Goal: Information Seeking & Learning: Learn about a topic

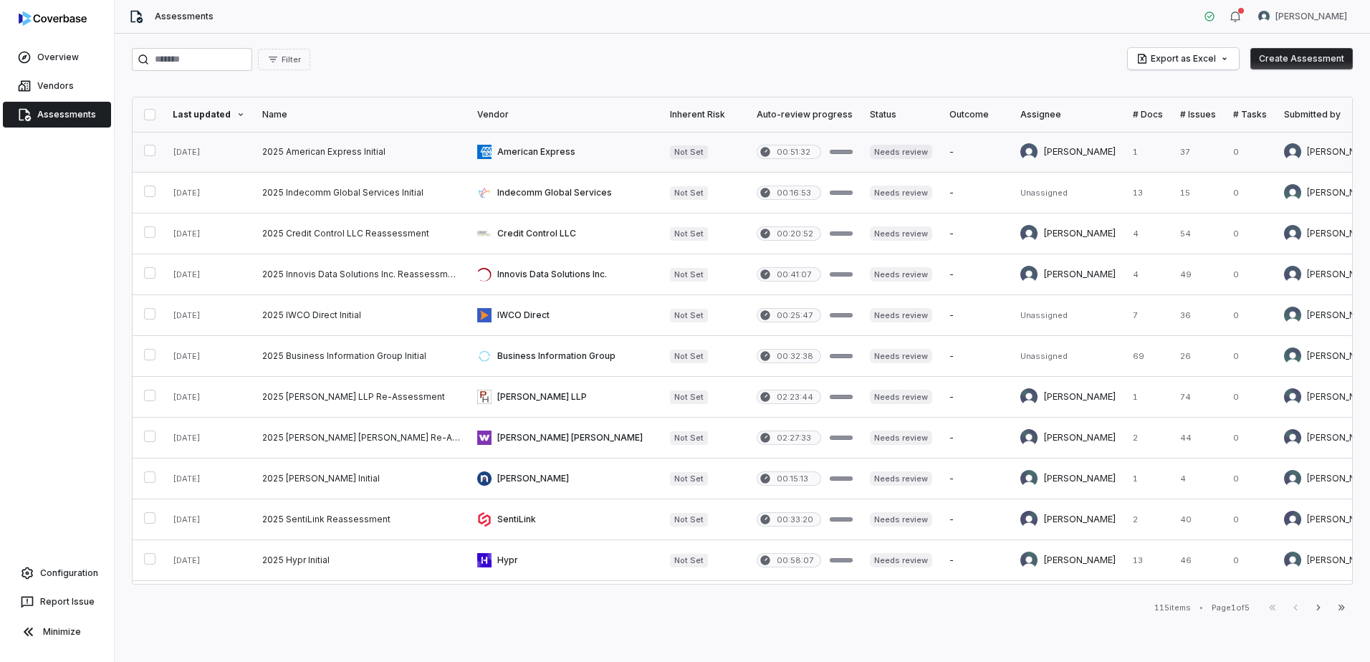
click at [357, 149] on link at bounding box center [361, 152] width 215 height 40
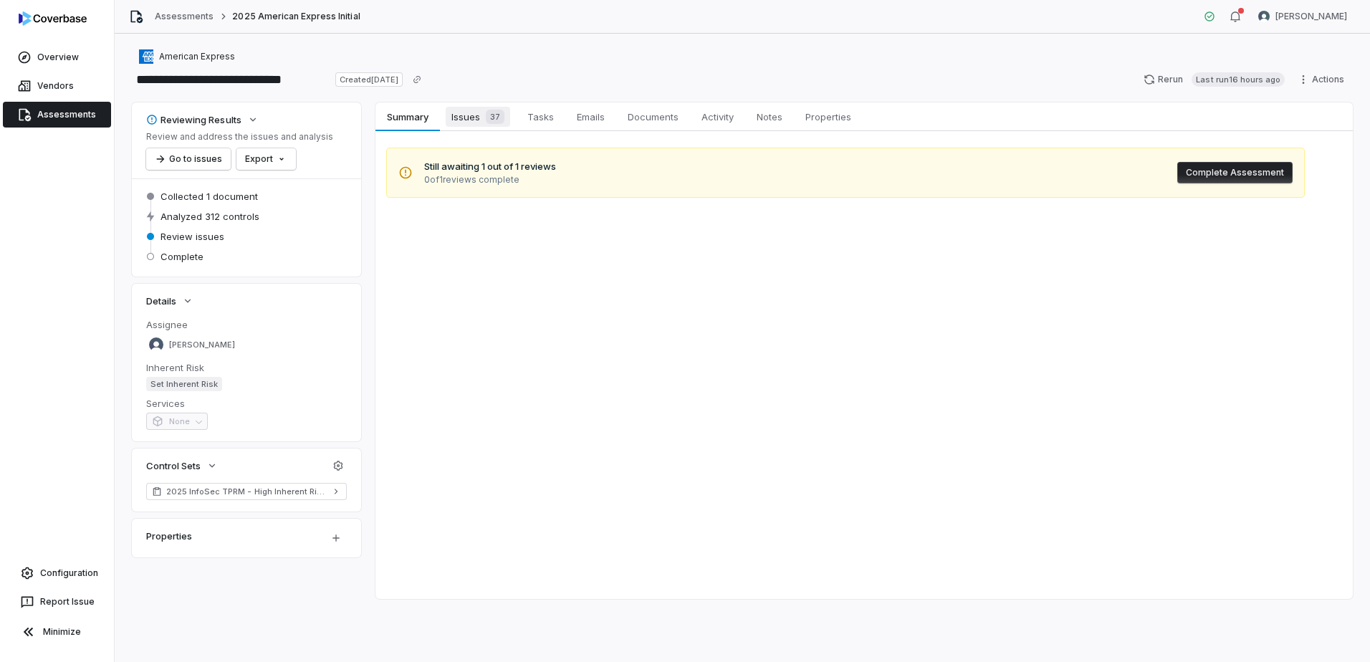
click at [480, 120] on span "Issues 37" at bounding box center [478, 117] width 64 height 20
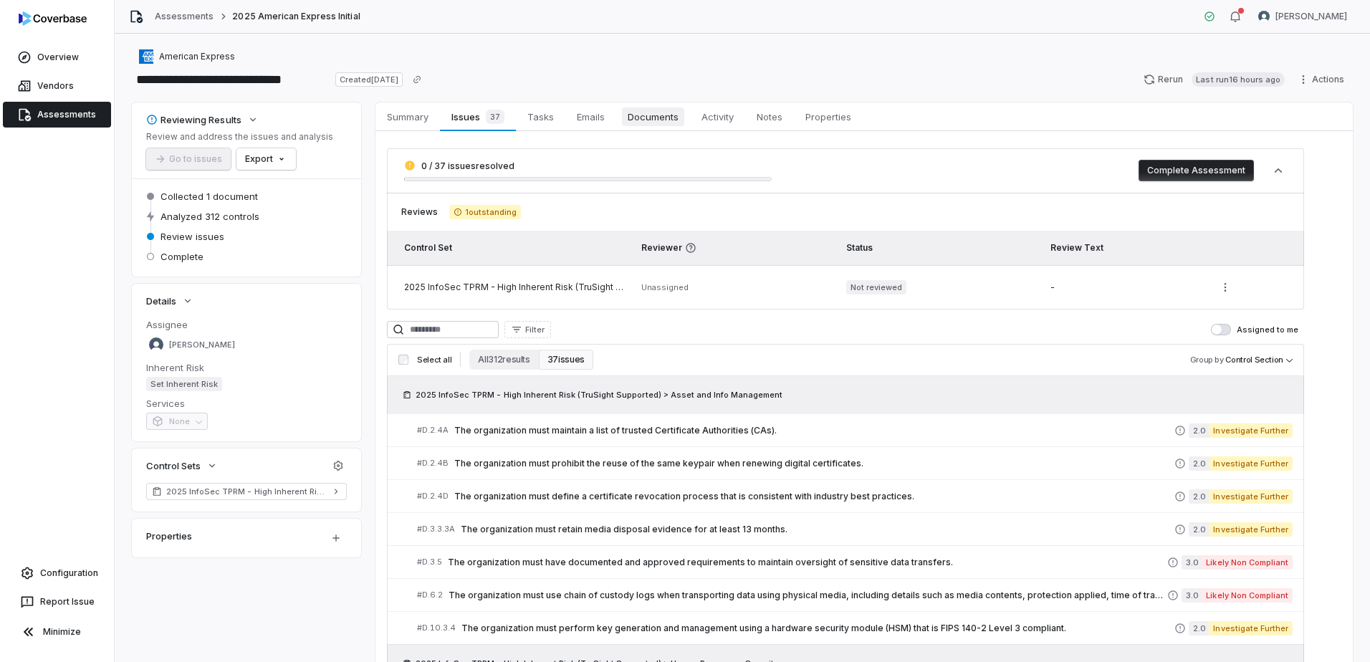
click at [666, 120] on span "Documents" at bounding box center [653, 116] width 62 height 19
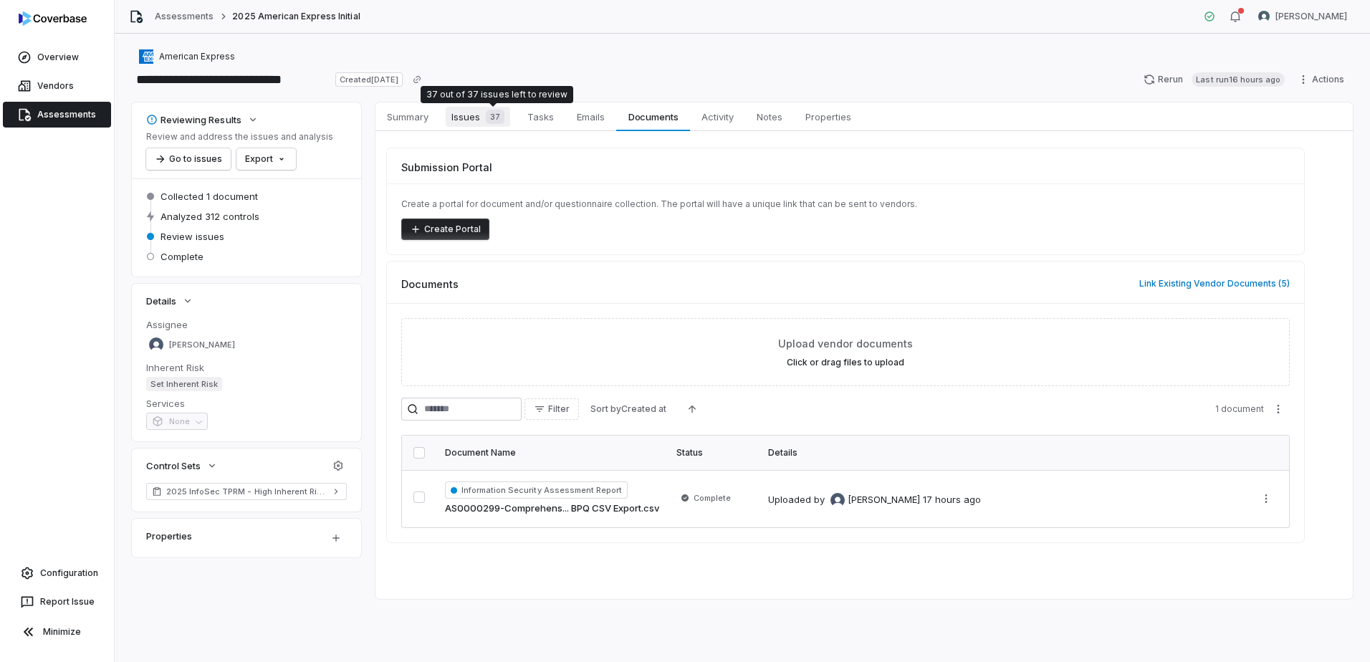
click at [490, 110] on span "37" at bounding box center [495, 117] width 19 height 14
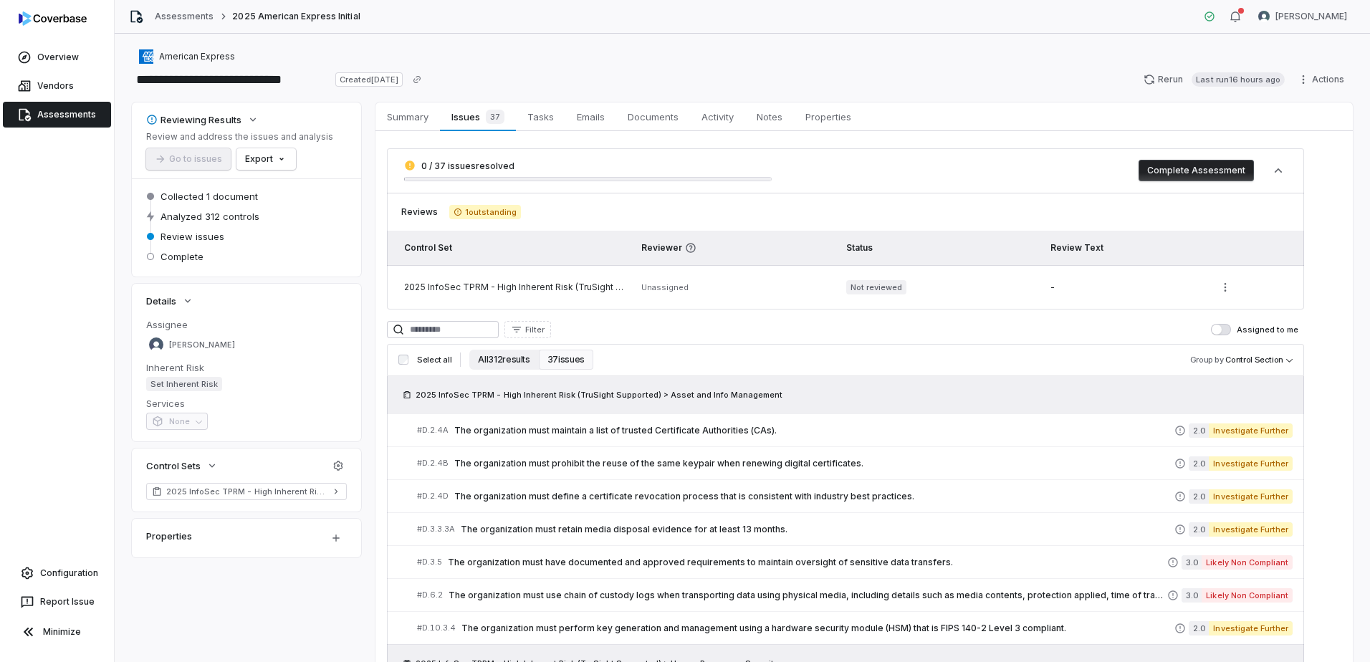
click at [499, 363] on button "All 312 results" at bounding box center [503, 360] width 69 height 20
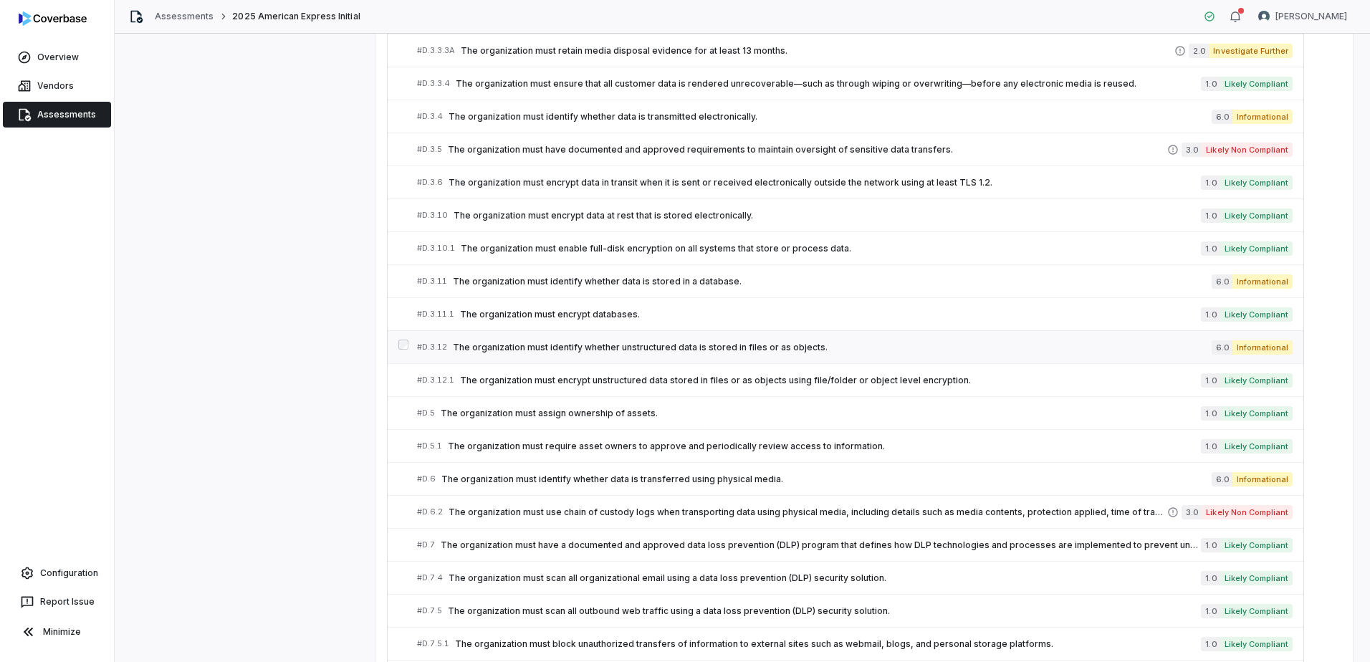
scroll to position [1619, 0]
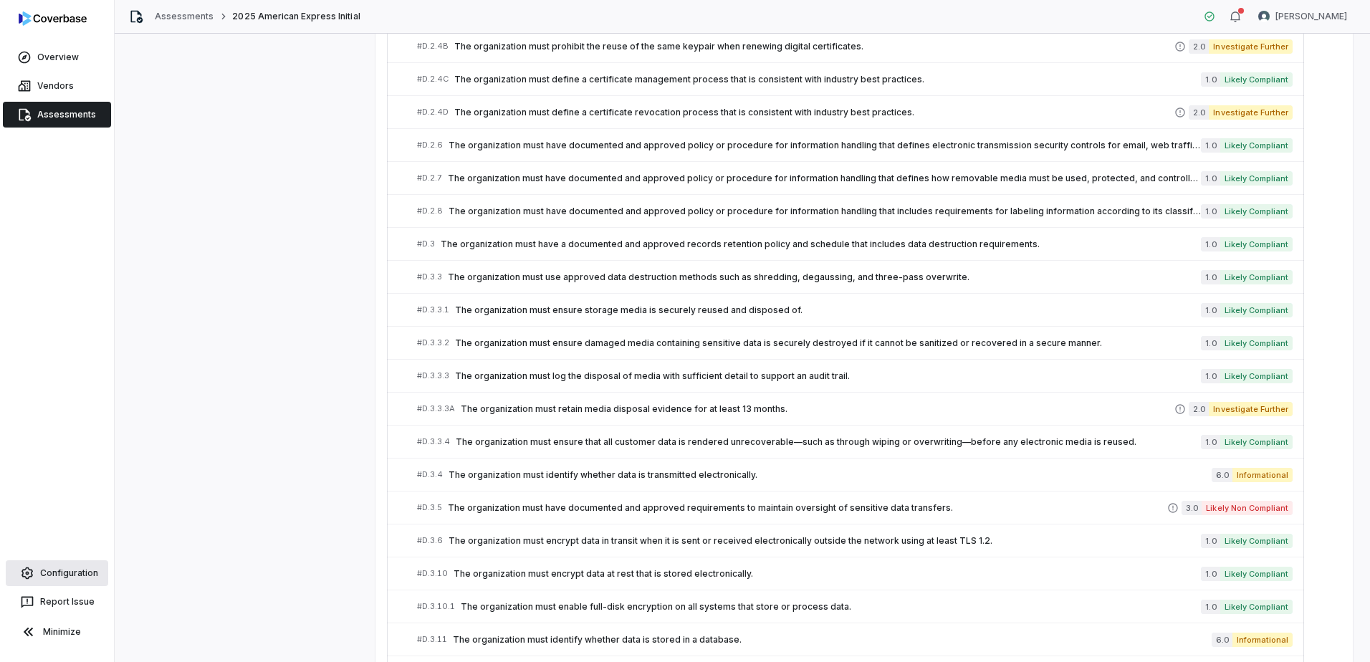
click at [52, 563] on link "Configuration" at bounding box center [57, 573] width 102 height 26
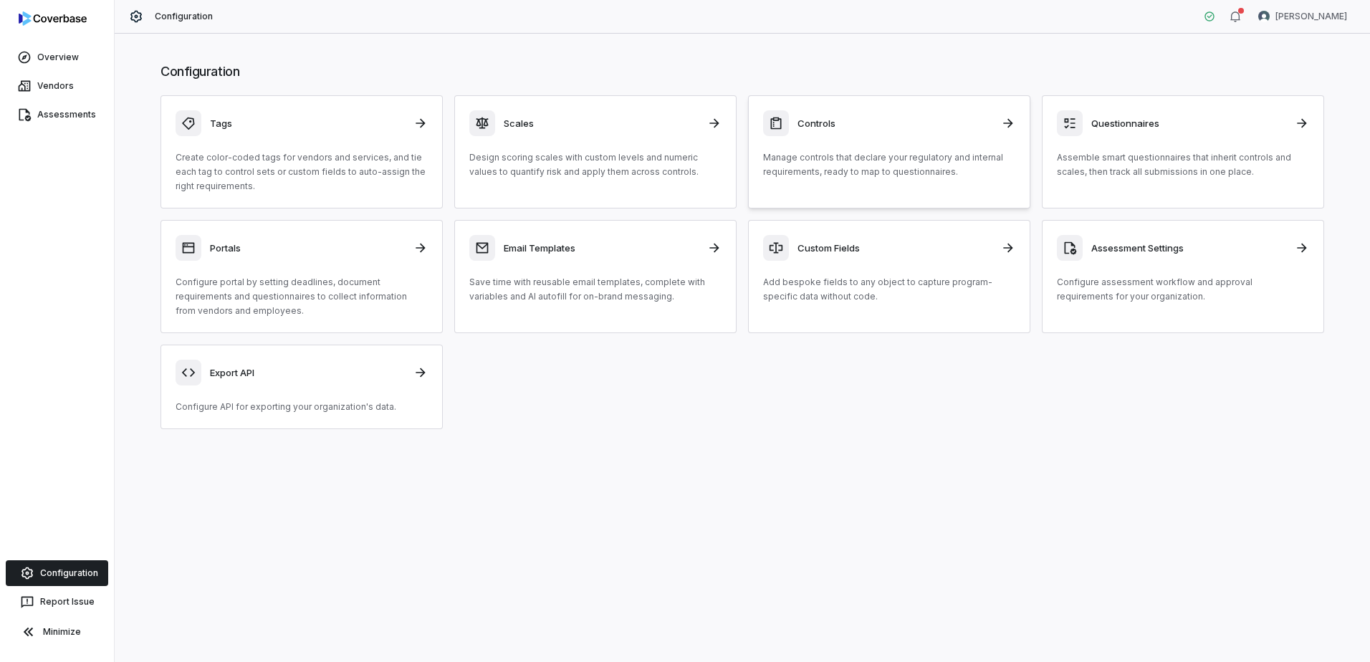
click at [851, 167] on p "Manage controls that declare your regulatory and internal requirements, ready t…" at bounding box center [889, 164] width 252 height 29
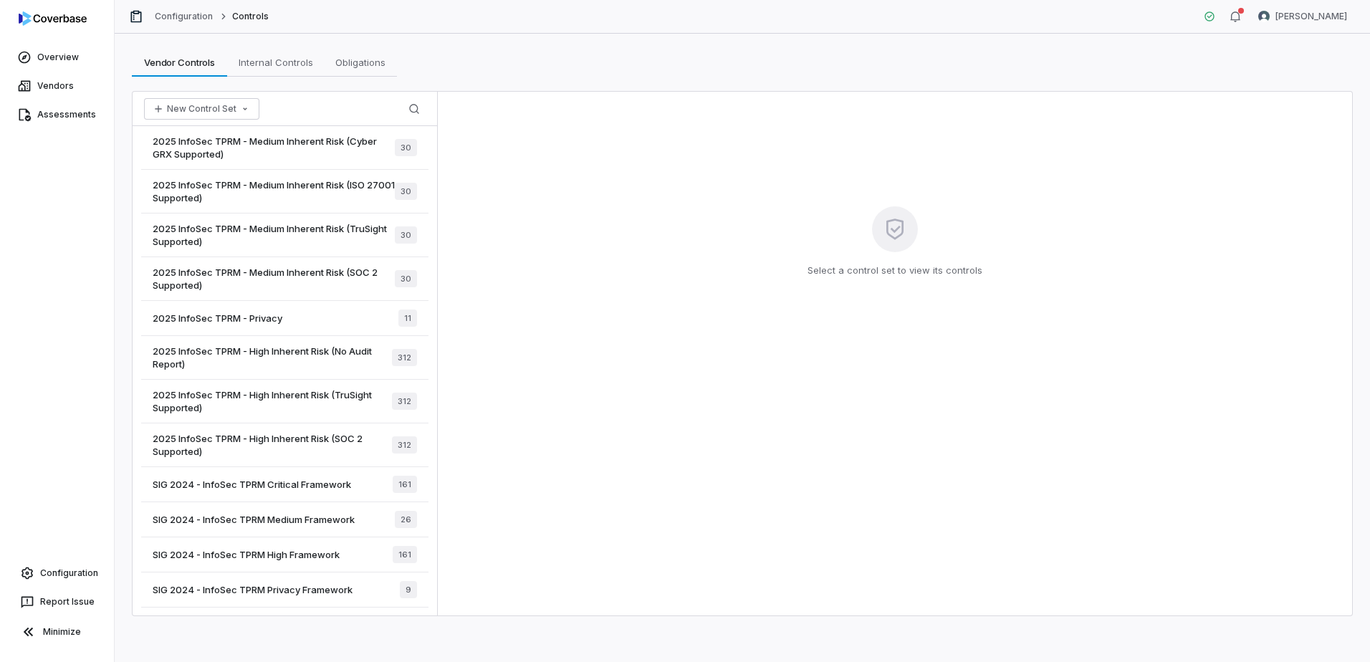
scroll to position [88, 0]
click at [347, 396] on span "2025 InfoSec TPRM - High Inherent Risk (TruSight Supported)" at bounding box center [272, 401] width 239 height 26
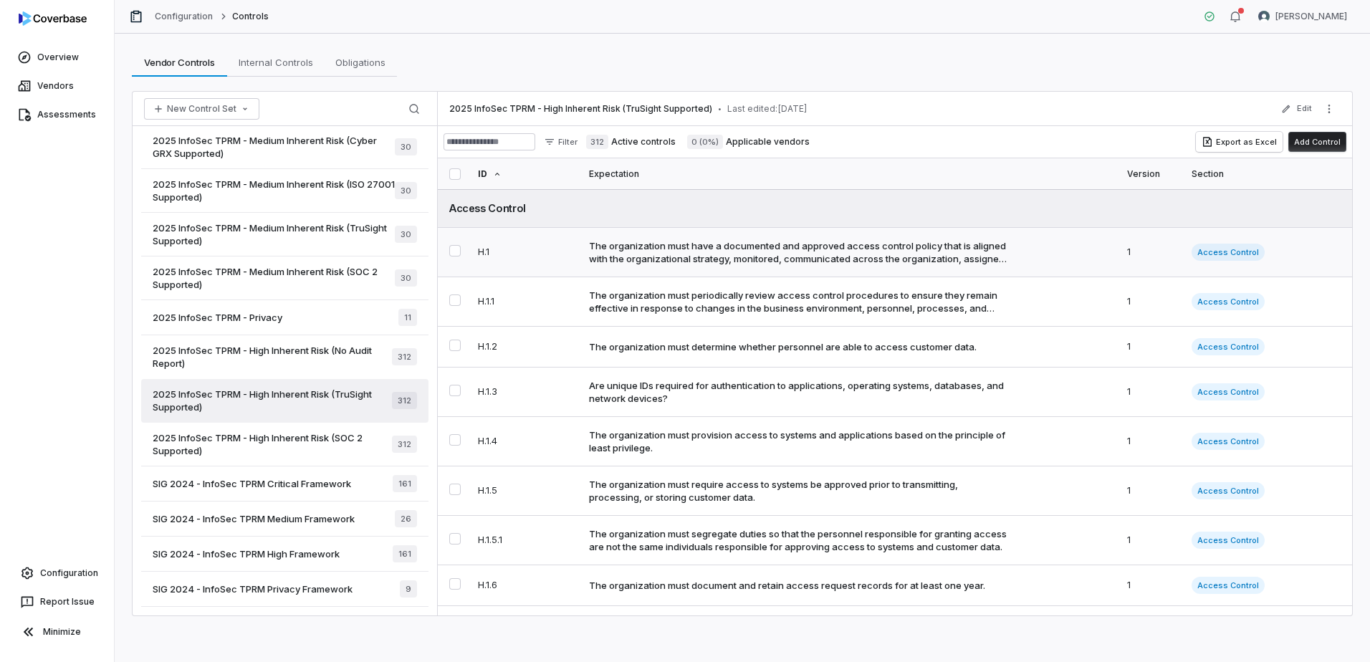
click at [705, 253] on div "The organization must have a documented and approved access control policy that…" at bounding box center [798, 252] width 419 height 26
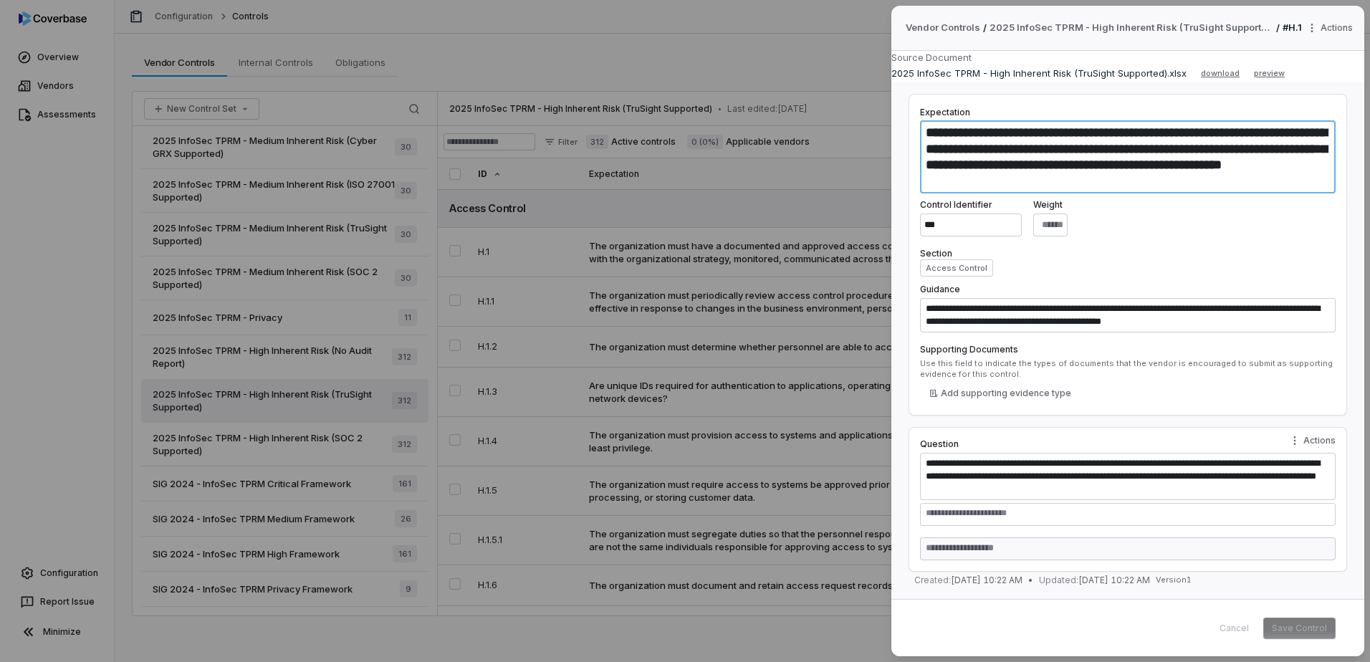
drag, startPoint x: 929, startPoint y: 132, endPoint x: 1285, endPoint y: 186, distance: 360.3
click at [1285, 186] on textarea "**********" at bounding box center [1128, 156] width 416 height 73
click at [1147, 168] on textarea "**********" at bounding box center [1128, 156] width 416 height 73
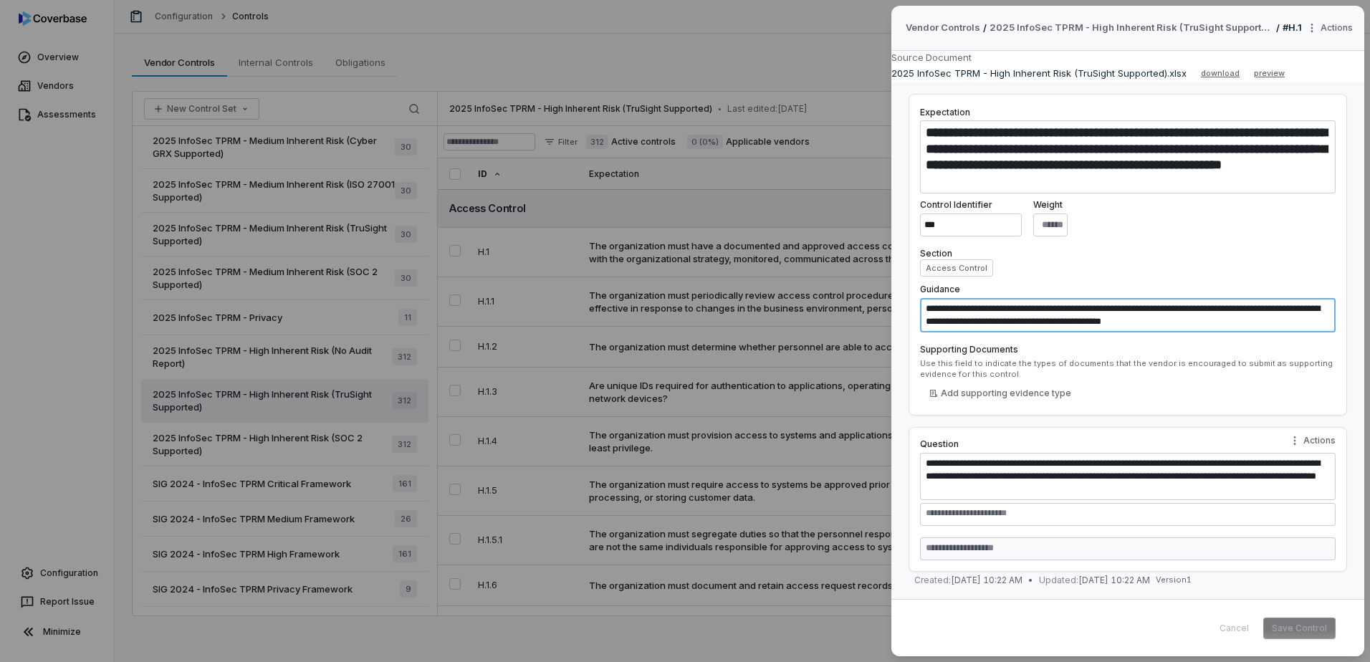
drag, startPoint x: 929, startPoint y: 308, endPoint x: 1268, endPoint y: 334, distance: 340.0
click at [1268, 334] on div "**********" at bounding box center [1128, 255] width 439 height 322
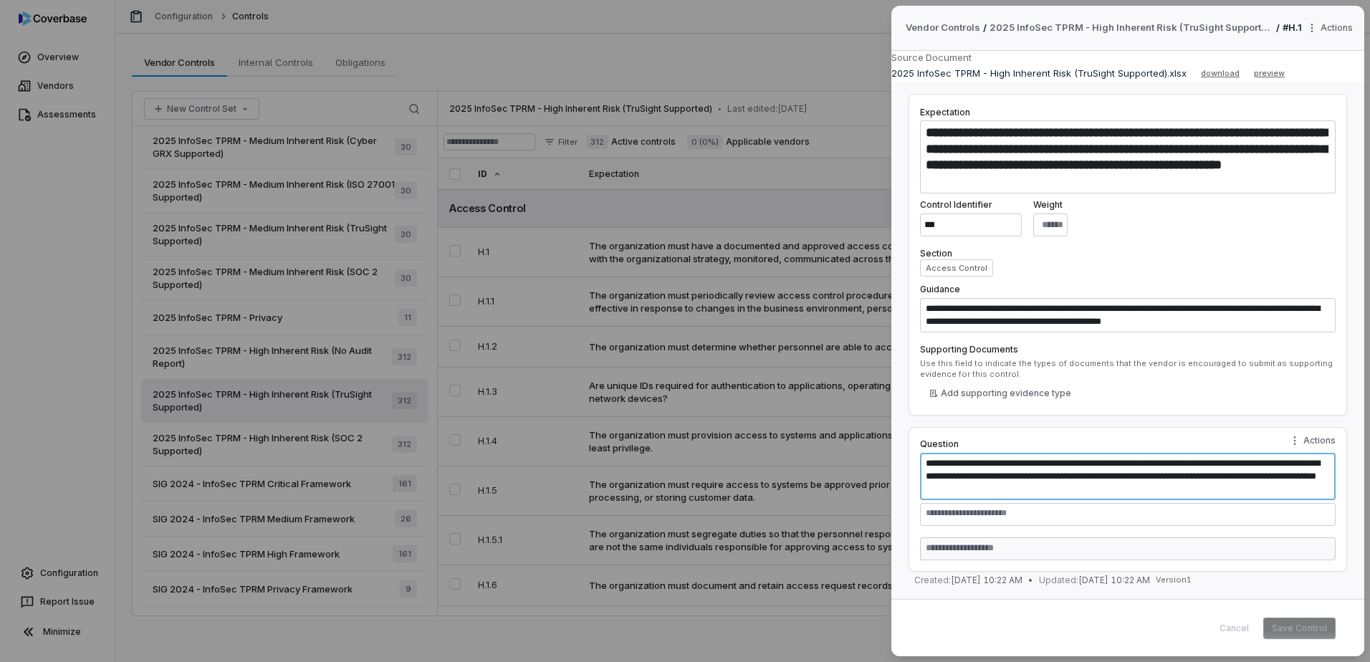
drag, startPoint x: 928, startPoint y: 463, endPoint x: 1162, endPoint y: 497, distance: 236.9
click at [1162, 497] on textarea "**********" at bounding box center [1128, 476] width 416 height 47
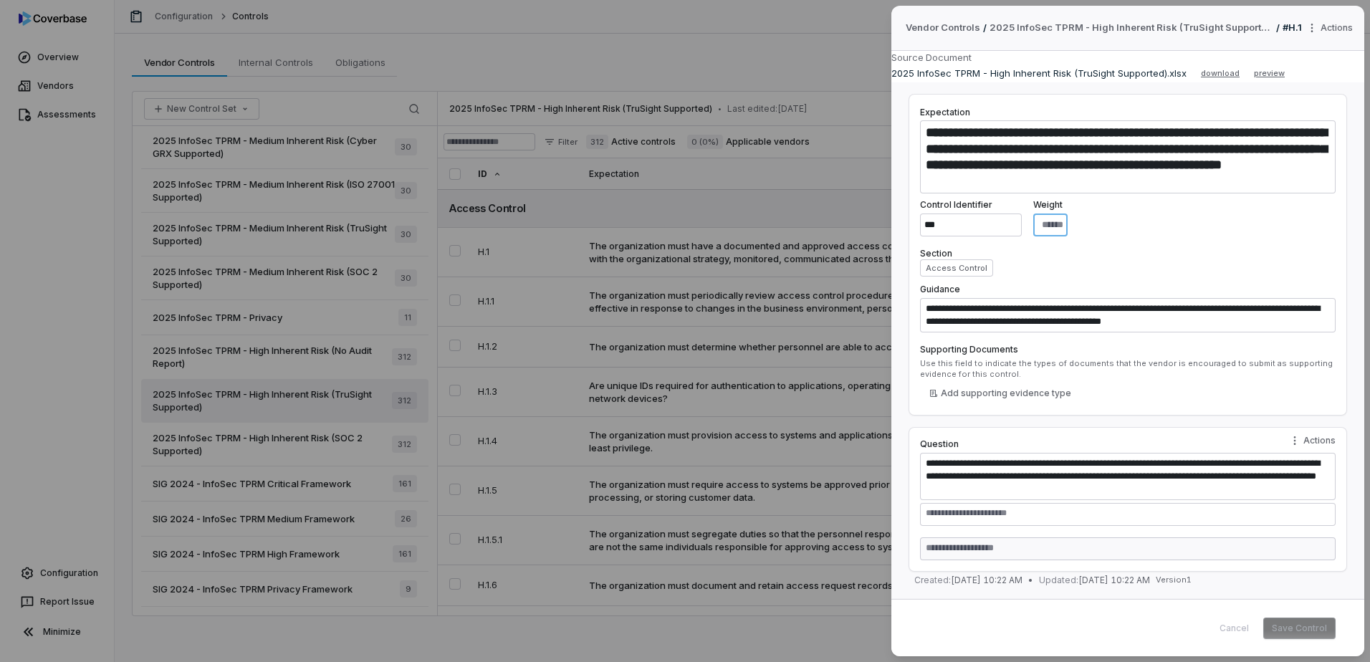
click at [1068, 223] on input "*" at bounding box center [1050, 225] width 34 height 23
drag, startPoint x: 1081, startPoint y: 223, endPoint x: 1152, endPoint y: 224, distance: 71.0
click at [1152, 224] on div "Control Identifier *** Weight *" at bounding box center [1128, 217] width 416 height 37
click at [852, 214] on div "**********" at bounding box center [685, 331] width 1370 height 662
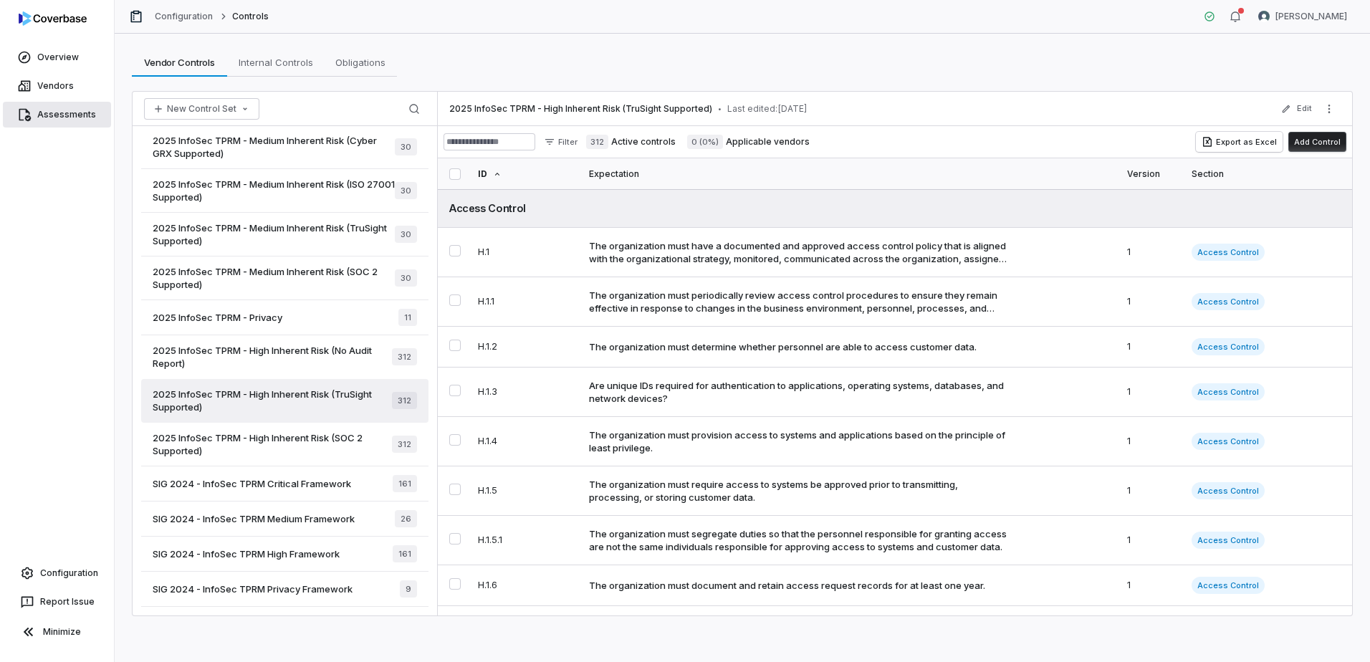
click at [61, 118] on span "Assessments" at bounding box center [66, 114] width 59 height 11
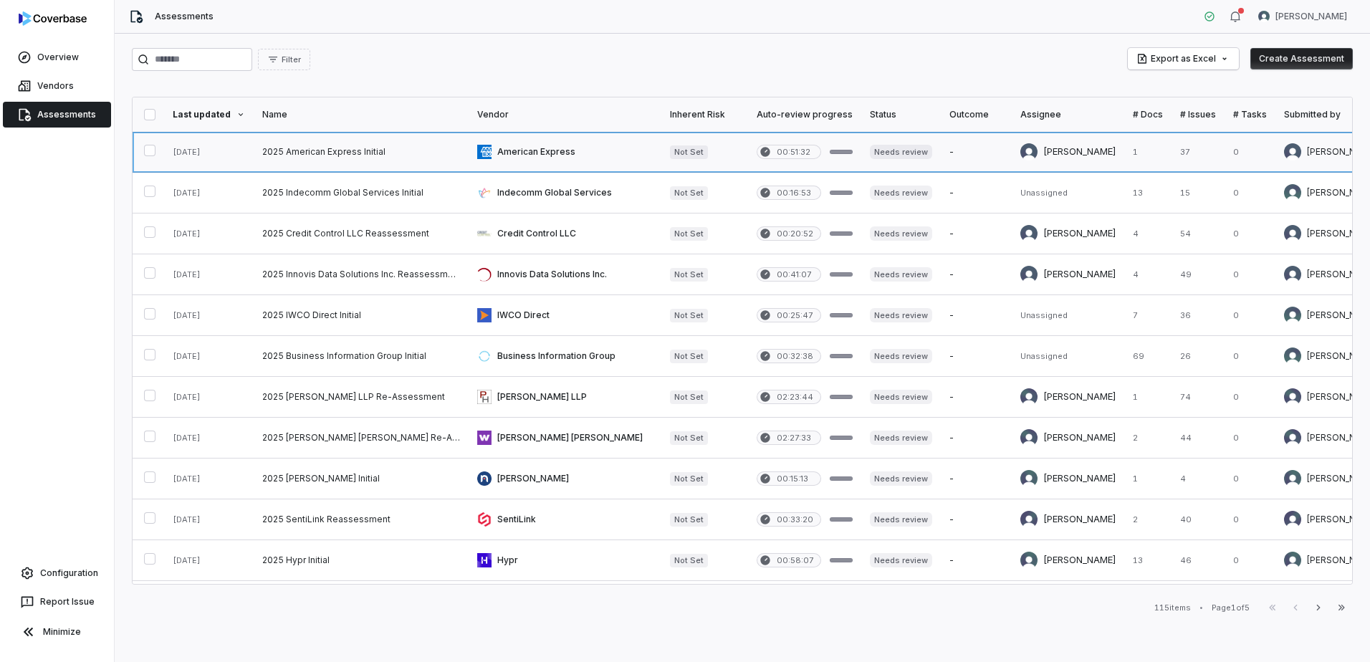
click at [536, 153] on link at bounding box center [565, 152] width 193 height 40
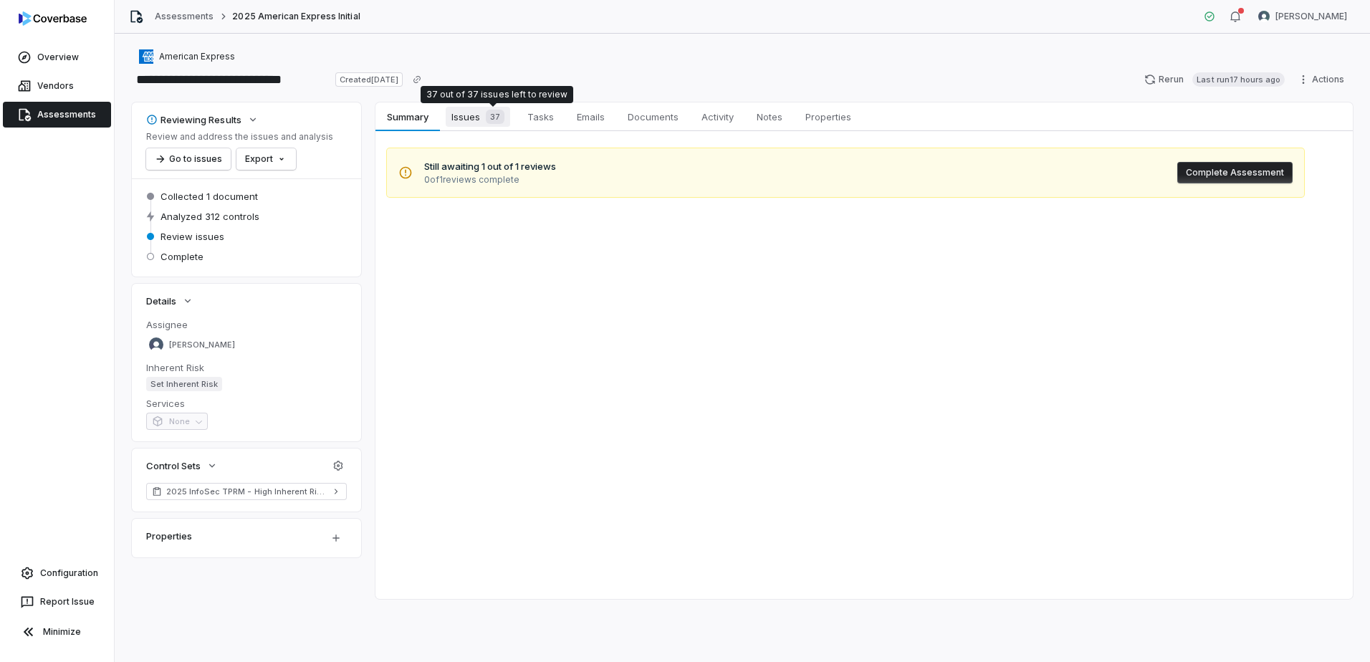
click at [467, 120] on span "Issues 37" at bounding box center [478, 117] width 64 height 20
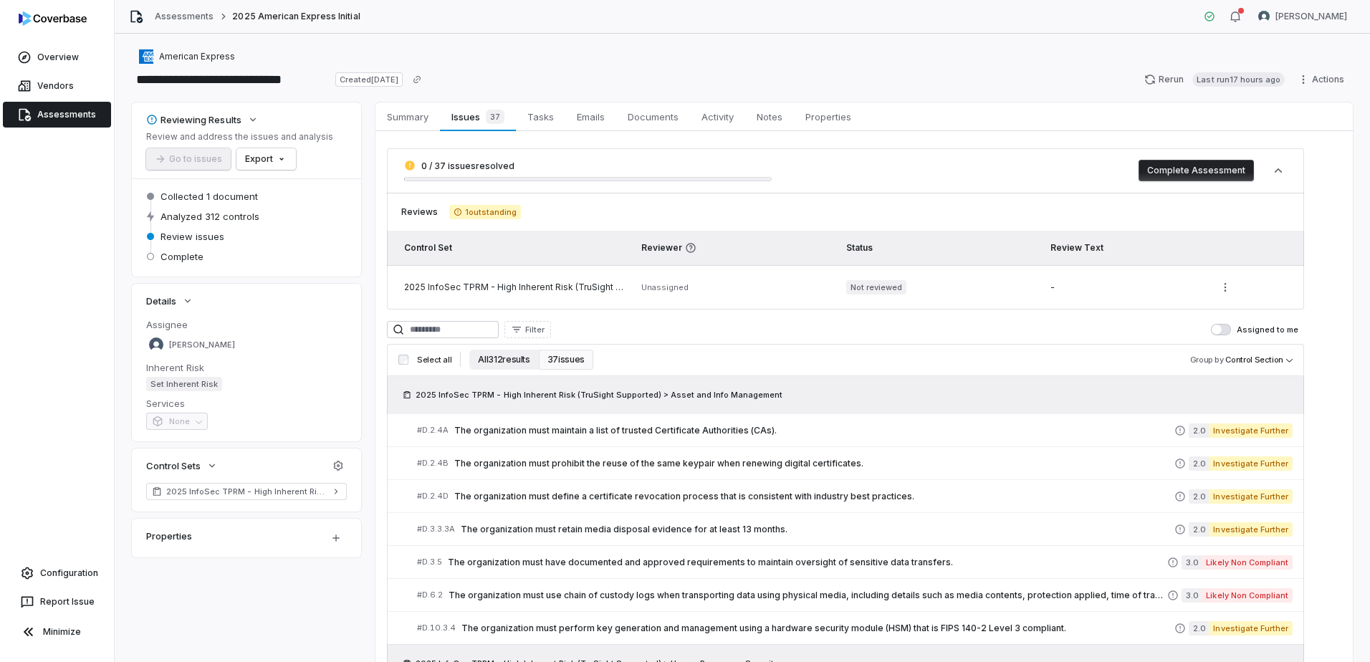
click at [504, 364] on button "All 312 results" at bounding box center [503, 360] width 69 height 20
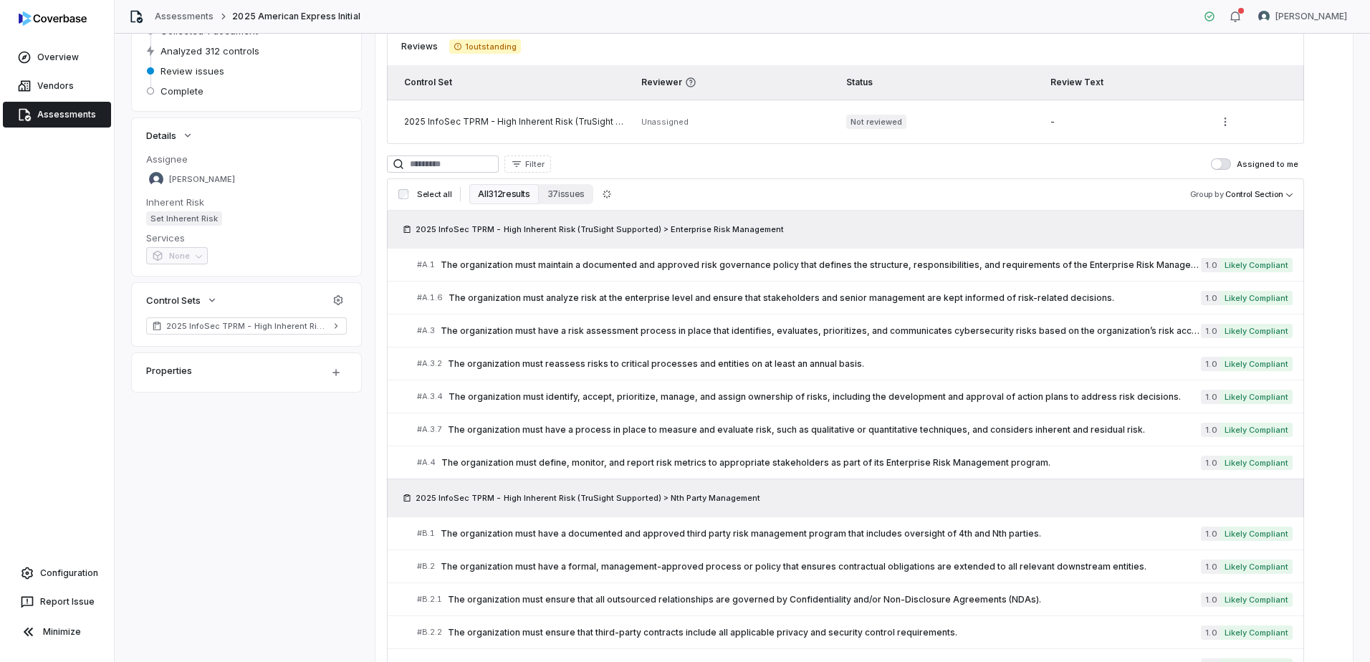
scroll to position [133, 0]
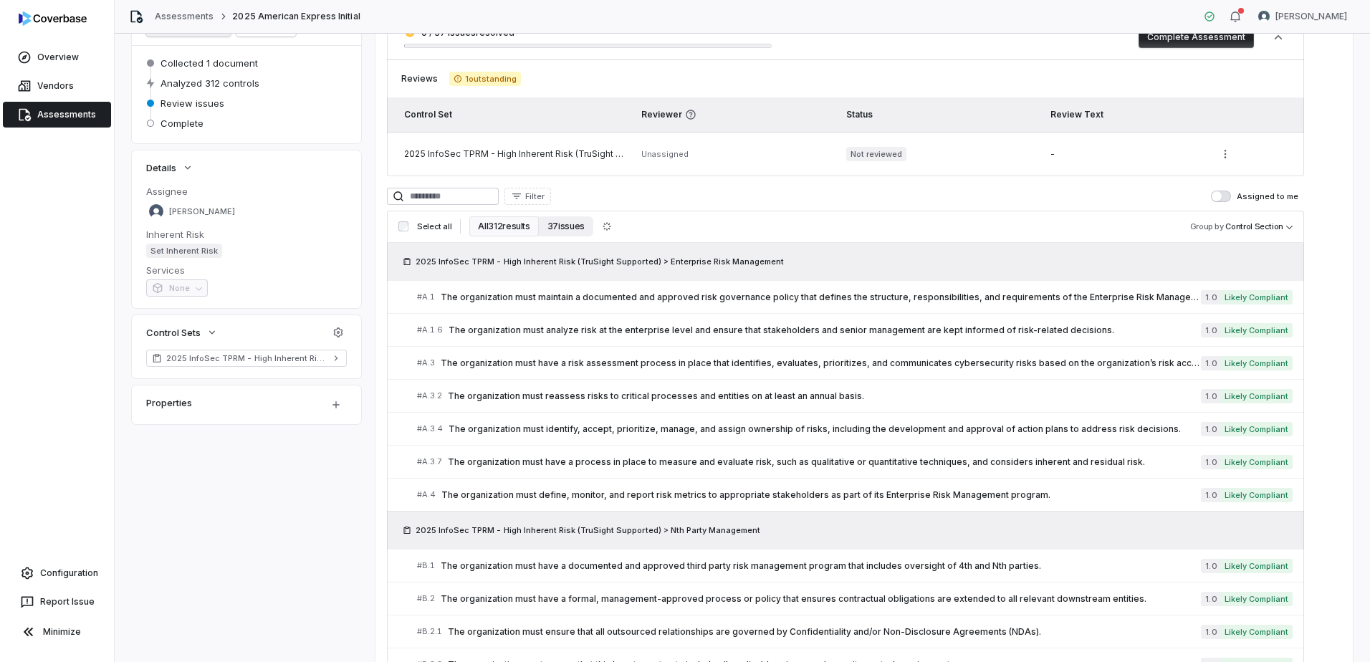
click at [567, 221] on button "37 issues" at bounding box center [566, 226] width 54 height 20
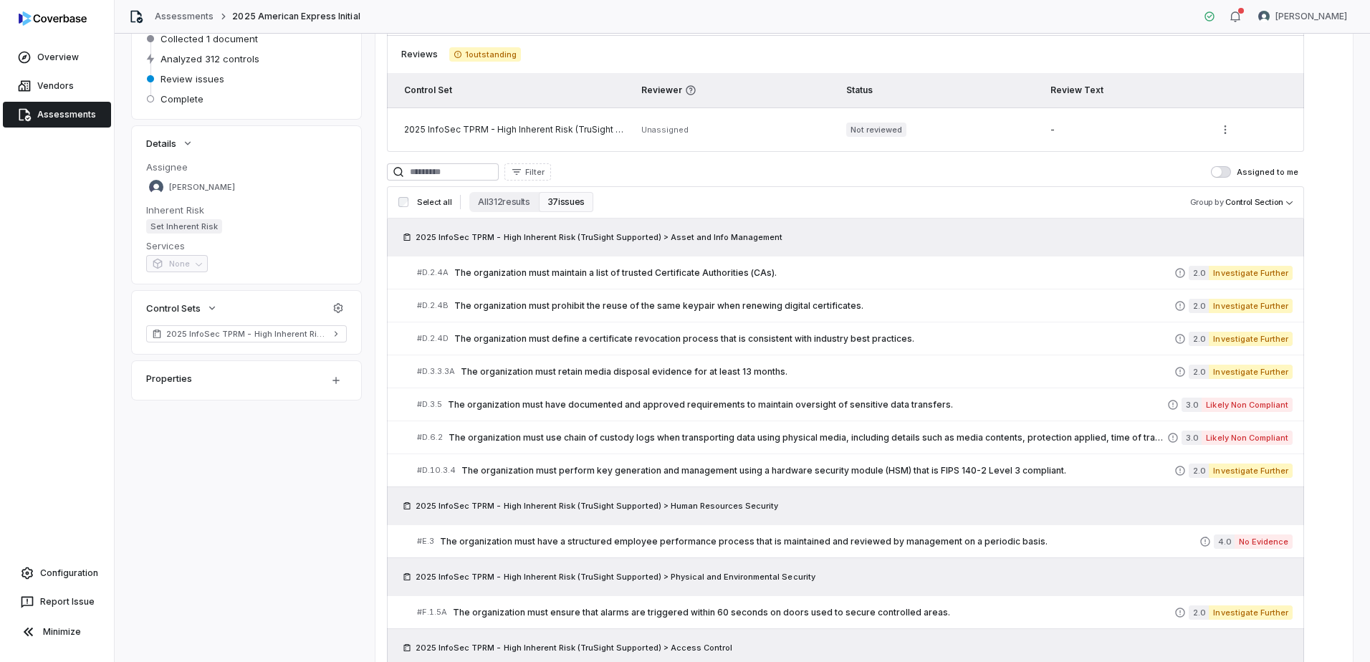
scroll to position [156, 0]
click at [77, 569] on span "Configuration" at bounding box center [69, 573] width 58 height 11
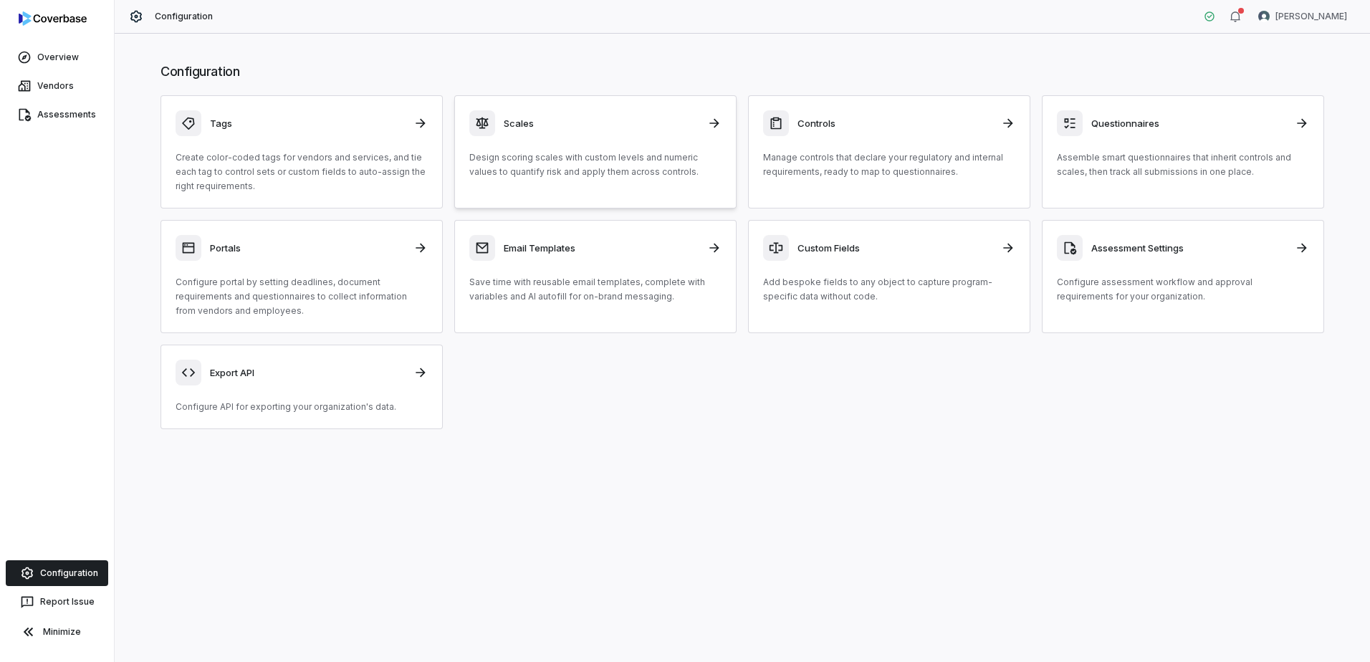
click at [573, 161] on p "Design scoring scales with custom levels and numeric values to quantify risk an…" at bounding box center [595, 164] width 252 height 29
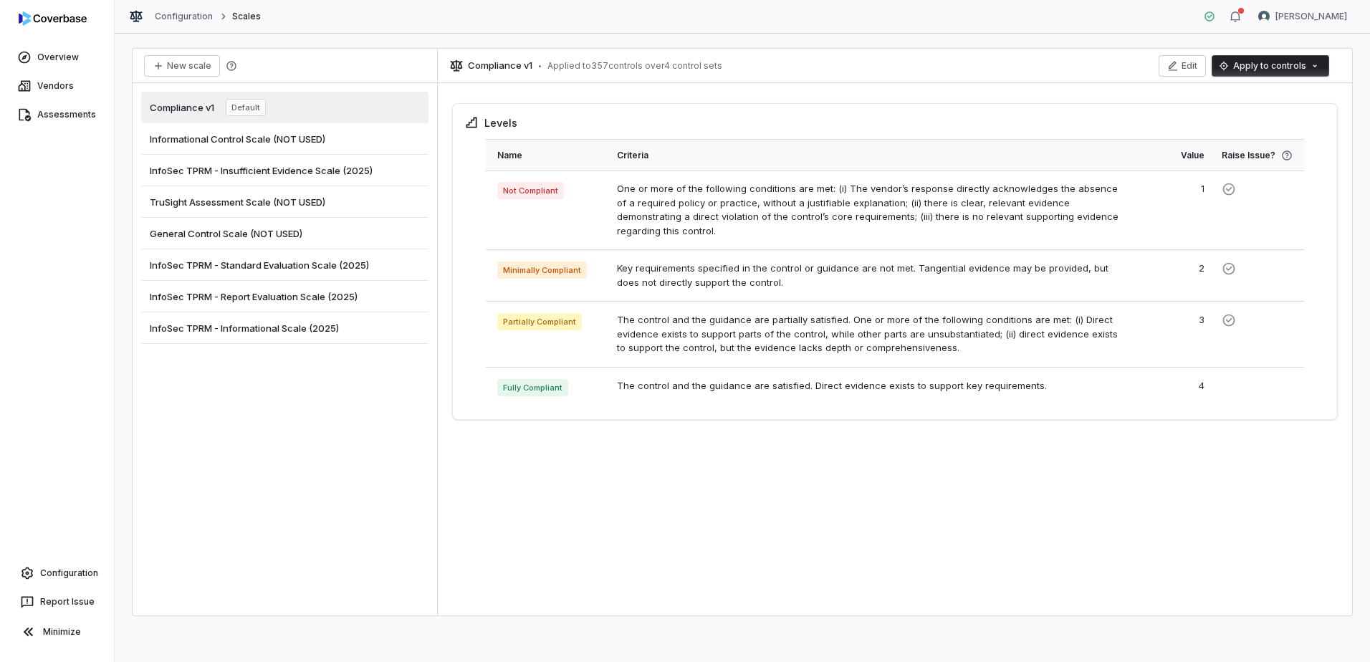
click at [333, 267] on span "InfoSec TPRM - Standard Evaluation Scale (2025)" at bounding box center [259, 265] width 219 height 13
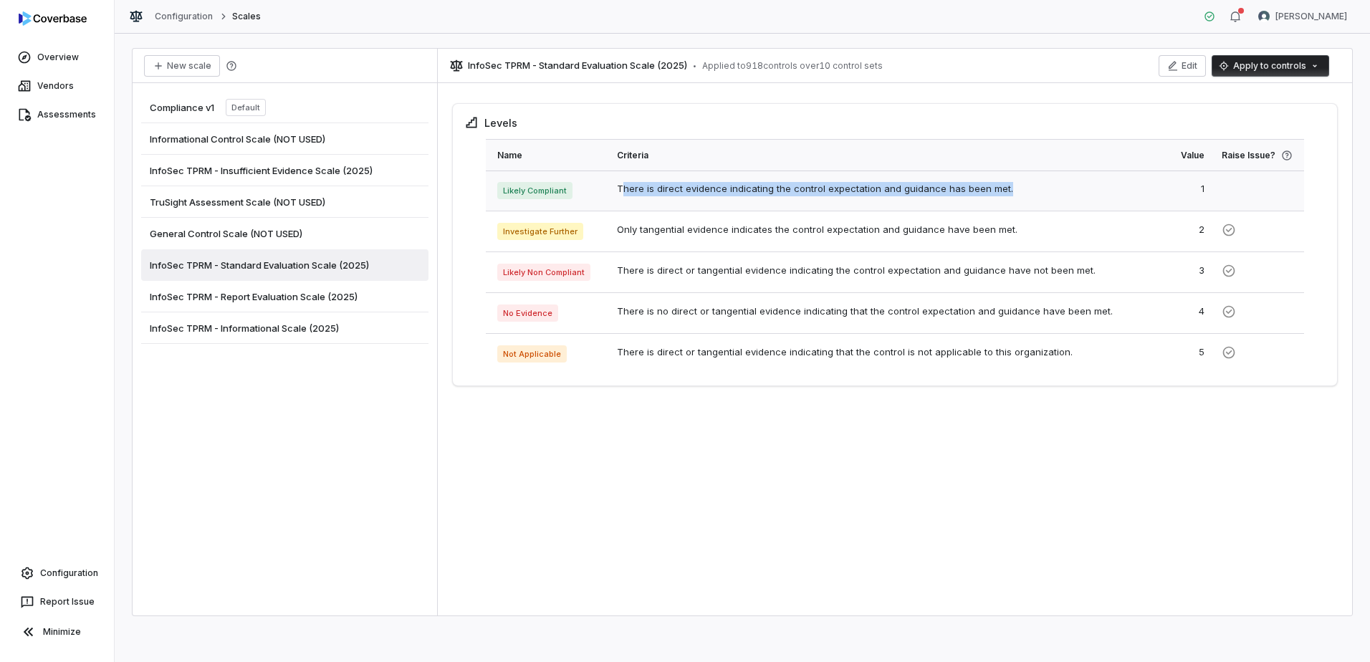
drag, startPoint x: 621, startPoint y: 191, endPoint x: 1024, endPoint y: 203, distance: 403.7
click at [1024, 203] on td "There is direct evidence indicating the control expectation and guidance has be…" at bounding box center [870, 191] width 524 height 41
click at [730, 429] on div "Levels Name Criteria Value Raise Issue? Likely Compliant There is direct eviden…" at bounding box center [895, 352] width 914 height 527
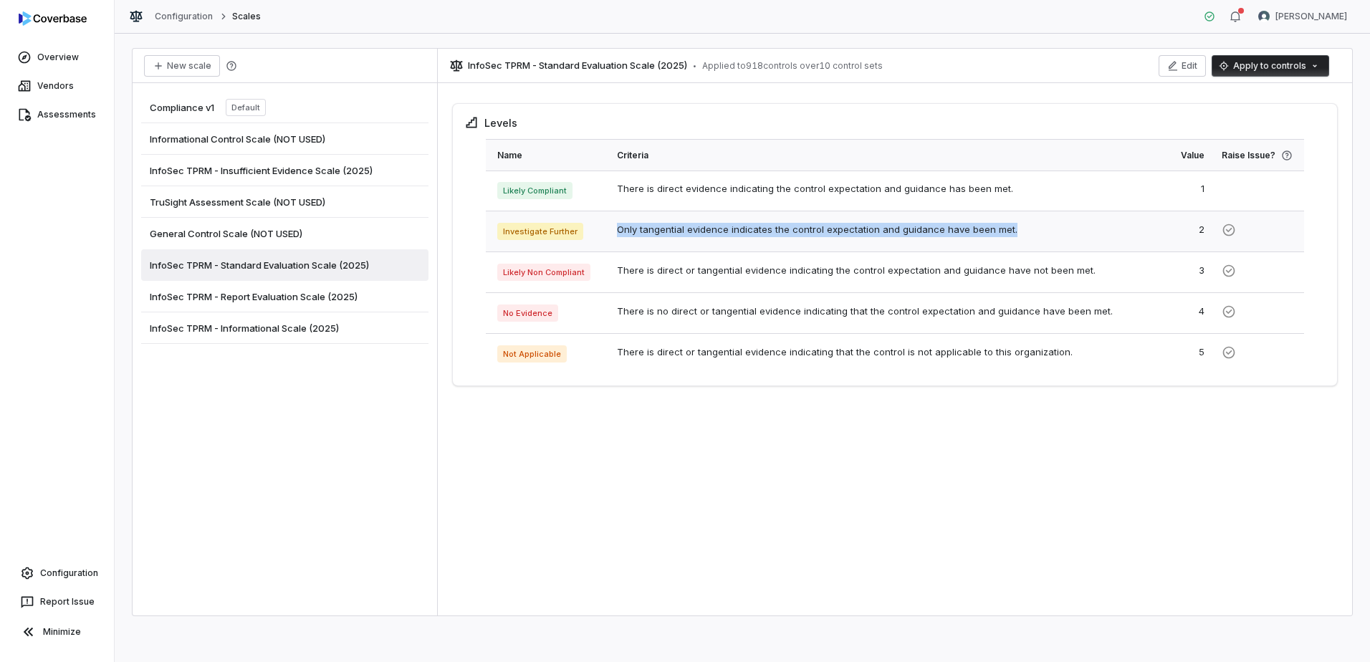
drag, startPoint x: 614, startPoint y: 229, endPoint x: 1102, endPoint y: 244, distance: 488.3
click at [1102, 244] on td "Only tangential evidence indicates the control expectation and guidance have be…" at bounding box center [870, 231] width 524 height 41
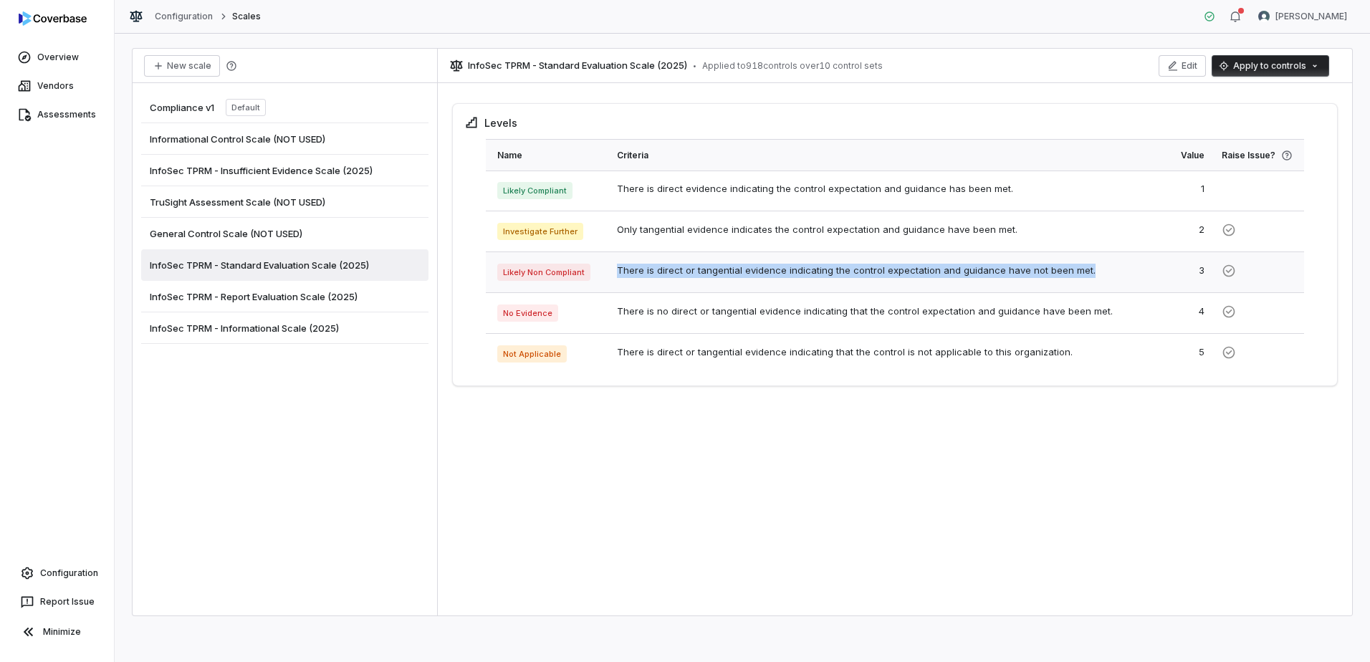
drag, startPoint x: 616, startPoint y: 267, endPoint x: 1088, endPoint y: 281, distance: 472.5
click at [1088, 281] on td "There is direct or tangential evidence indicating the control expectation and g…" at bounding box center [870, 272] width 524 height 41
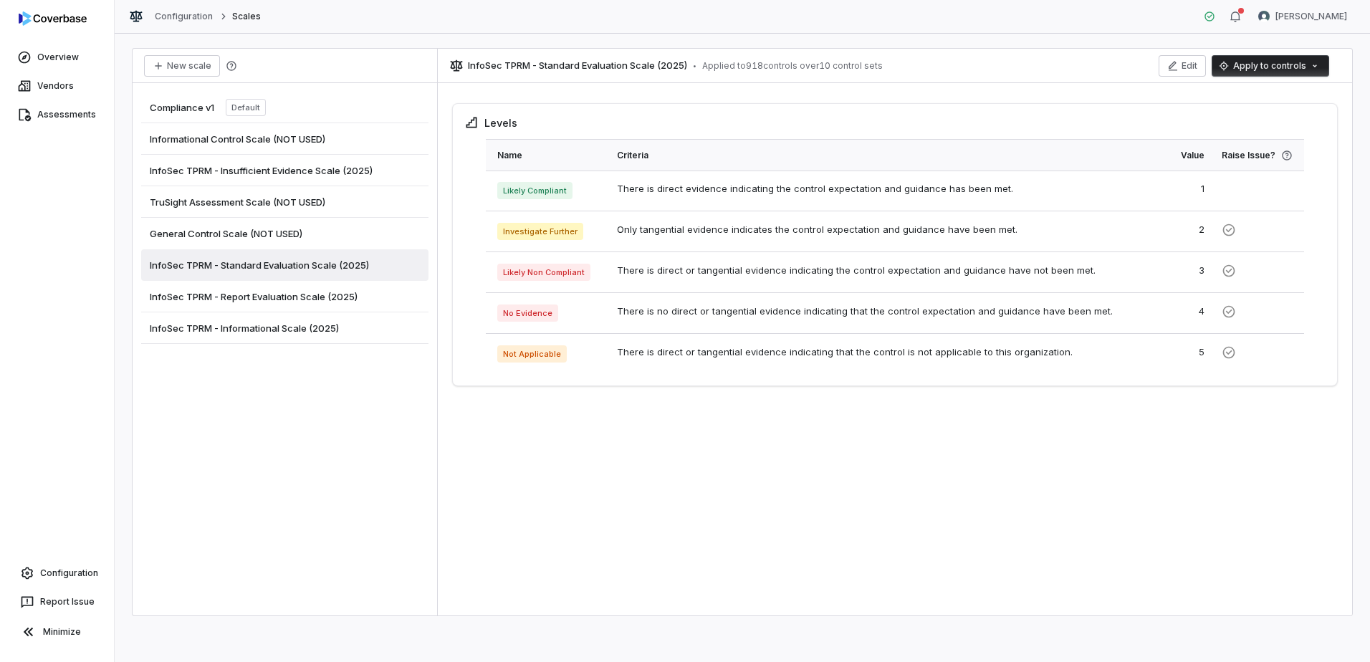
click at [841, 504] on div "Levels Name Criteria Value Raise Issue? Likely Compliant There is direct eviden…" at bounding box center [895, 352] width 914 height 527
click at [70, 569] on span "Configuration" at bounding box center [69, 573] width 58 height 11
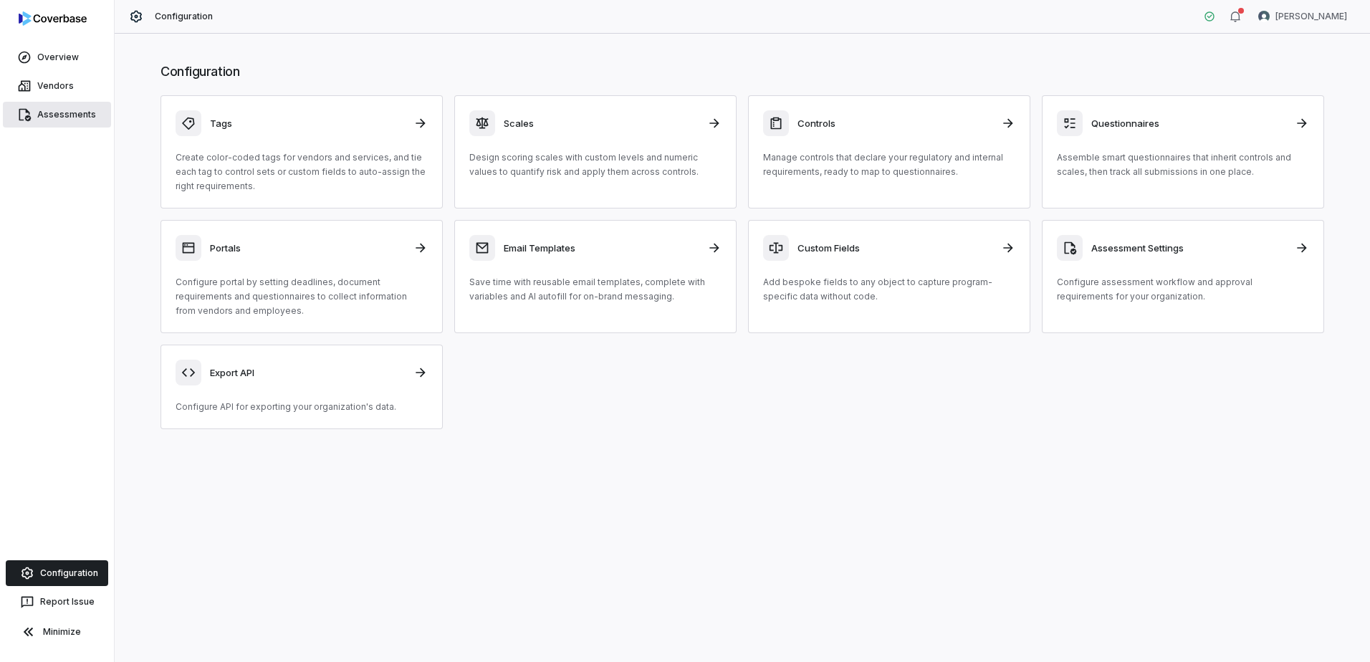
click at [48, 115] on span "Assessments" at bounding box center [66, 114] width 59 height 11
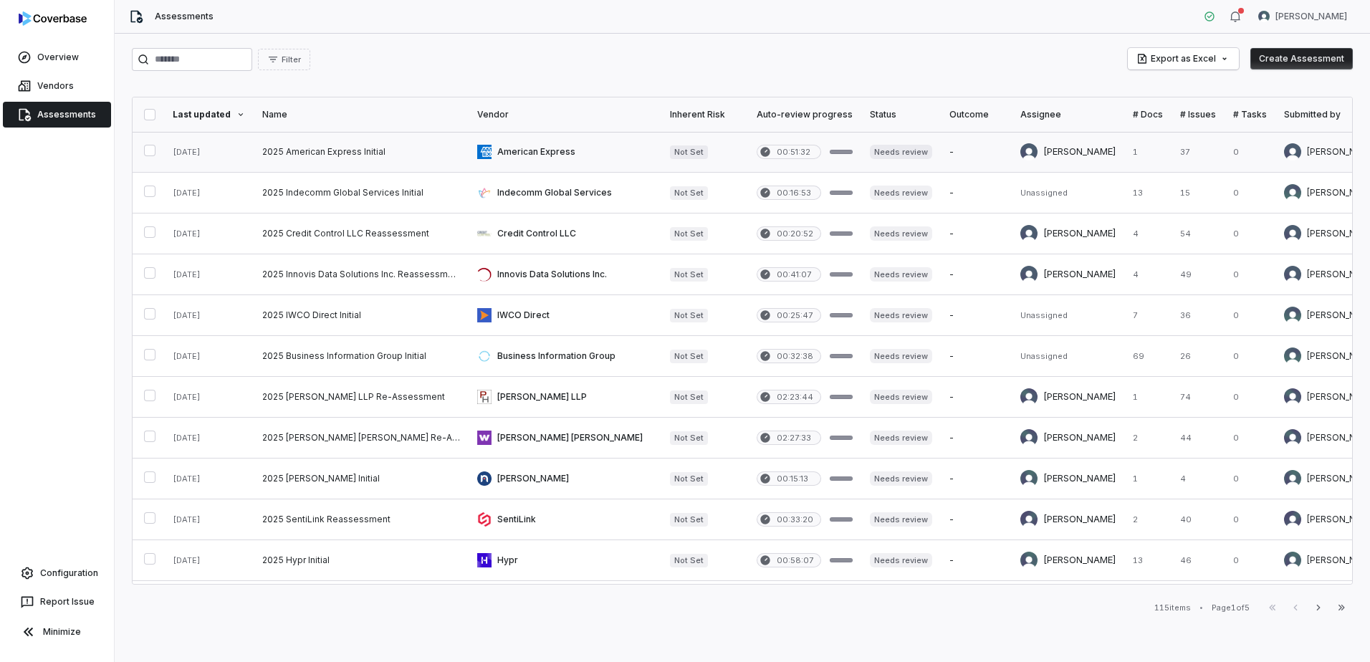
click at [580, 150] on link at bounding box center [565, 152] width 193 height 40
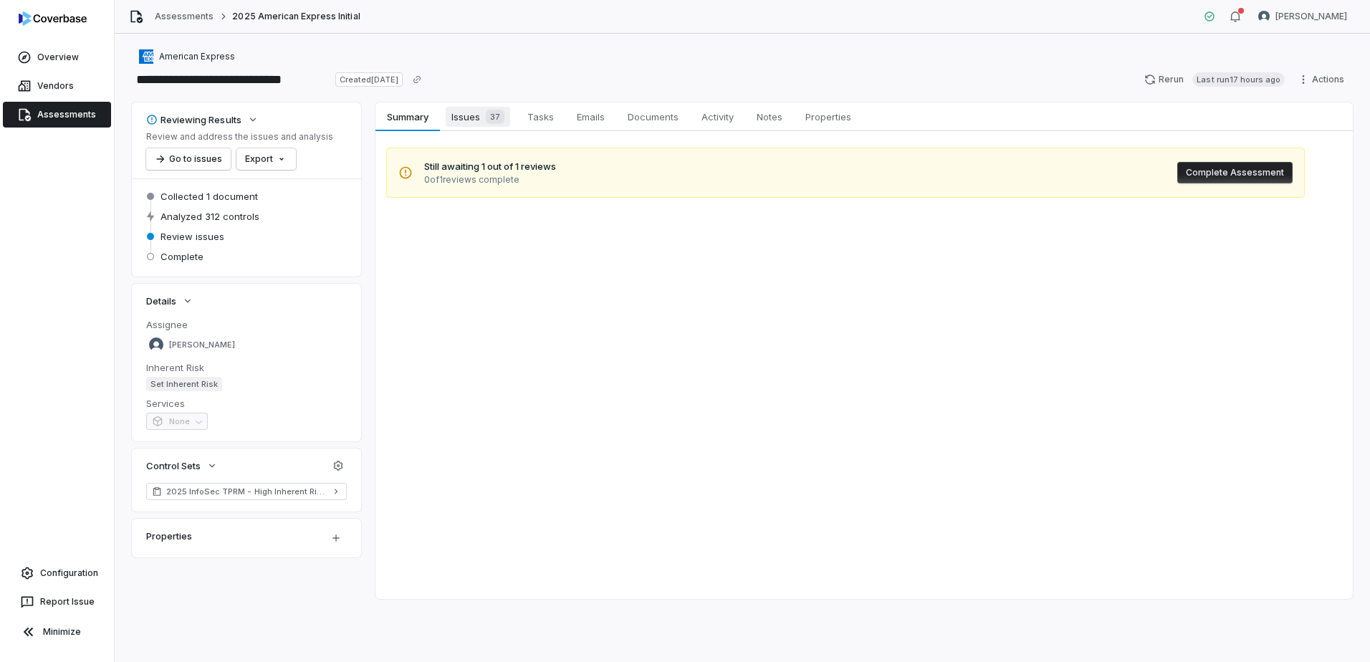
click at [470, 120] on span "Issues 37" at bounding box center [478, 117] width 64 height 20
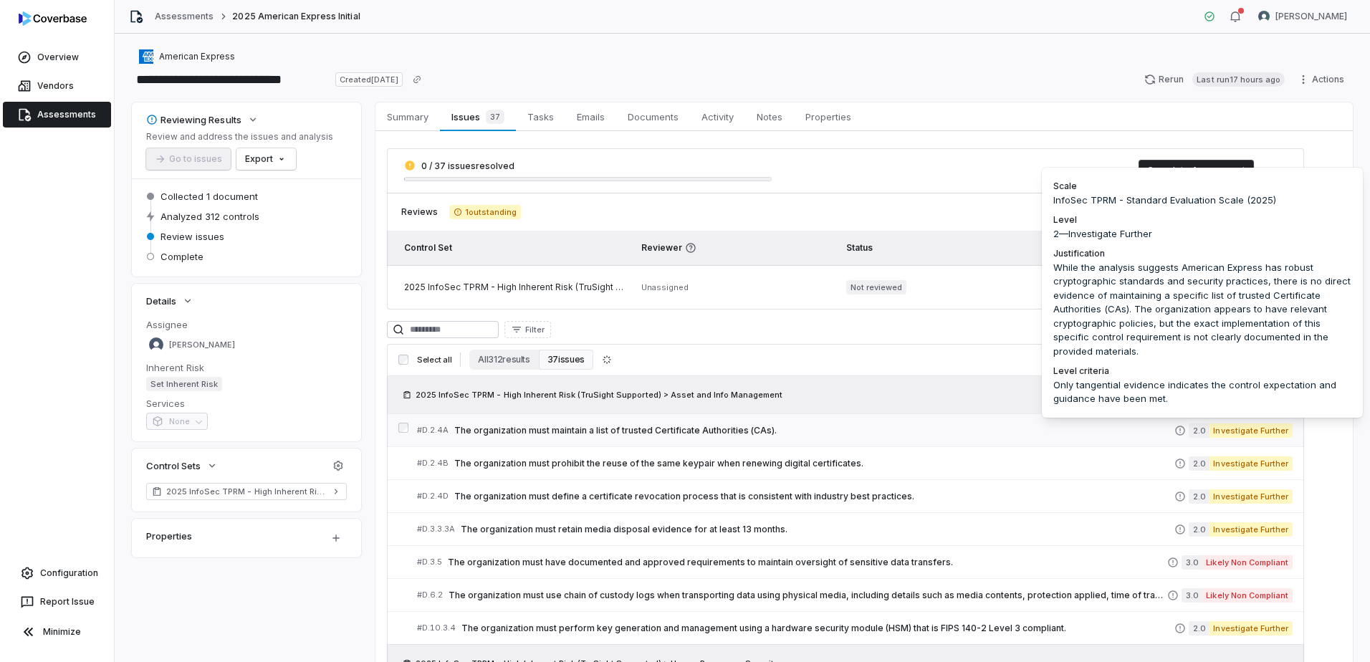
click at [1246, 426] on span "Investigate Further" at bounding box center [1251, 431] width 84 height 14
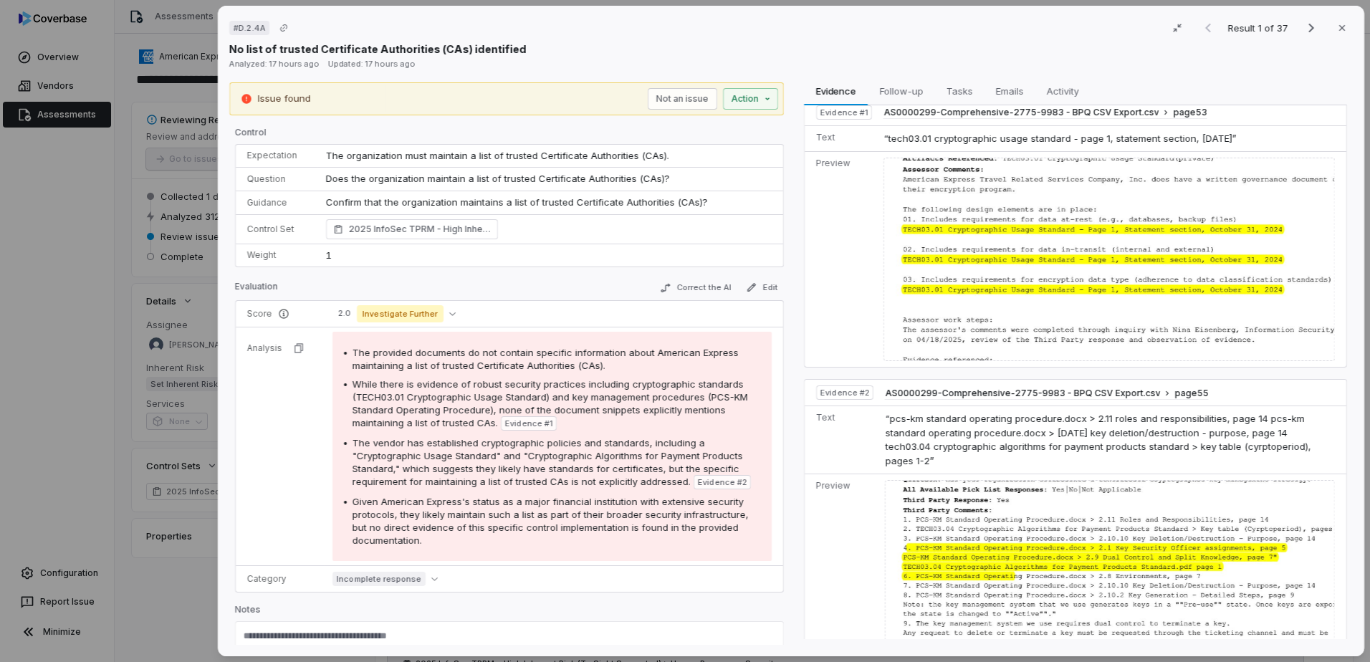
scroll to position [19, 0]
click at [689, 290] on button "Correct the AI" at bounding box center [695, 287] width 83 height 17
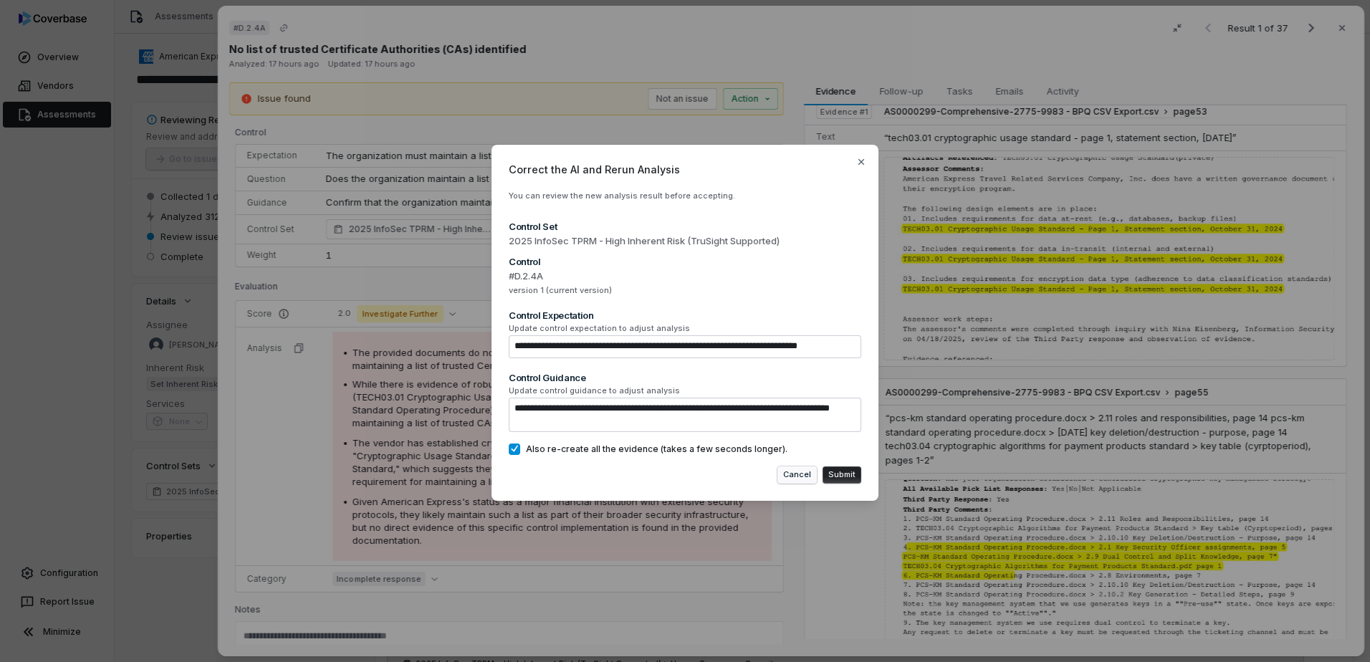
click at [808, 473] on button "Cancel" at bounding box center [797, 475] width 39 height 17
type textarea "*"
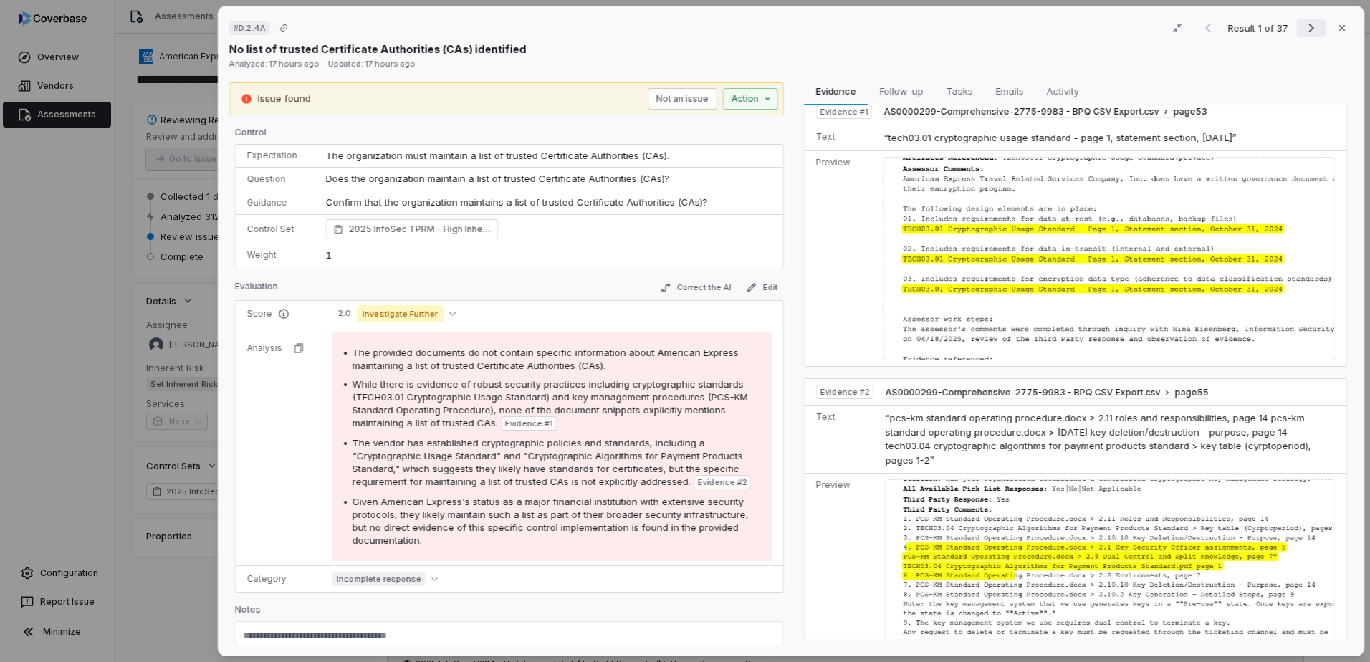
click at [1303, 29] on icon "Next result" at bounding box center [1311, 27] width 17 height 17
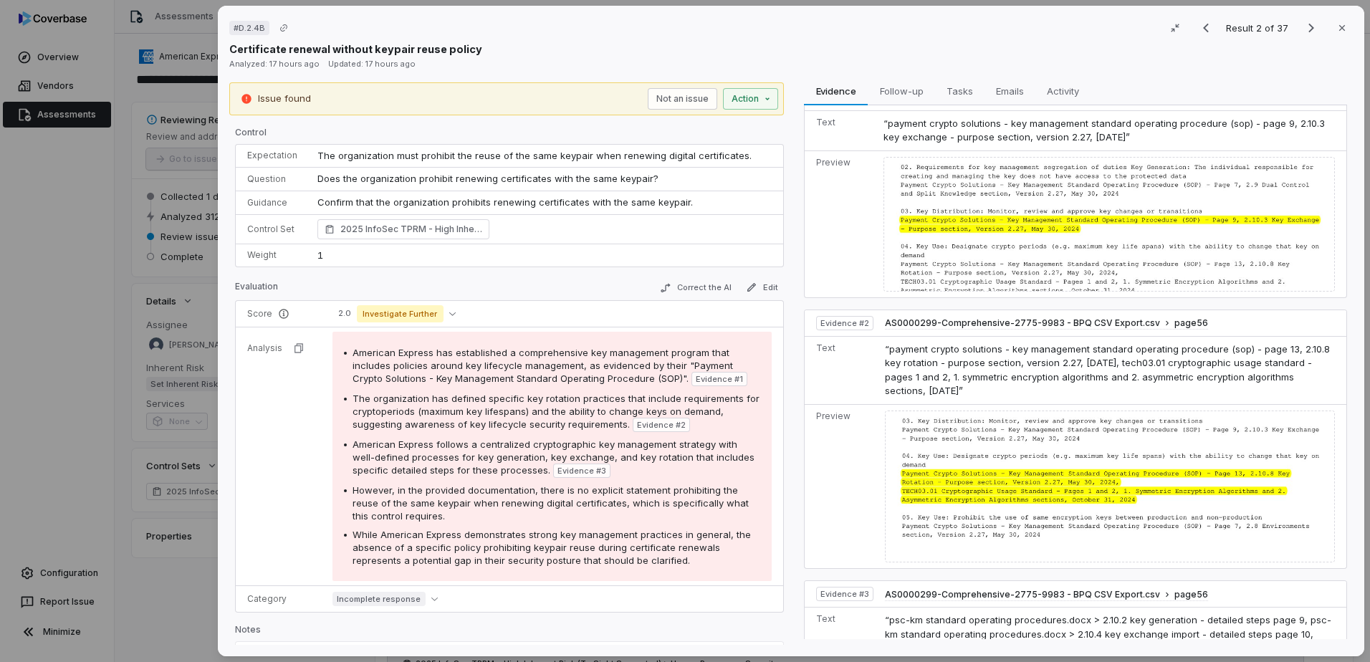
scroll to position [72, 0]
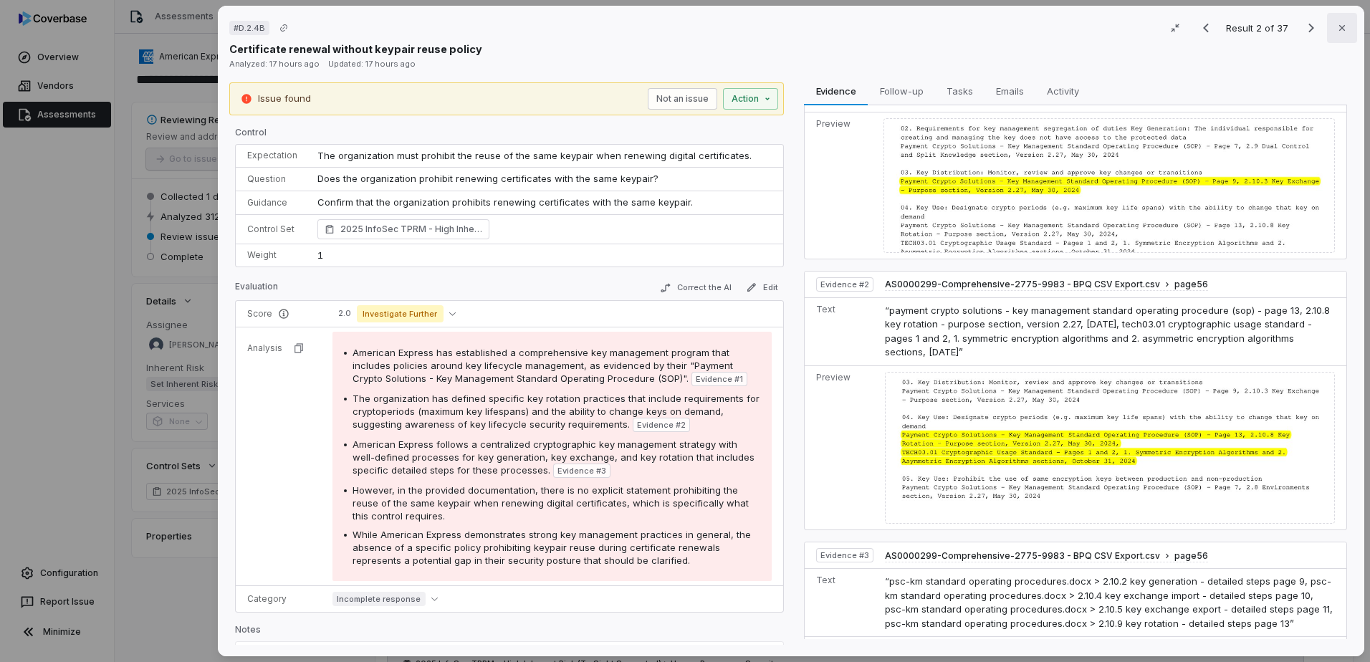
click at [1338, 37] on button "Close" at bounding box center [1342, 28] width 30 height 30
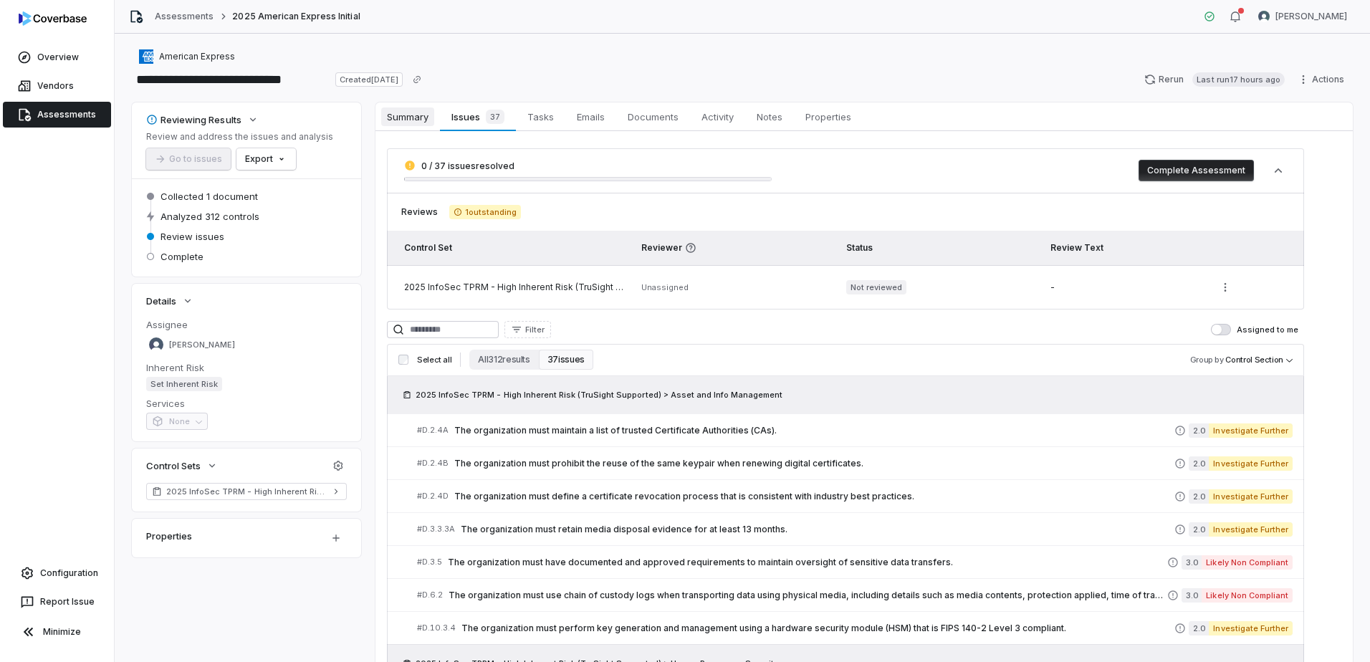
click at [411, 117] on span "Summary" at bounding box center [407, 116] width 53 height 19
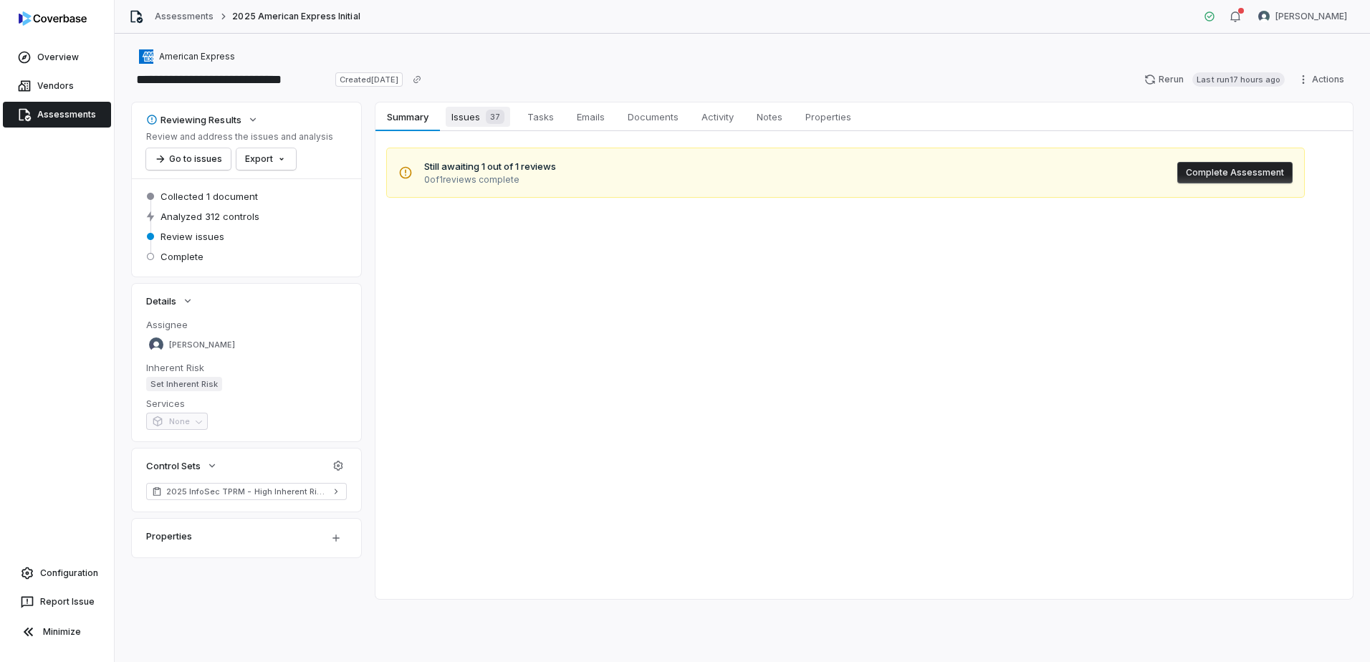
click at [469, 113] on span "Issues 37" at bounding box center [478, 117] width 64 height 20
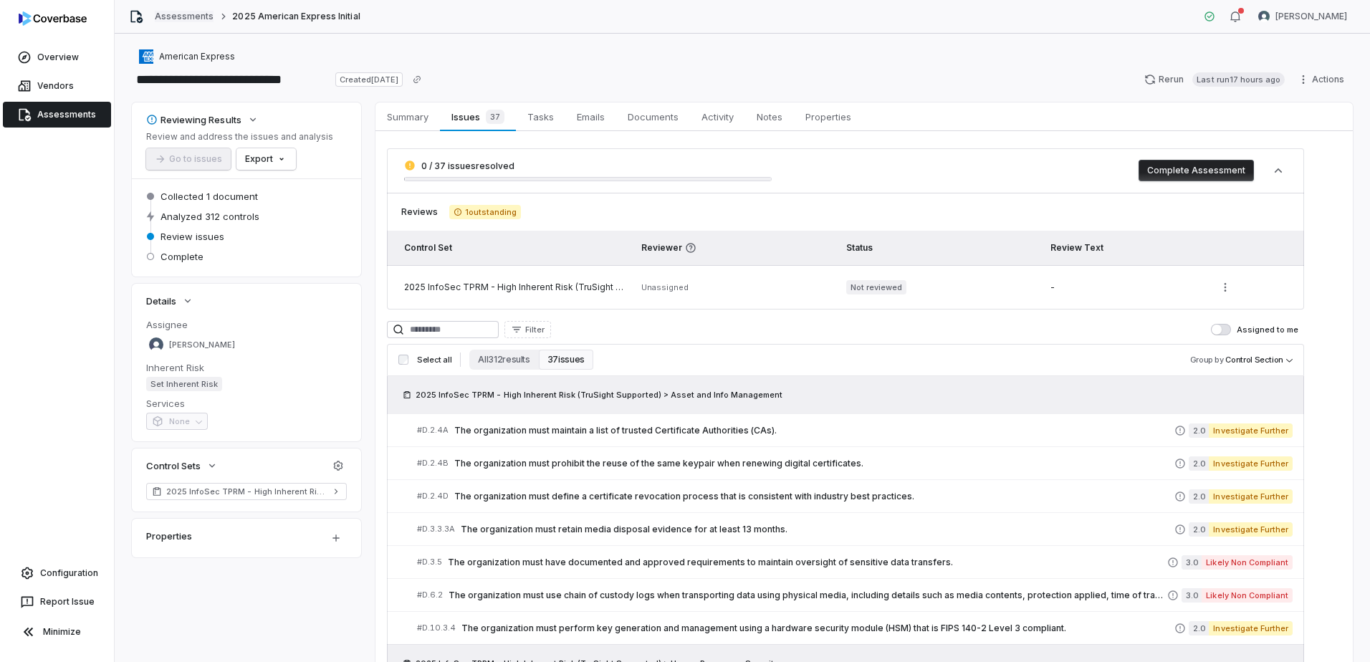
click at [167, 17] on link "Assessments" at bounding box center [184, 16] width 59 height 11
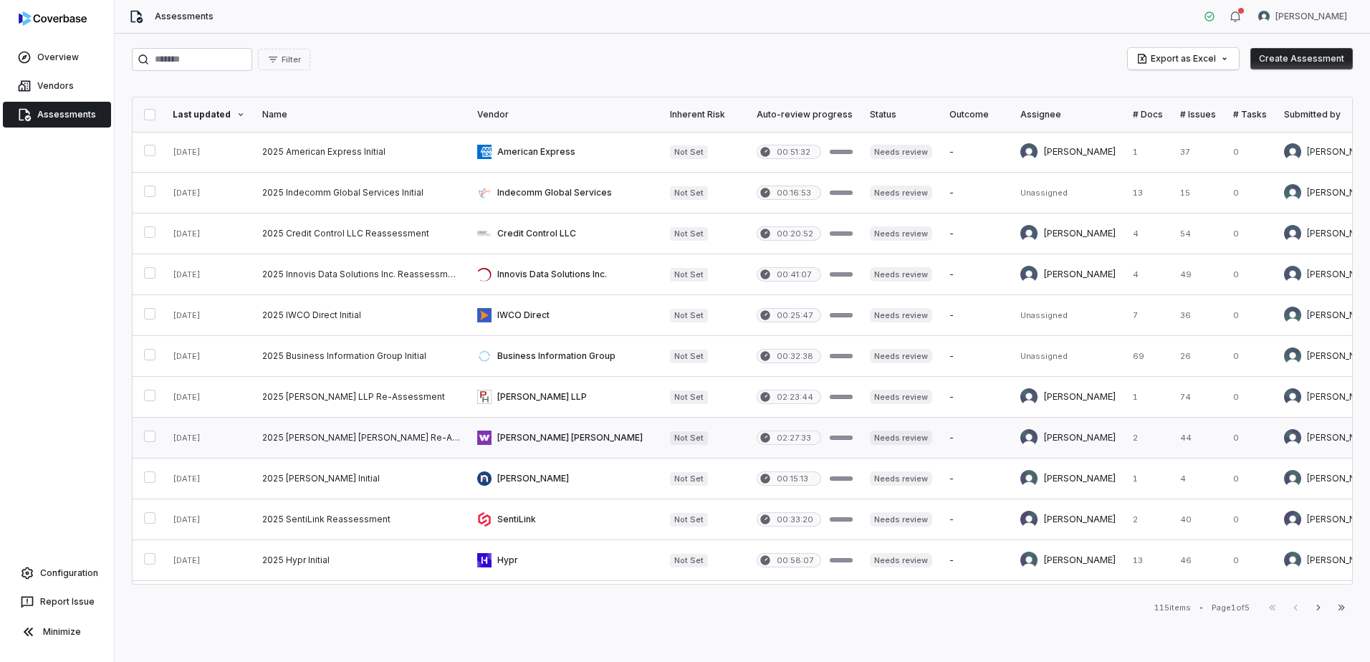
click at [533, 440] on link at bounding box center [565, 438] width 193 height 40
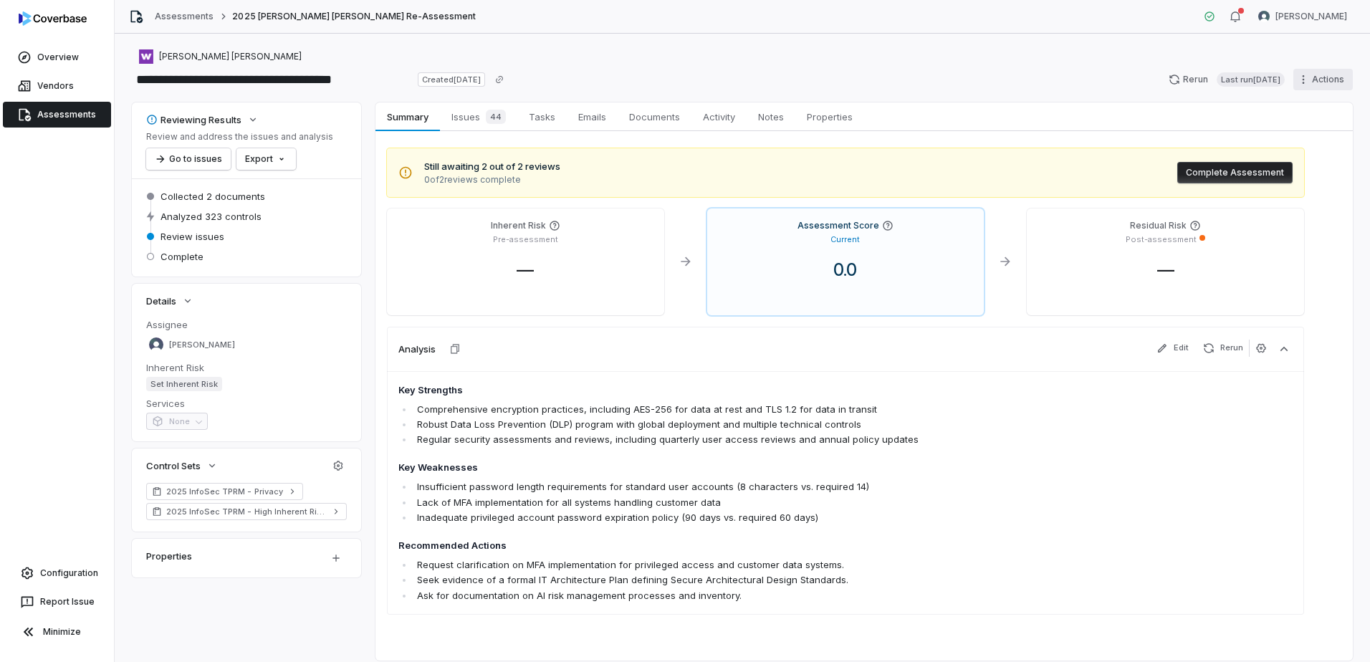
click at [1293, 81] on html "**********" at bounding box center [685, 331] width 1370 height 662
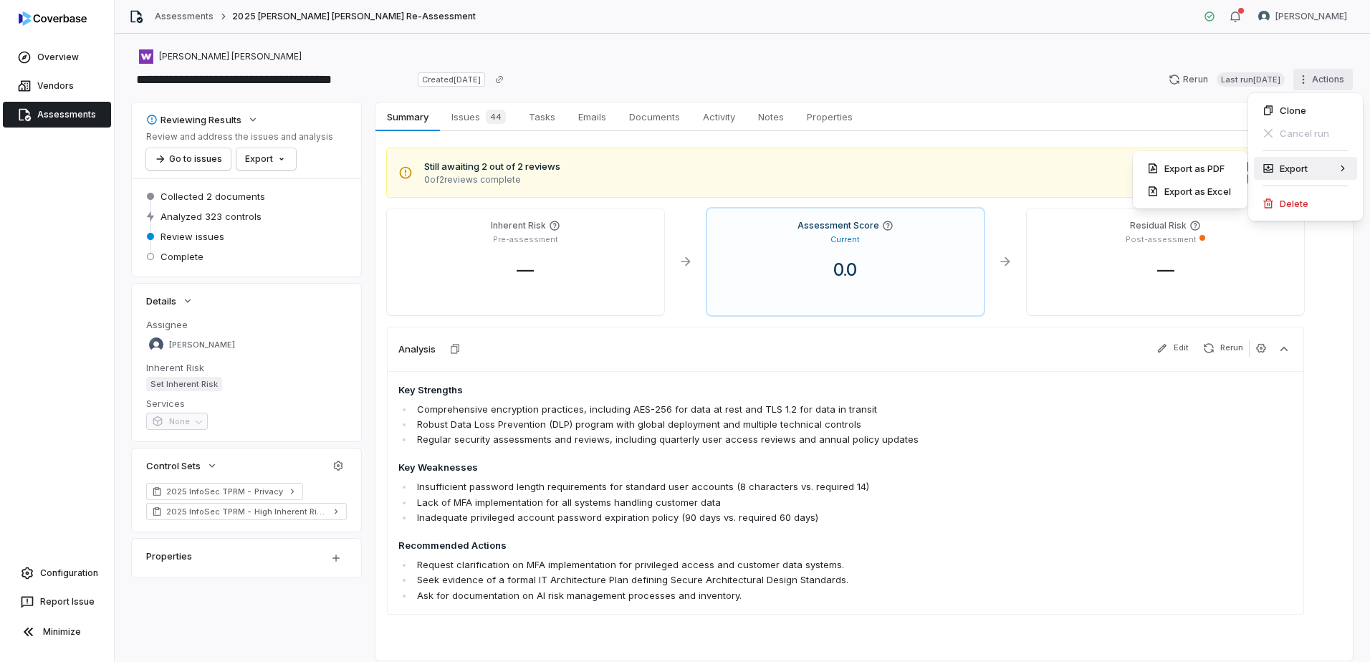
click at [1062, 506] on html "**********" at bounding box center [685, 331] width 1370 height 662
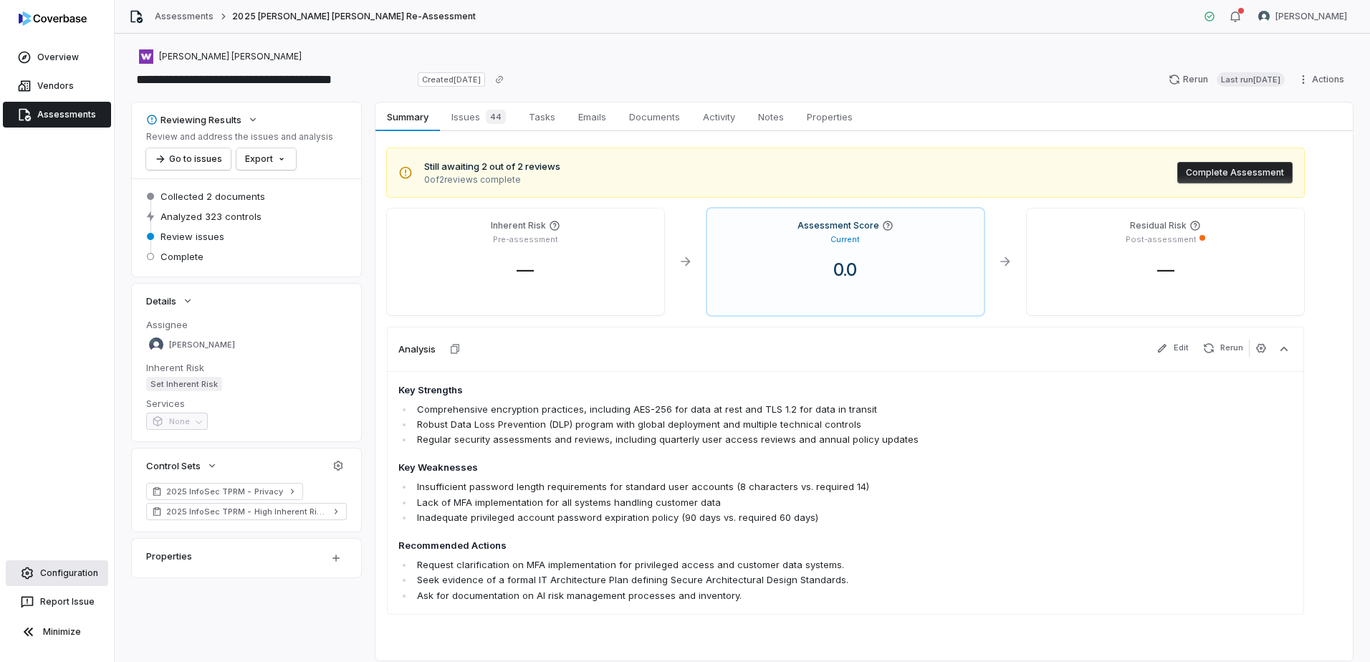
click at [47, 573] on span "Configuration" at bounding box center [69, 573] width 58 height 11
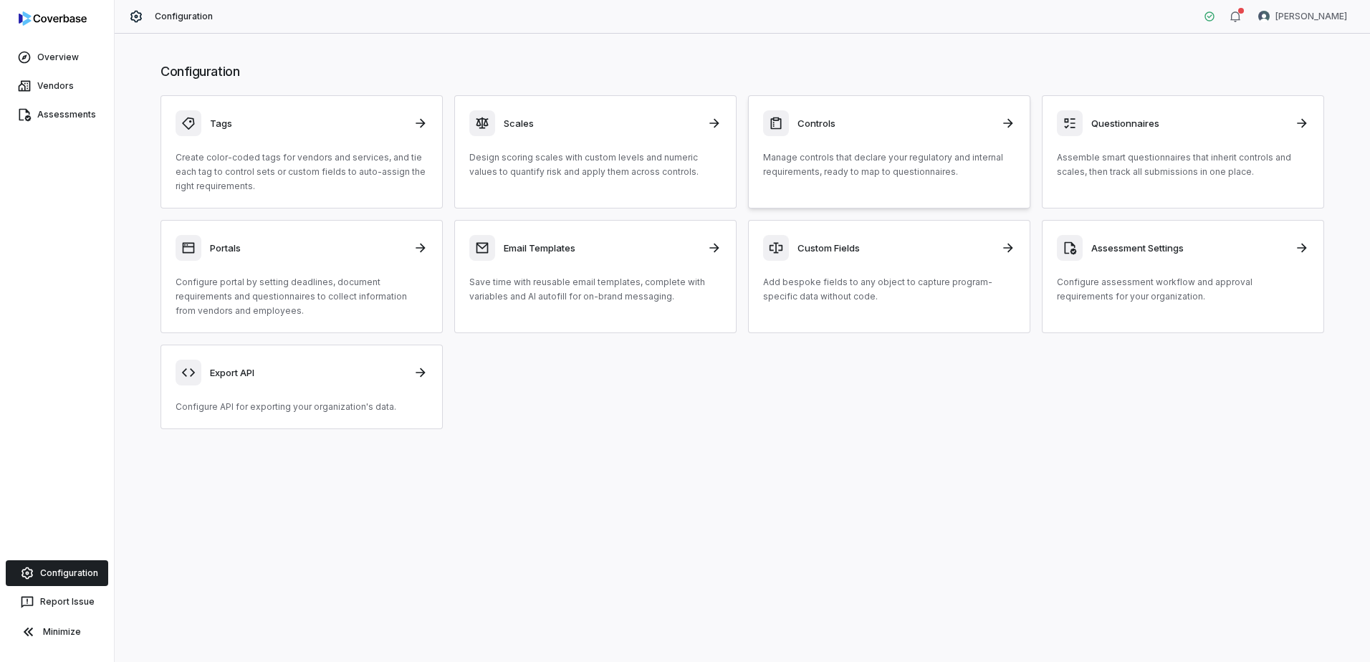
click at [775, 118] on icon at bounding box center [776, 124] width 11 height 12
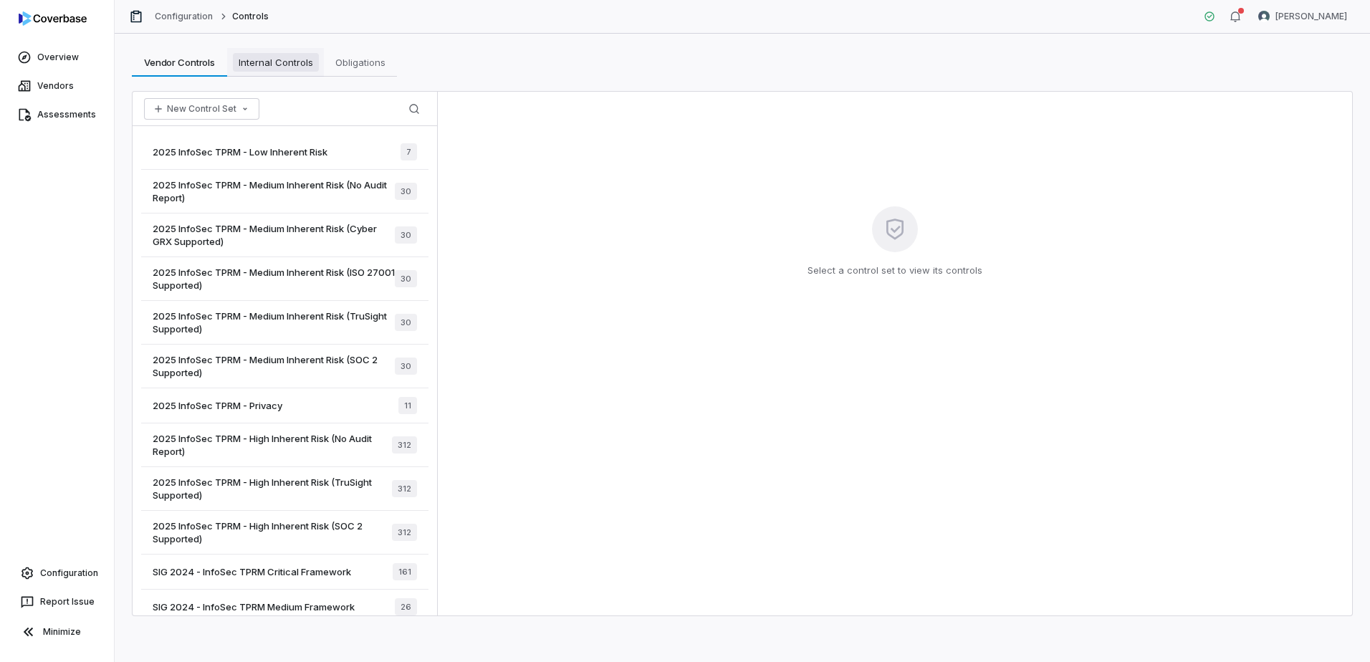
click at [288, 69] on span "Internal Controls" at bounding box center [276, 62] width 86 height 19
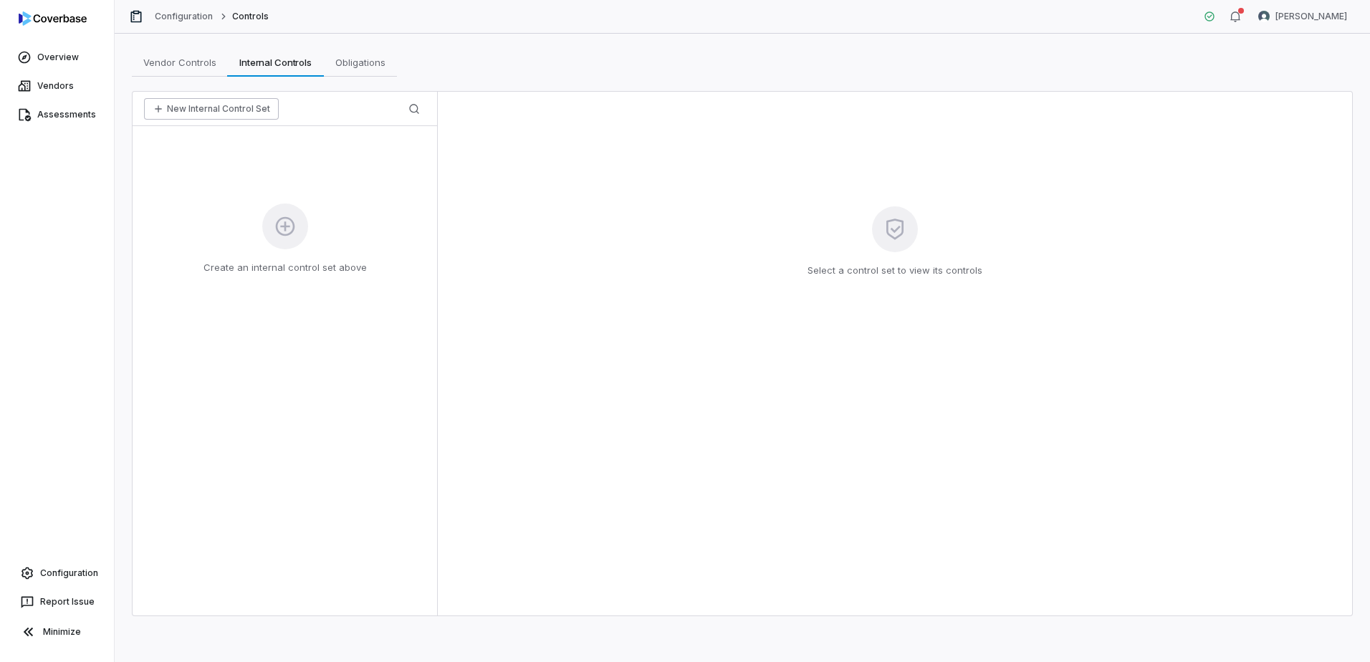
click at [241, 107] on button "New Internal Control Set" at bounding box center [211, 108] width 135 height 21
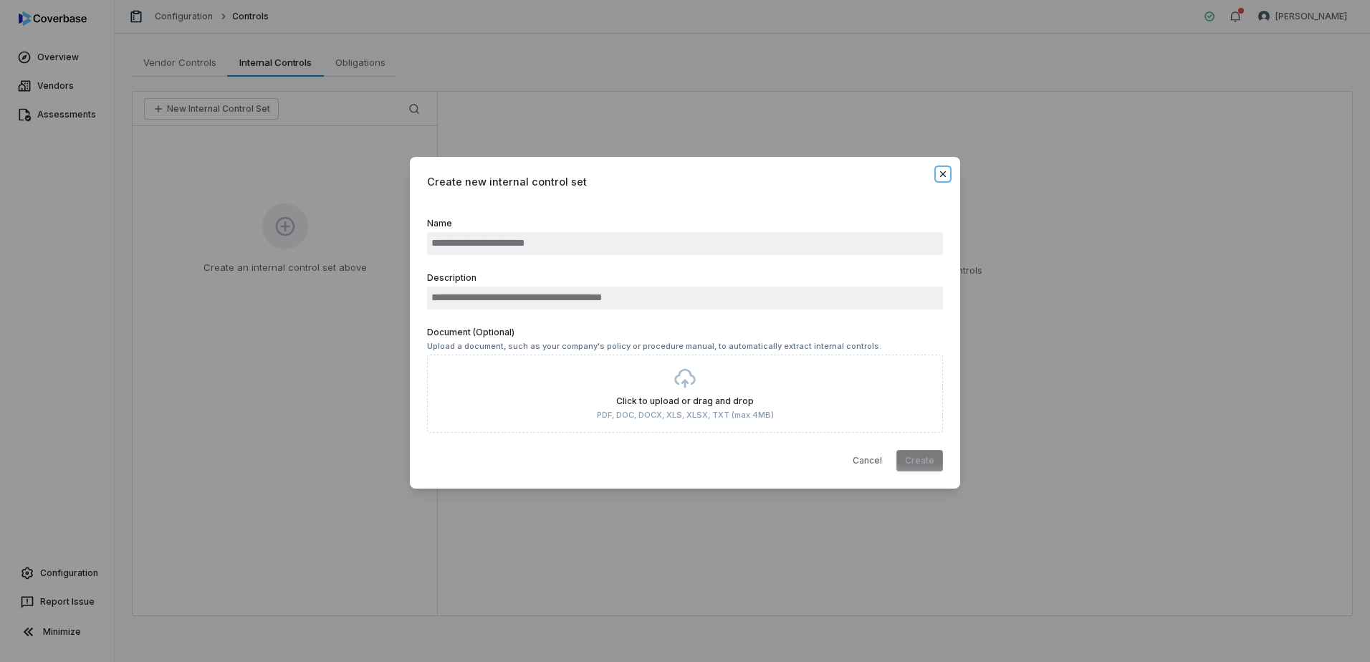
click at [946, 177] on icon "button" at bounding box center [942, 173] width 11 height 11
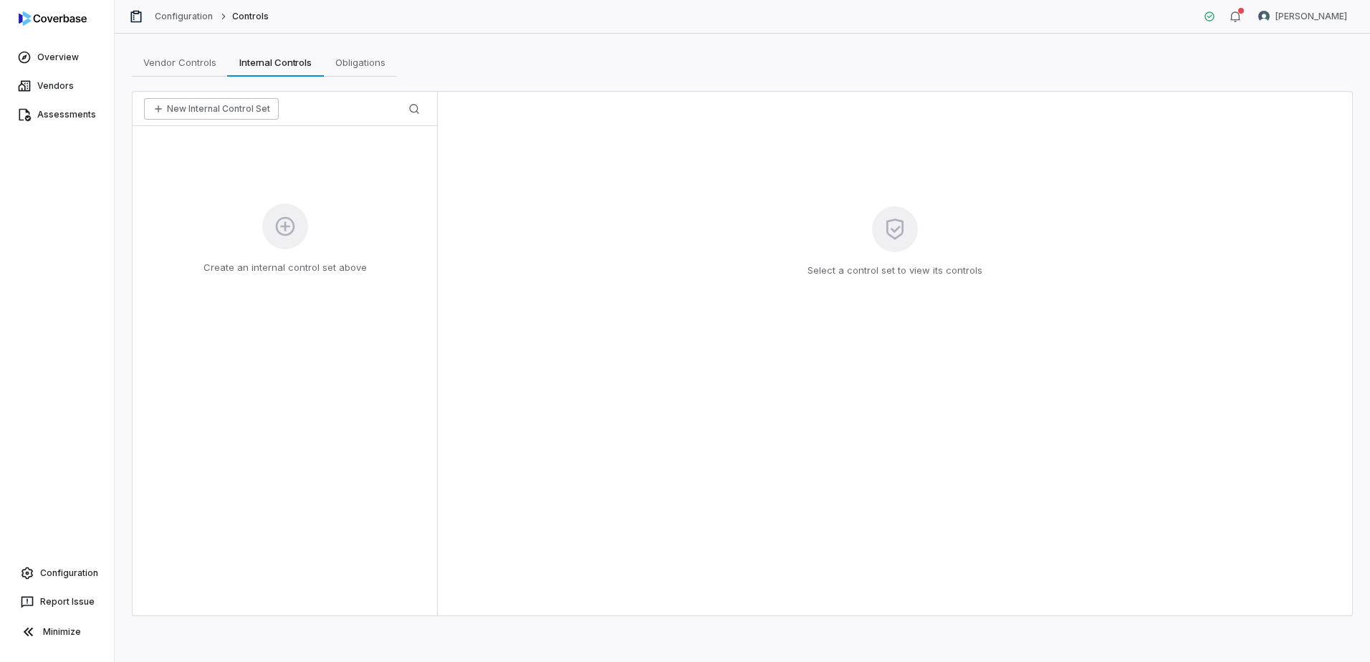
click at [172, 102] on button "New Internal Control Set" at bounding box center [211, 108] width 135 height 21
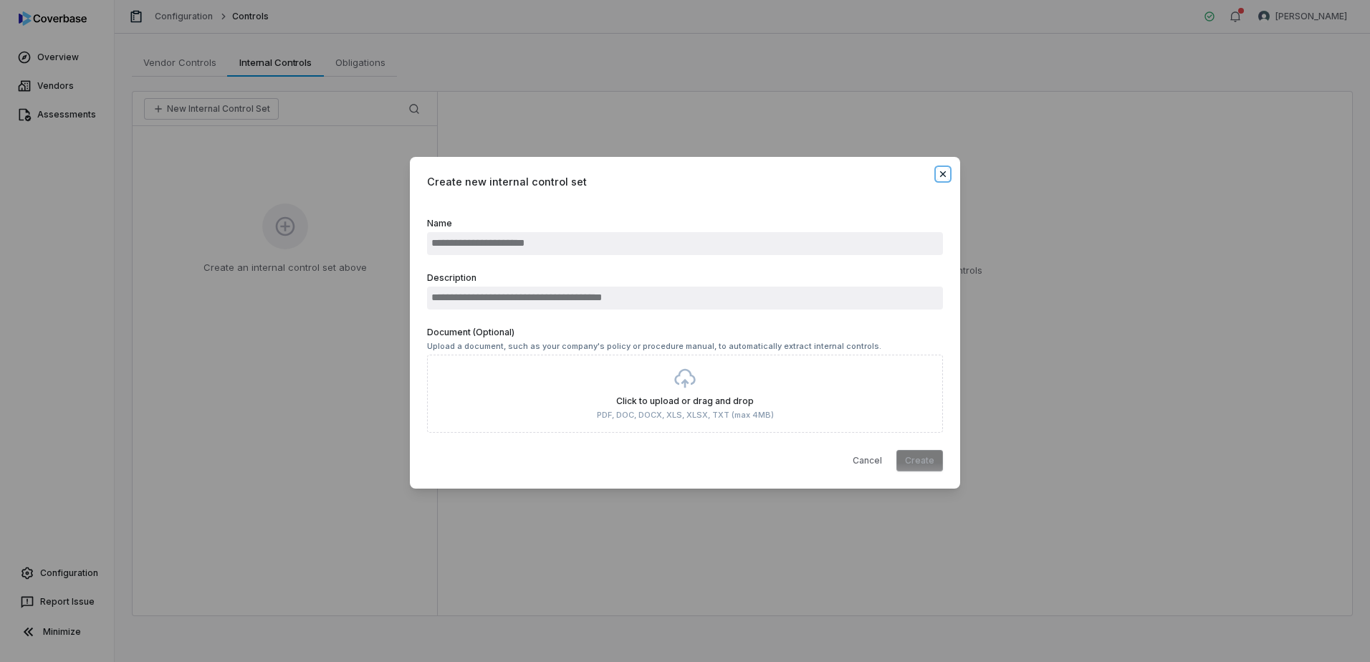
click at [941, 176] on icon "button" at bounding box center [943, 174] width 6 height 6
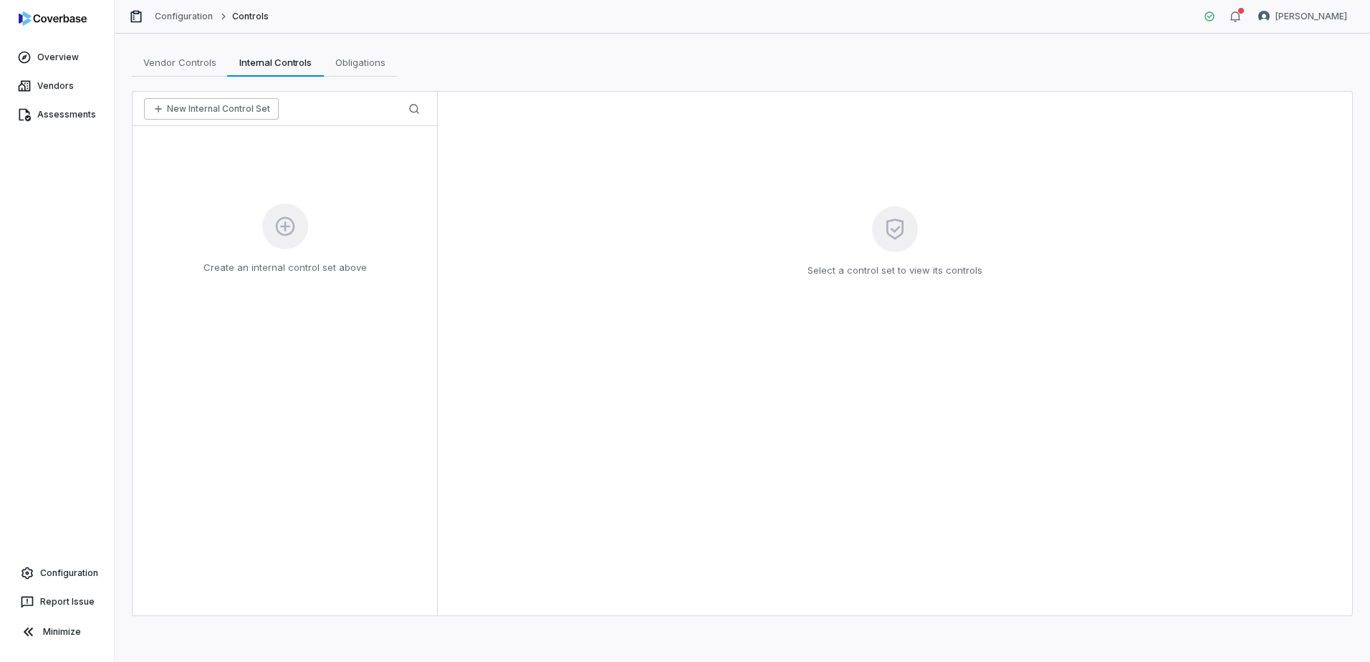
click at [196, 112] on button "New Internal Control Set" at bounding box center [211, 108] width 135 height 21
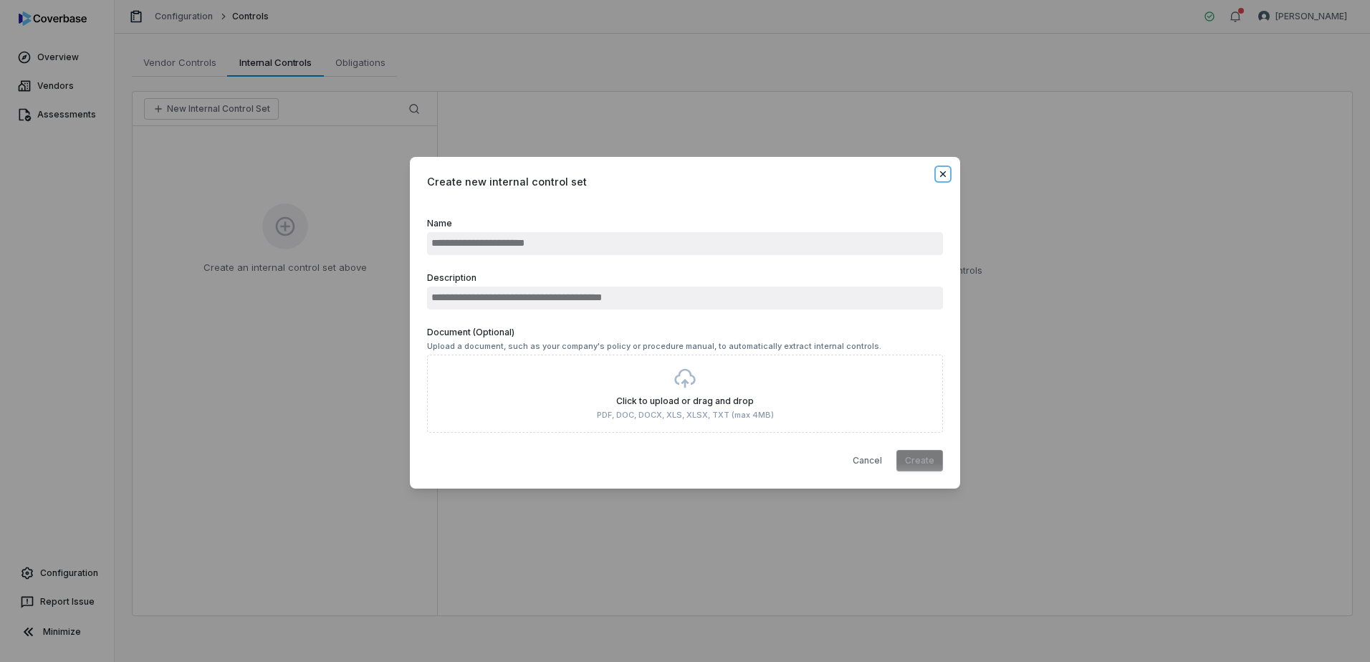
click at [943, 174] on icon "button" at bounding box center [943, 174] width 6 height 6
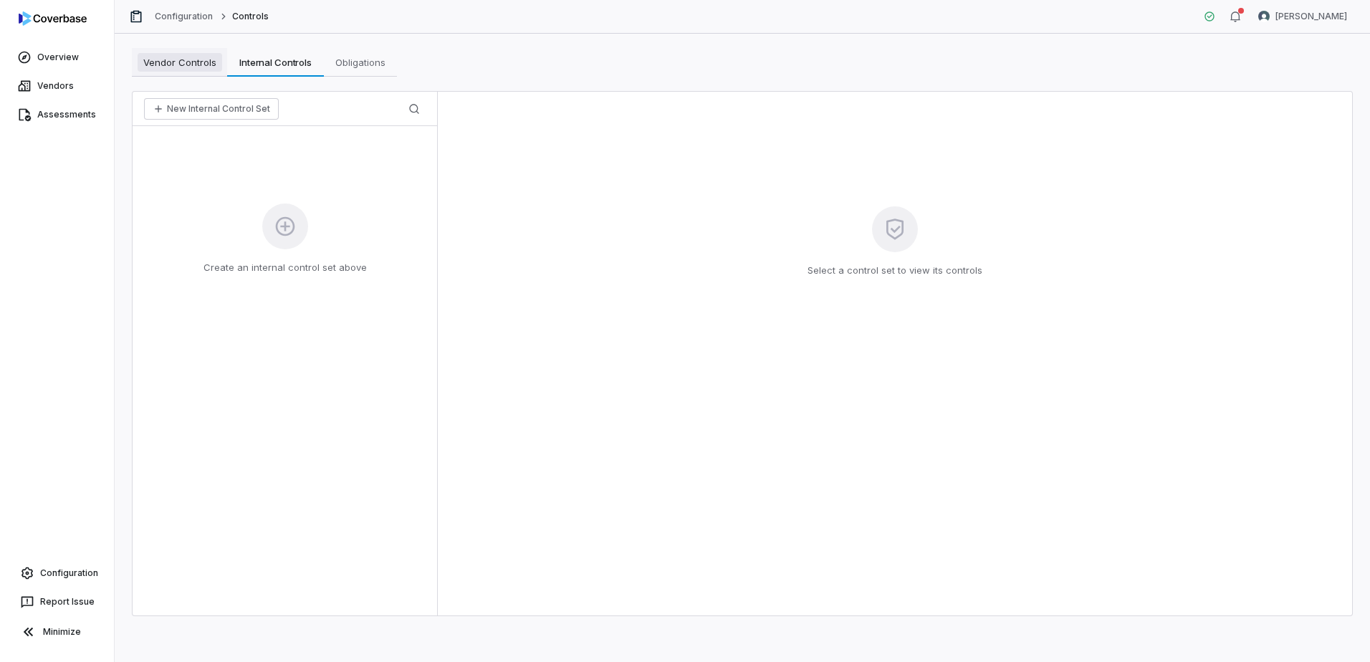
click at [186, 67] on span "Vendor Controls" at bounding box center [180, 62] width 85 height 19
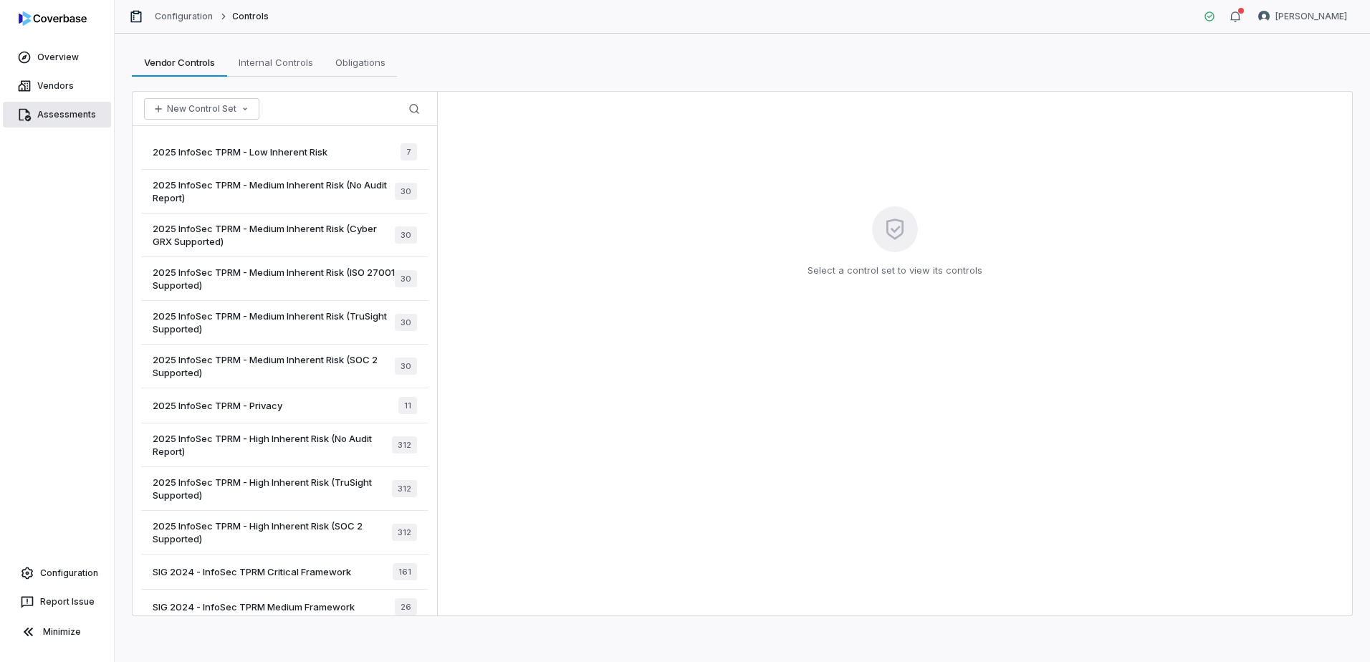
click at [52, 110] on span "Assessments" at bounding box center [66, 114] width 59 height 11
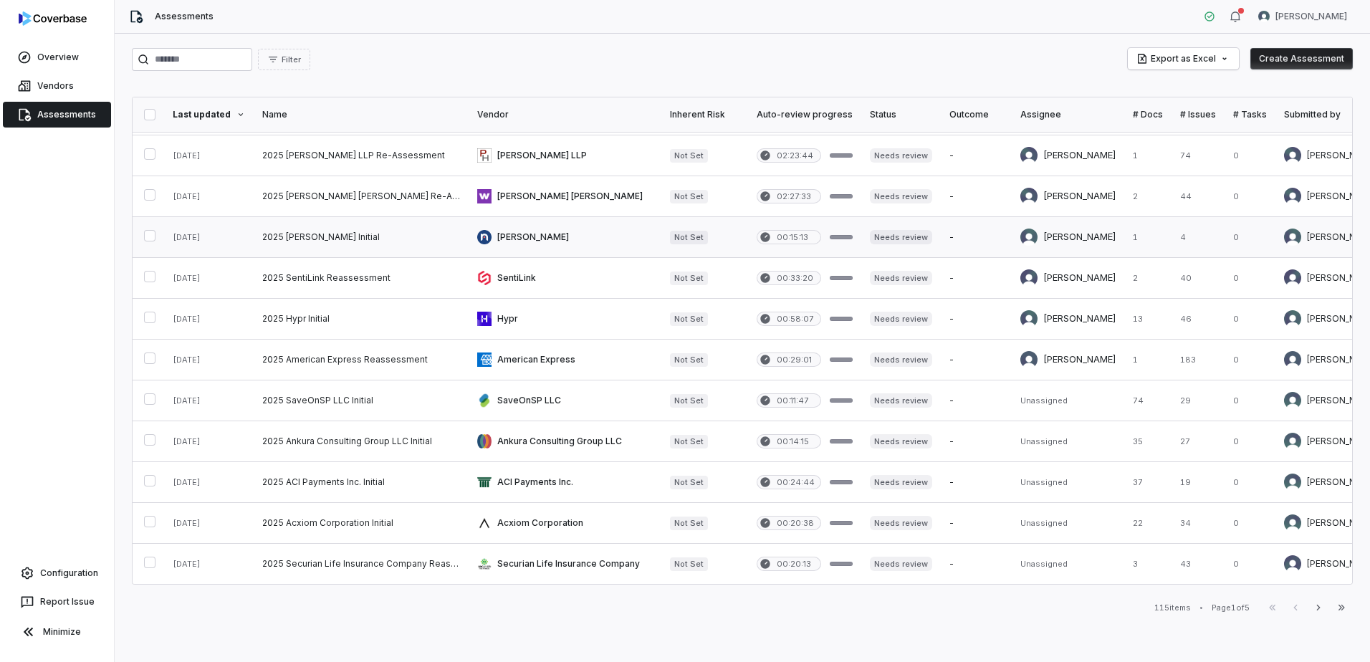
scroll to position [215, 0]
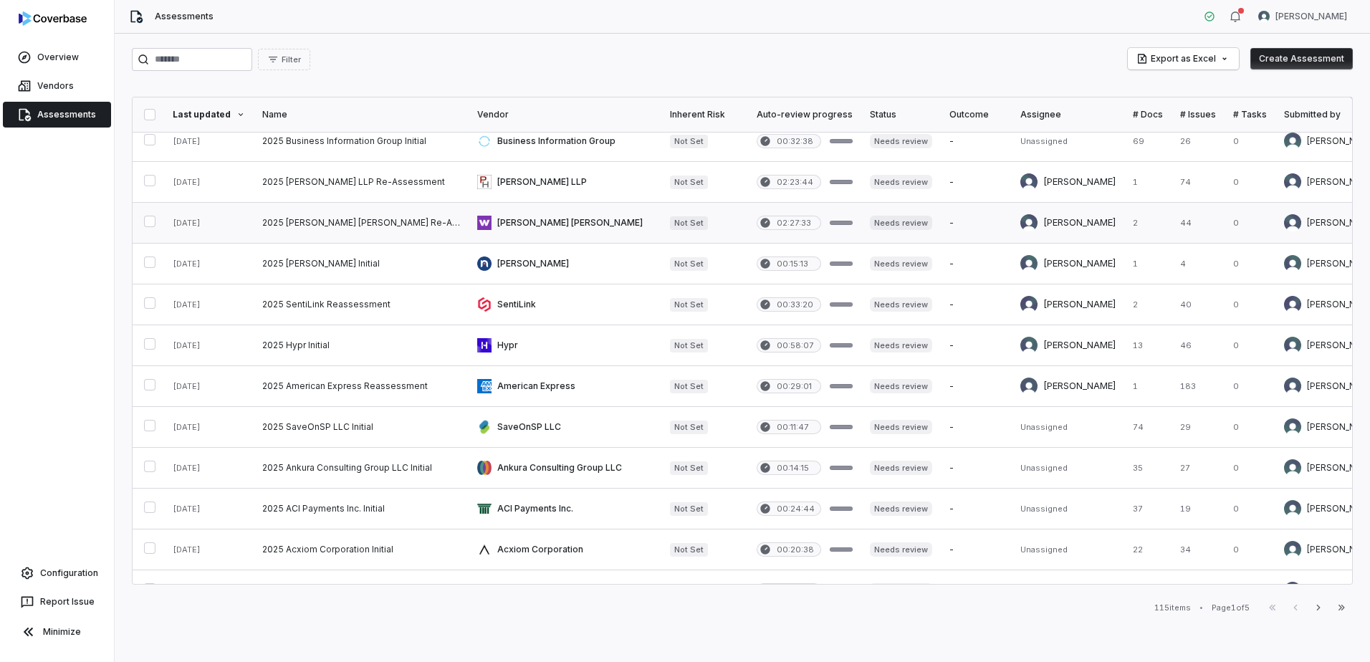
click at [522, 224] on link at bounding box center [565, 223] width 193 height 40
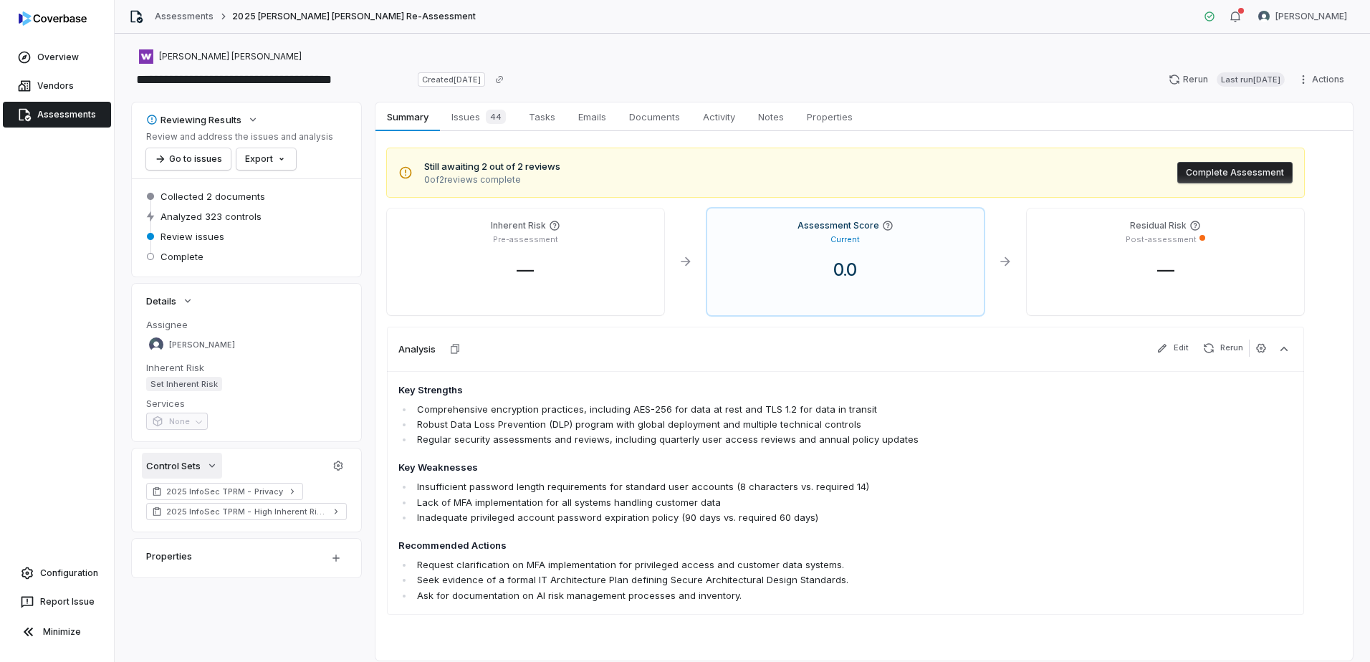
click at [212, 461] on icon "button" at bounding box center [211, 465] width 11 height 11
click at [662, 116] on span "Documents" at bounding box center [654, 116] width 62 height 19
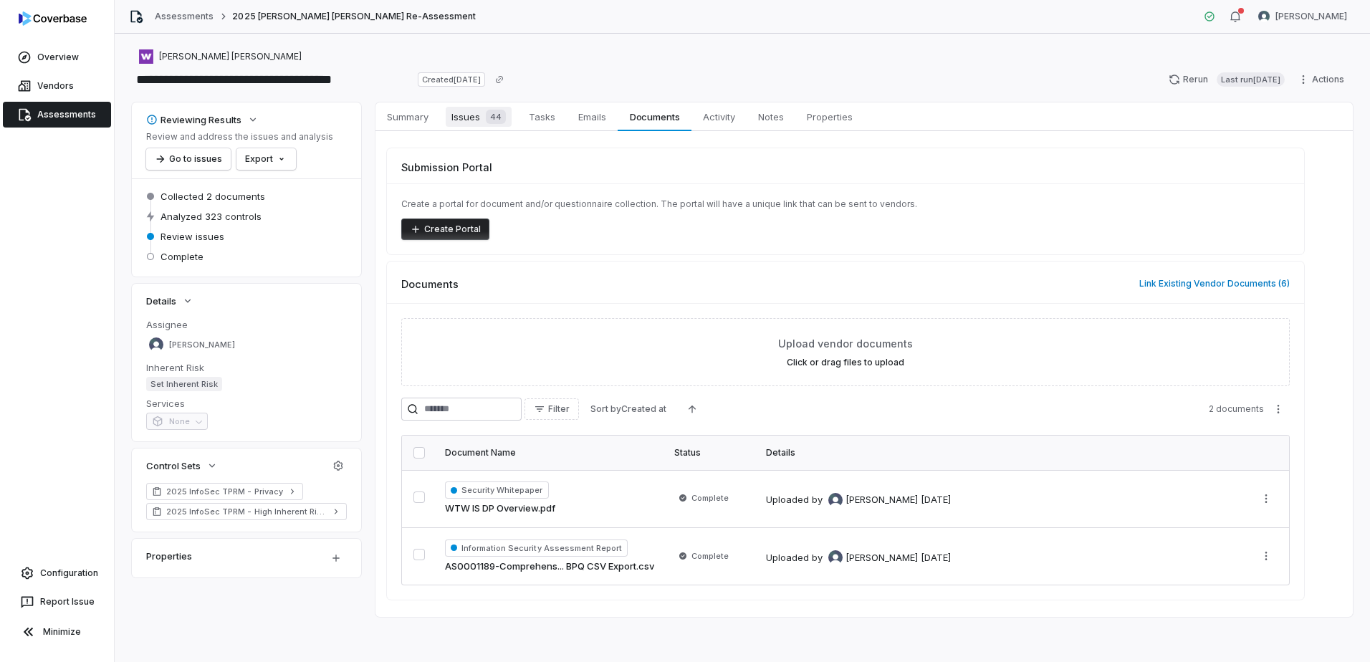
click at [456, 119] on span "Issues 44" at bounding box center [479, 117] width 66 height 20
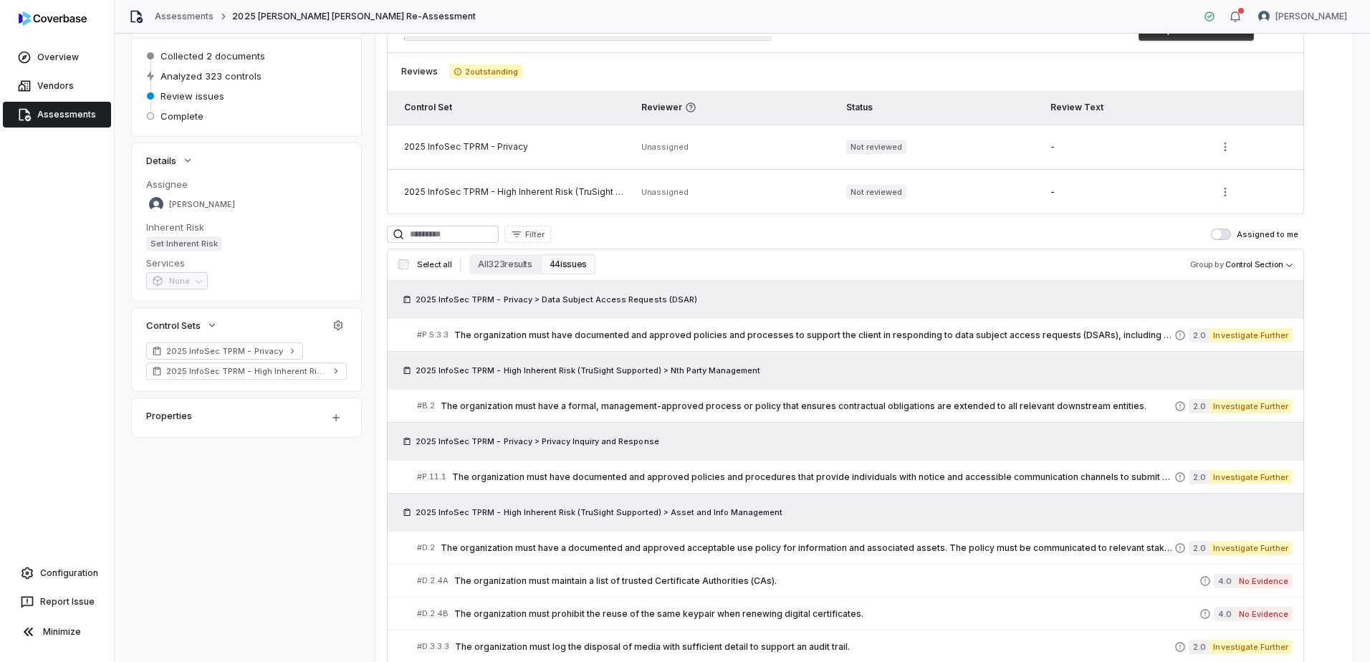
scroll to position [143, 0]
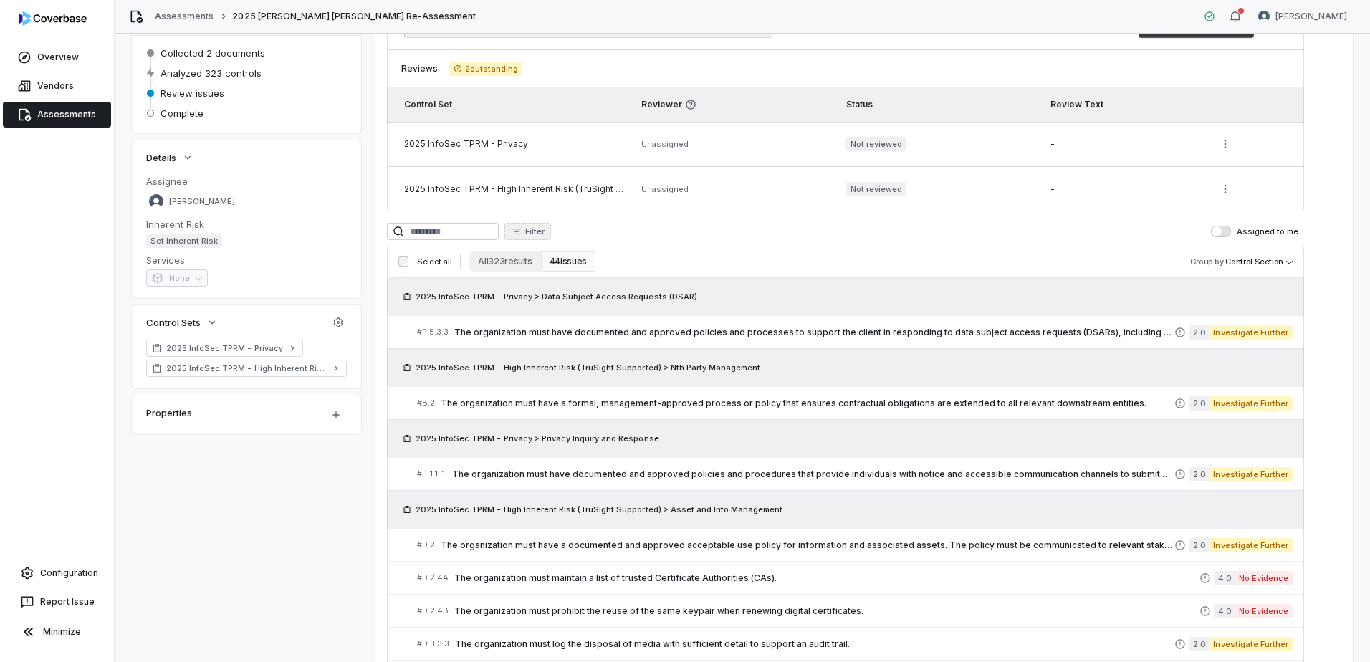
click at [551, 231] on button "Filter" at bounding box center [528, 231] width 47 height 17
click at [586, 340] on div "Control Set" at bounding box center [614, 341] width 132 height 23
click at [629, 297] on div "2025 InfoSec TPRM - Privacy" at bounding box center [614, 300] width 132 height 32
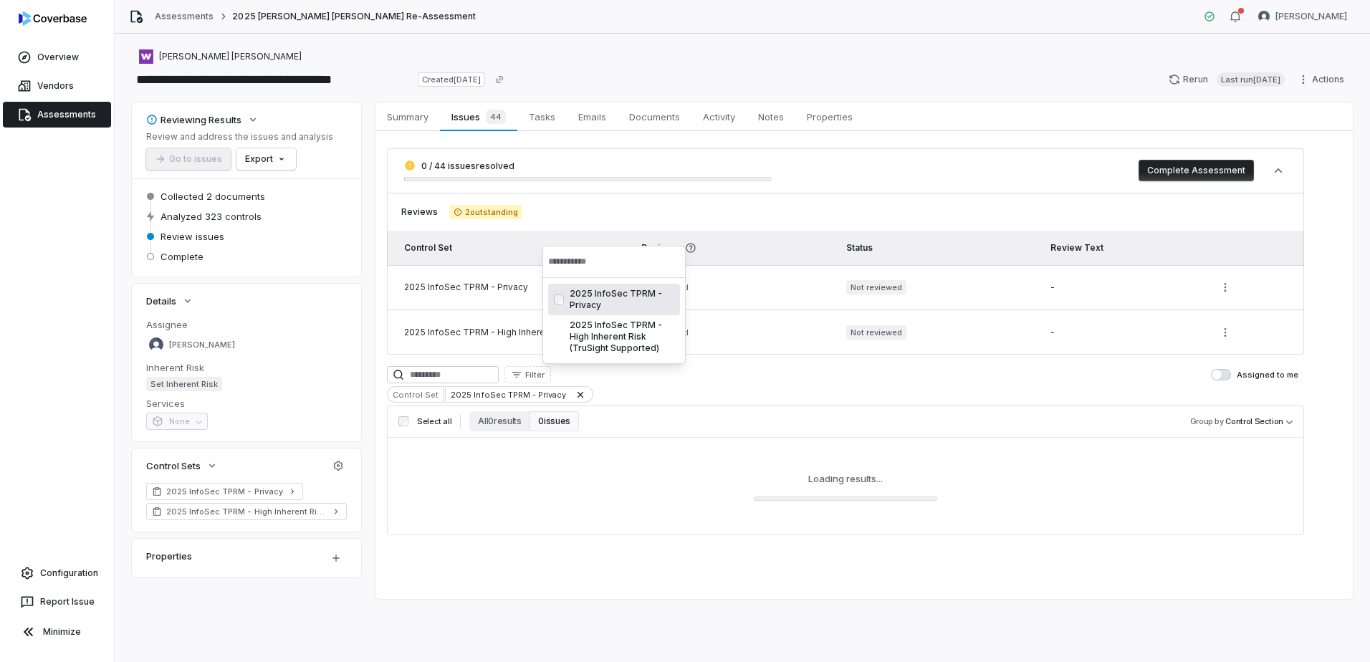
scroll to position [0, 0]
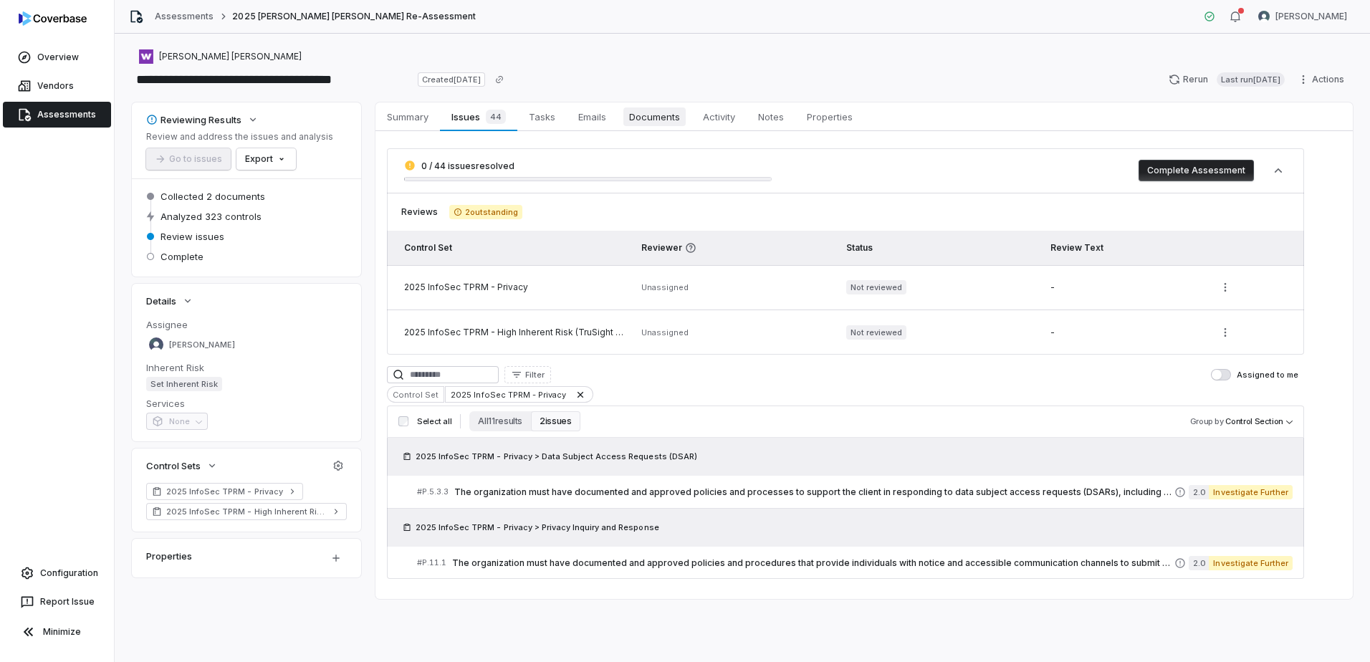
click at [646, 123] on span "Documents" at bounding box center [654, 116] width 62 height 19
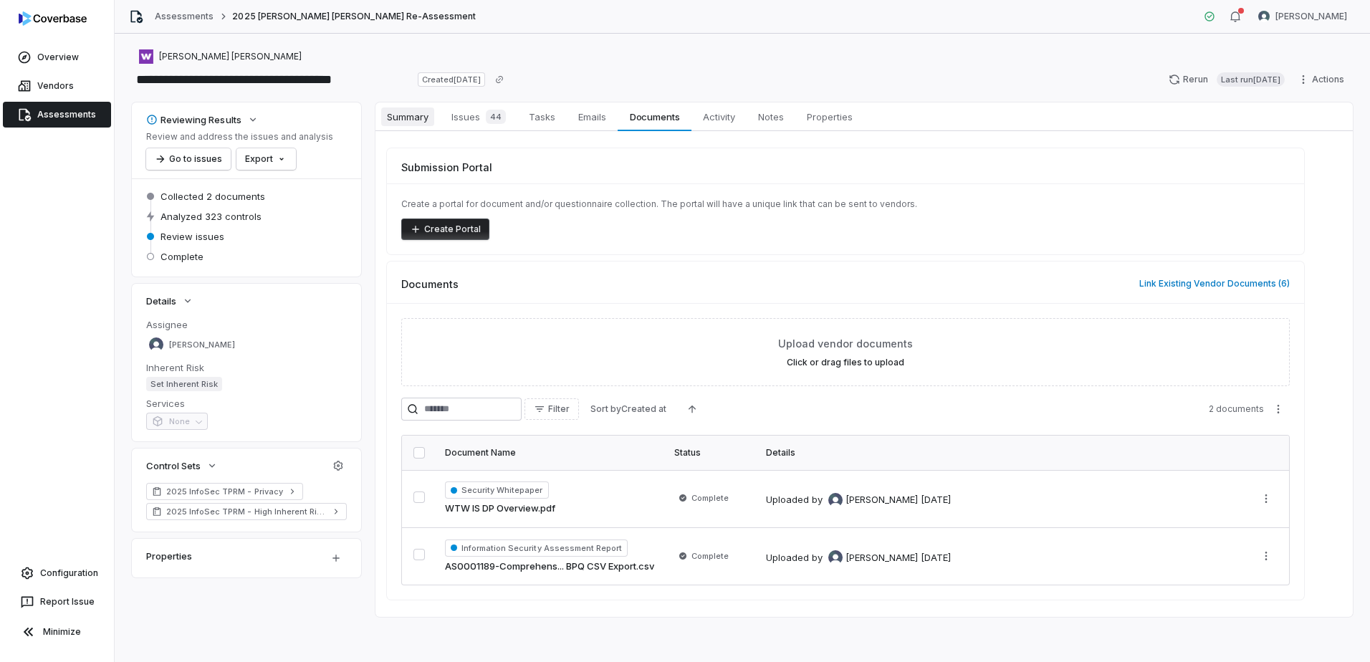
click at [436, 118] on link "Summary Summary" at bounding box center [408, 116] width 64 height 29
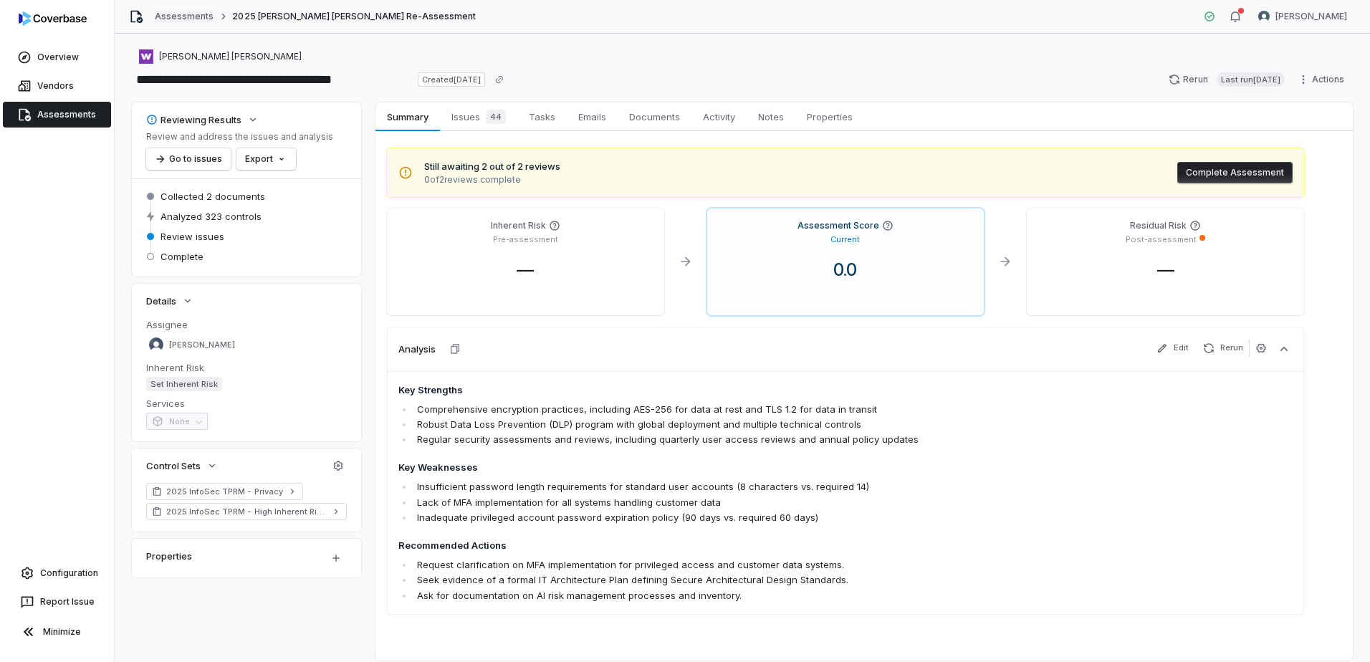
click at [173, 19] on link "Assessments" at bounding box center [184, 16] width 59 height 11
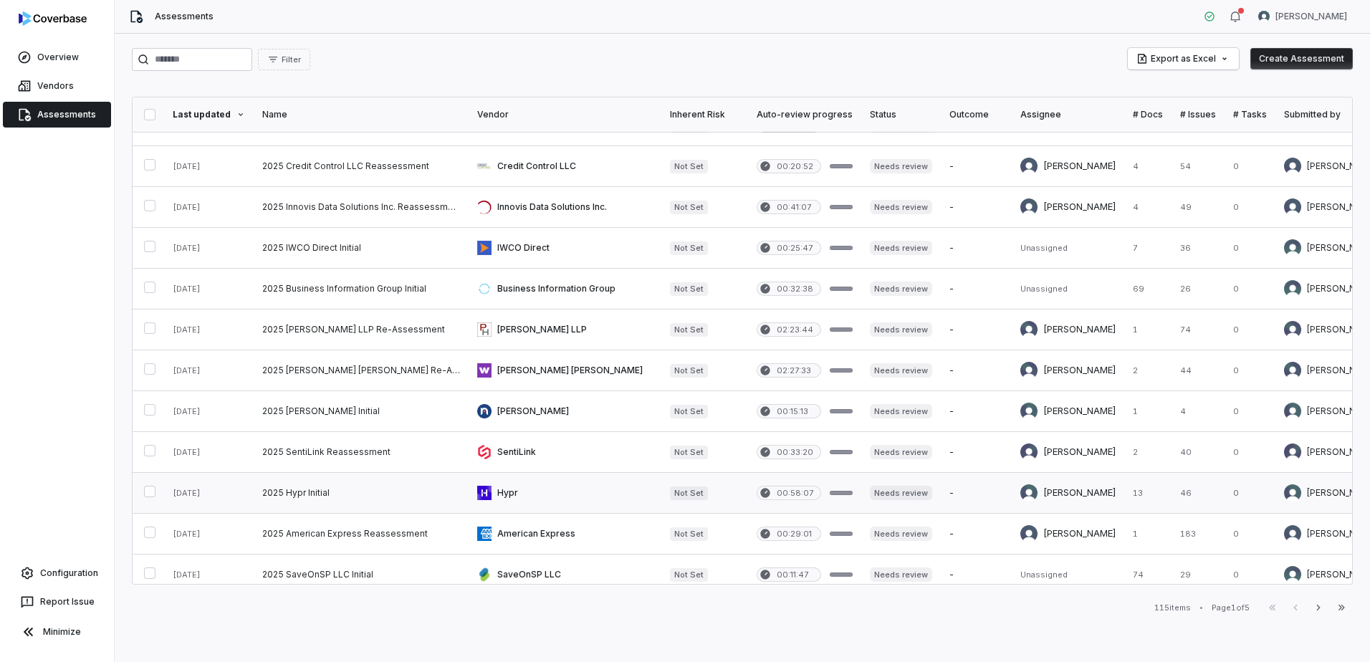
scroll to position [72, 0]
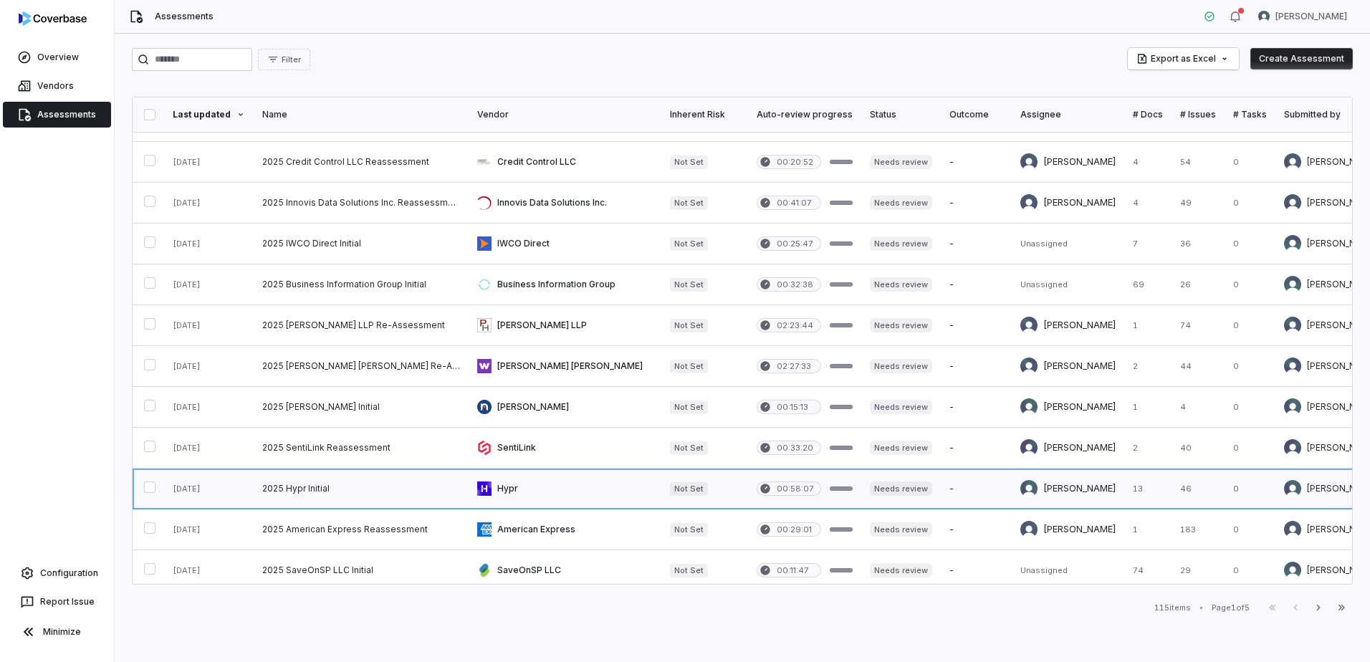
click at [504, 487] on link at bounding box center [565, 489] width 193 height 40
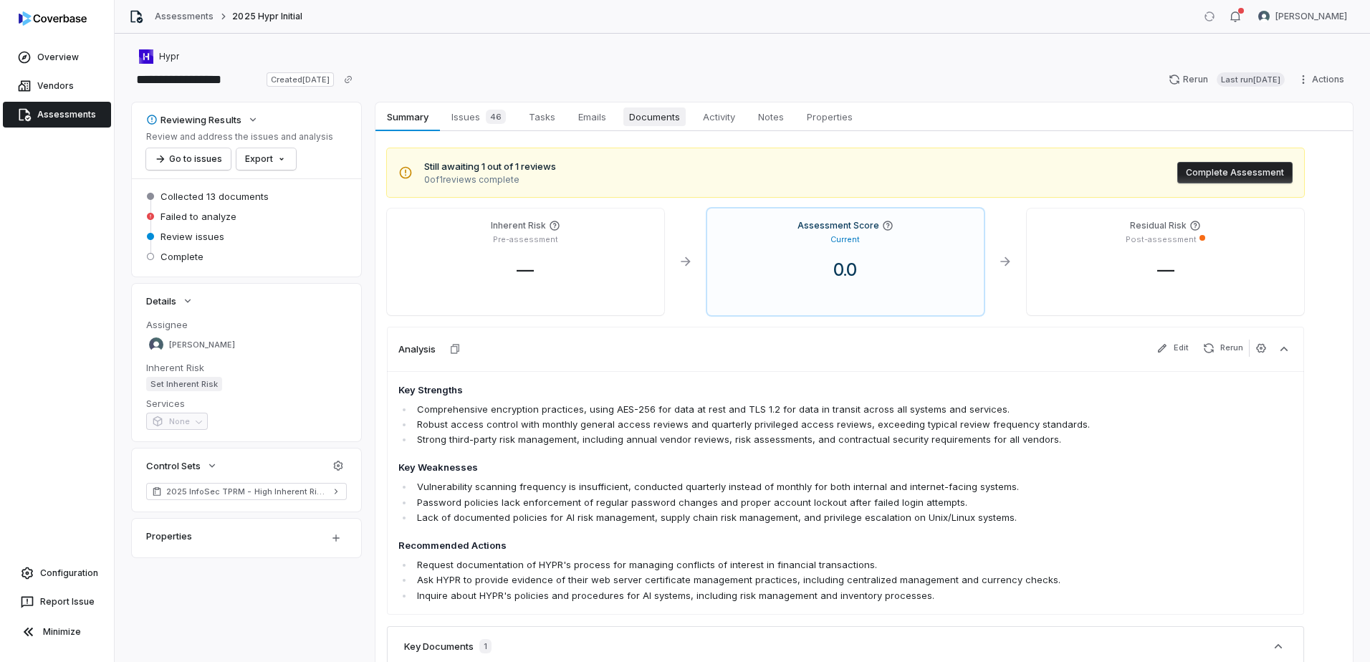
click at [648, 115] on span "Documents" at bounding box center [654, 116] width 62 height 19
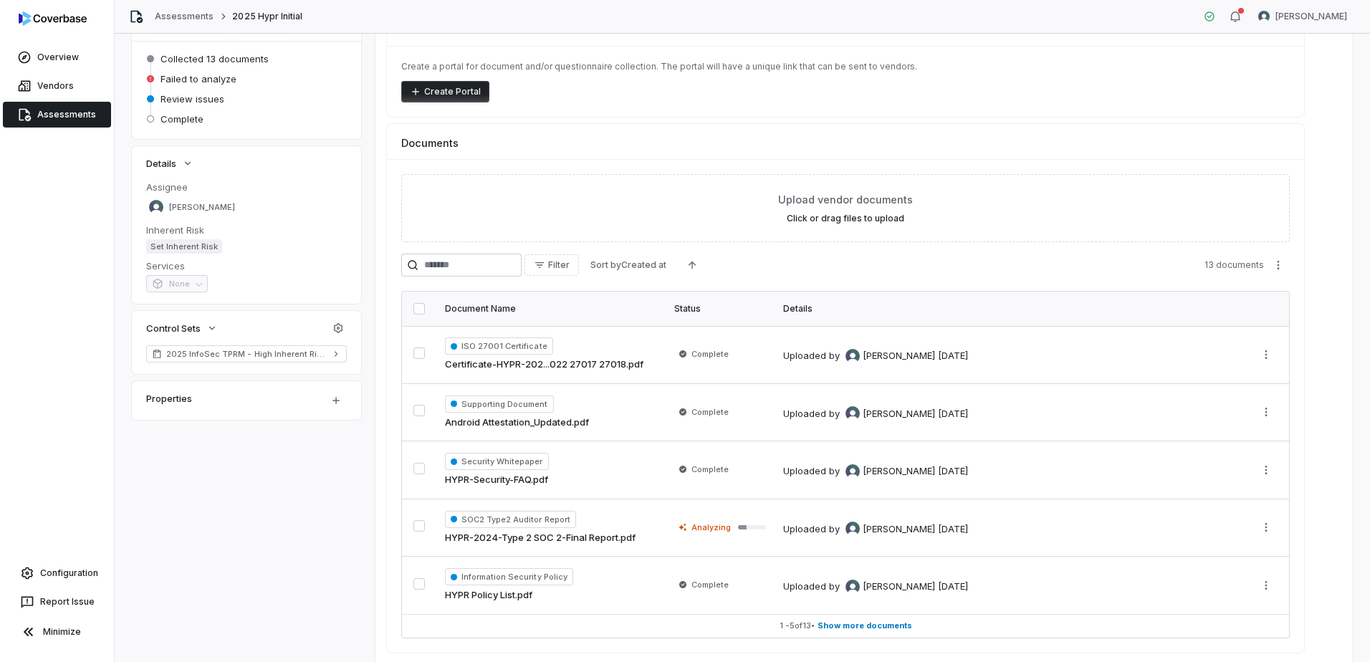
scroll to position [191, 0]
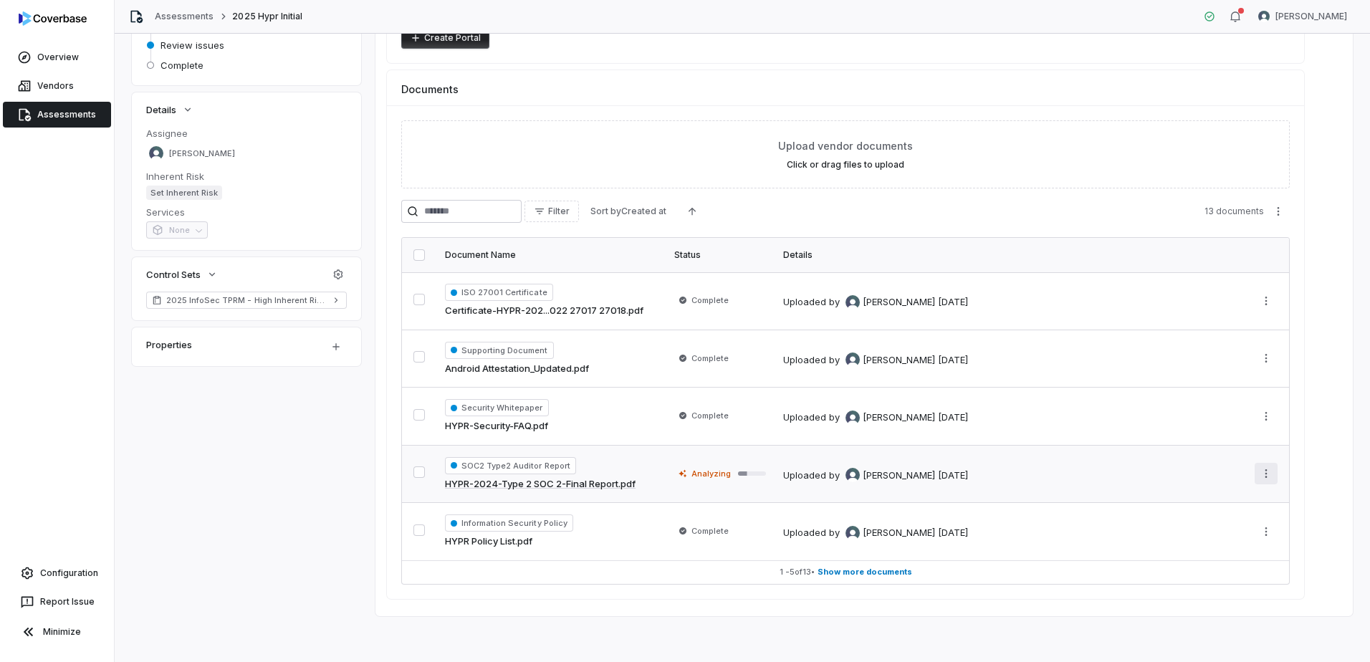
click at [1263, 472] on html "**********" at bounding box center [685, 331] width 1370 height 662
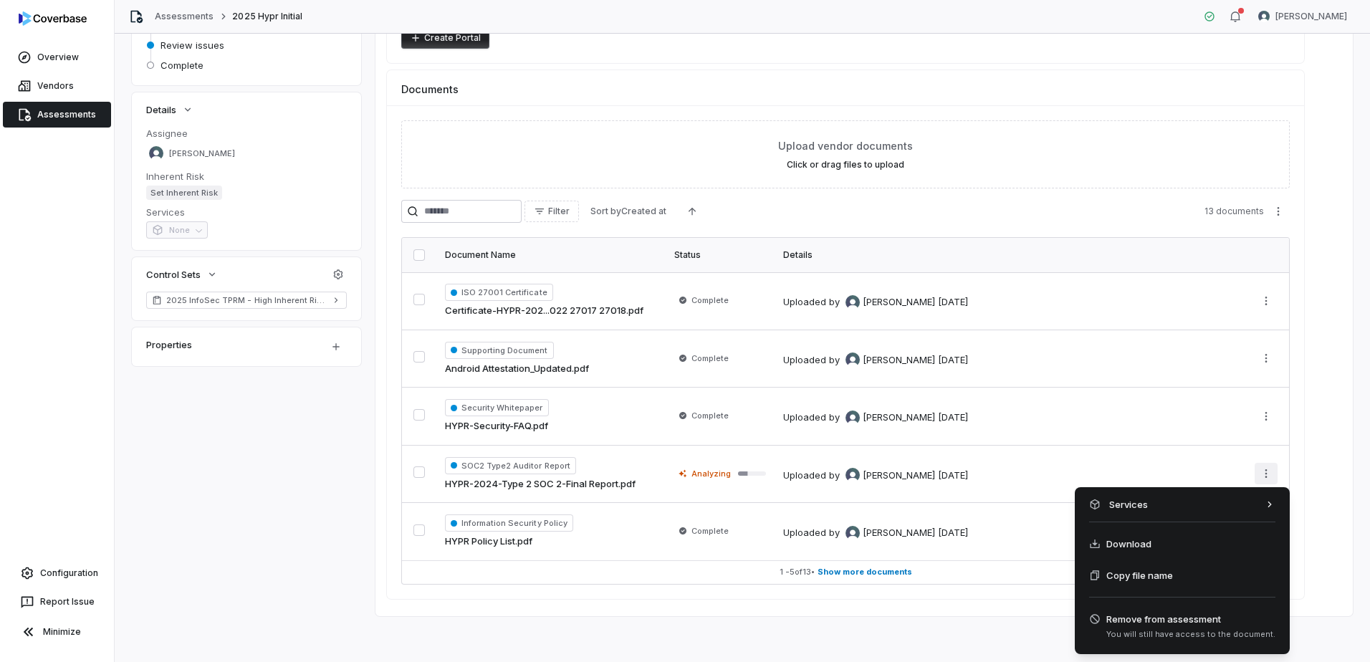
click at [540, 484] on html "**********" at bounding box center [685, 331] width 1370 height 662
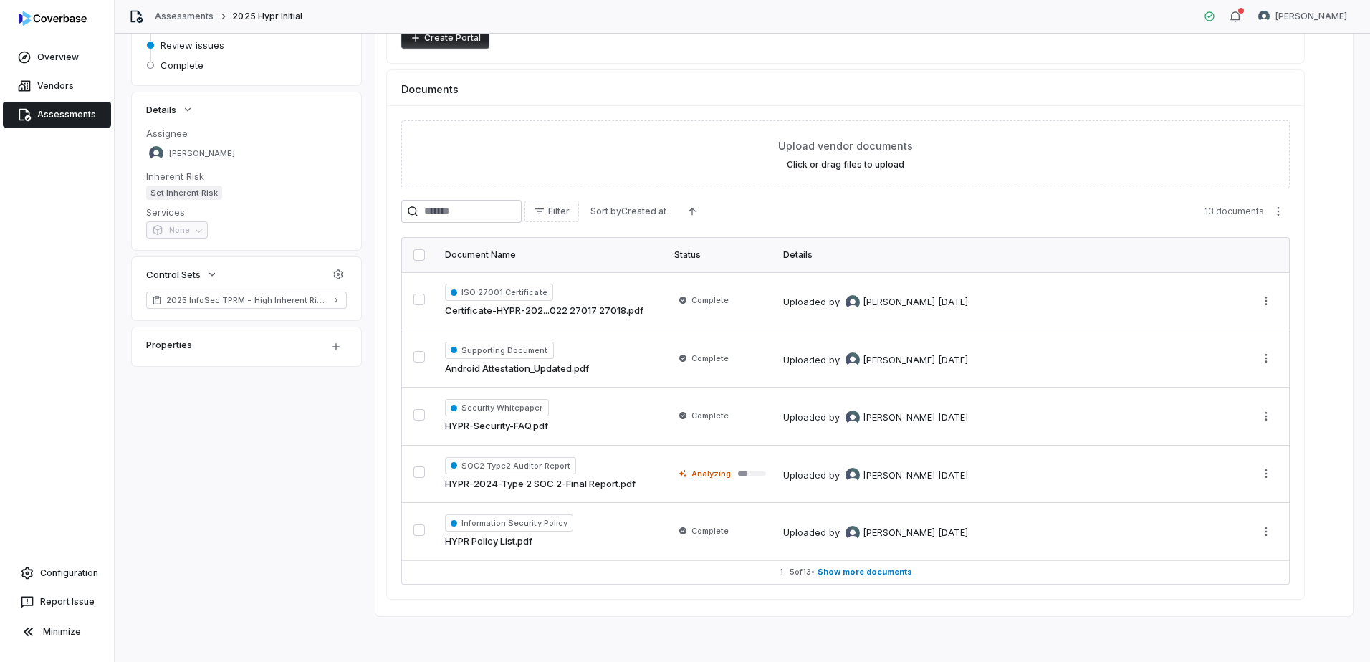
drag, startPoint x: 540, startPoint y: 484, endPoint x: 522, endPoint y: 488, distance: 18.4
click at [522, 488] on link "HYPR-2024-Type 2 SOC 2-Final Report.pdf" at bounding box center [540, 484] width 191 height 14
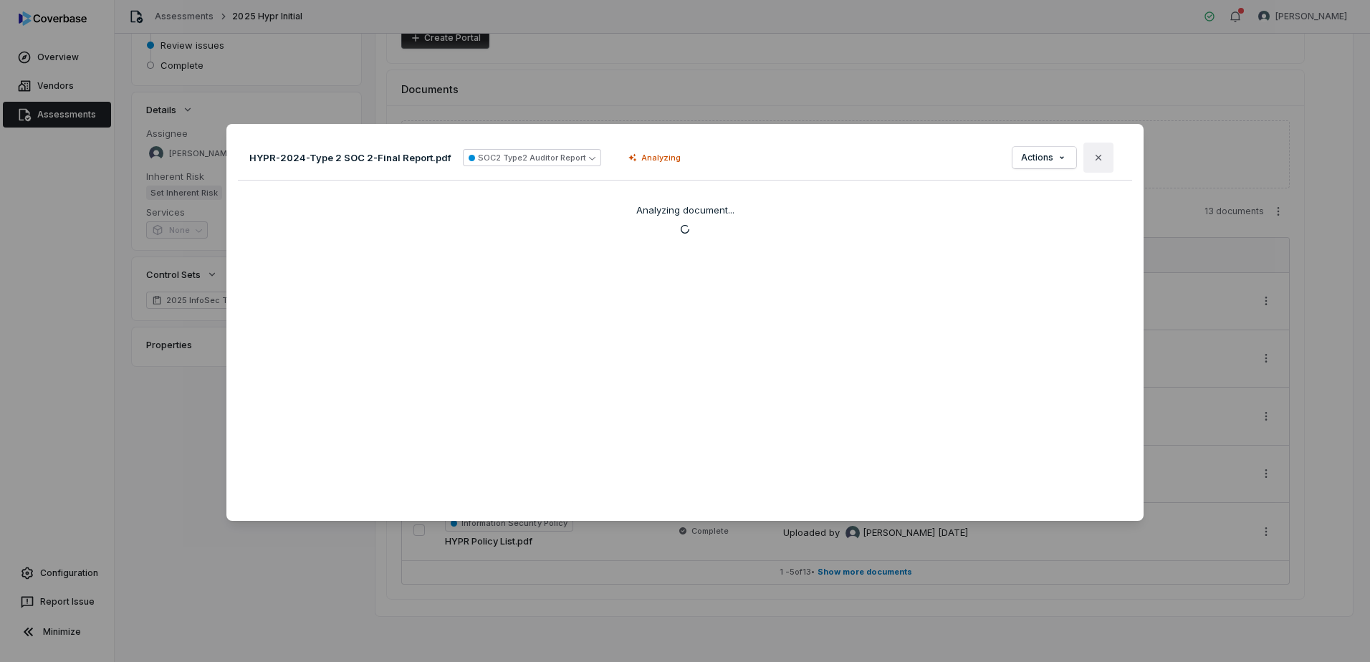
click at [1098, 158] on button "Close" at bounding box center [1099, 158] width 30 height 30
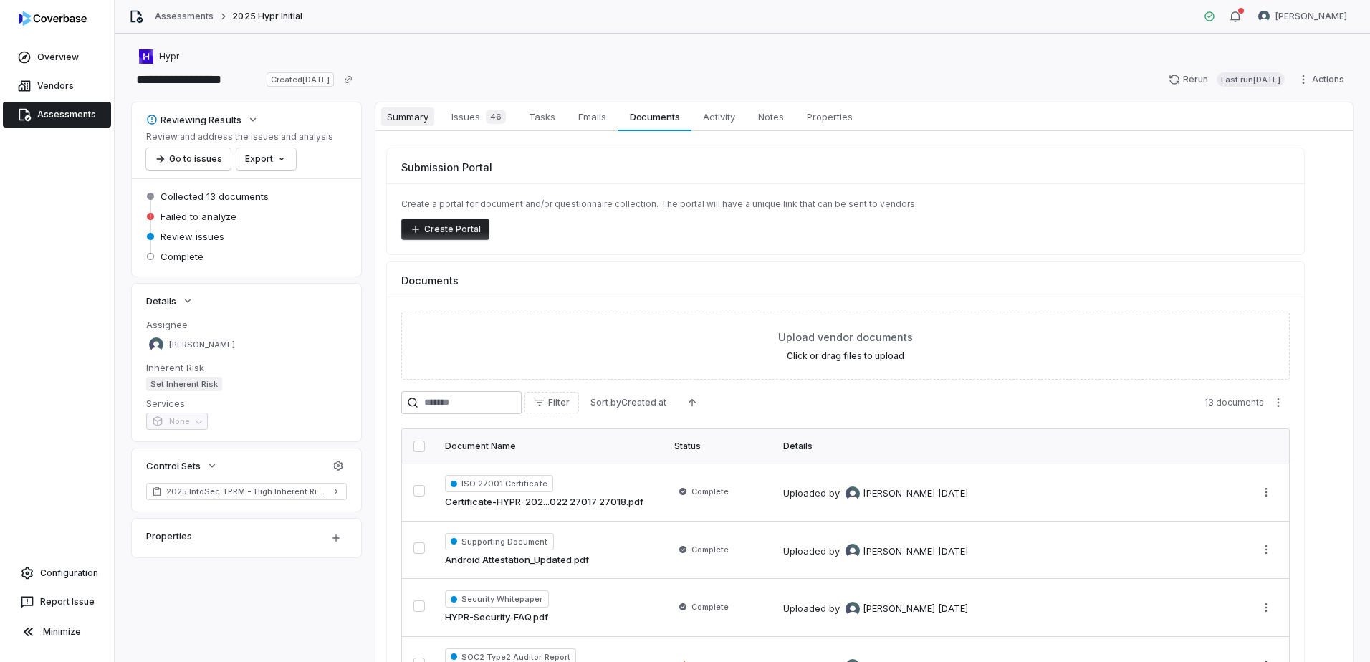
click at [419, 118] on span "Summary" at bounding box center [407, 116] width 53 height 19
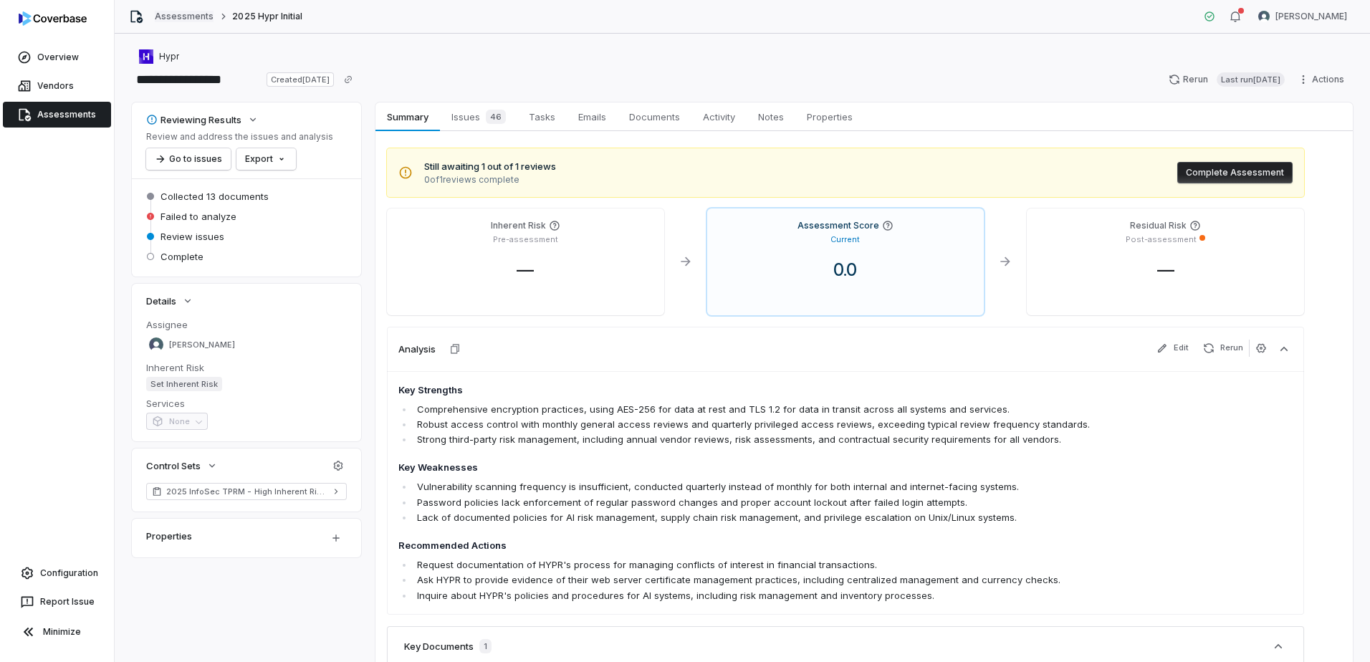
click at [183, 16] on link "Assessments" at bounding box center [184, 16] width 59 height 11
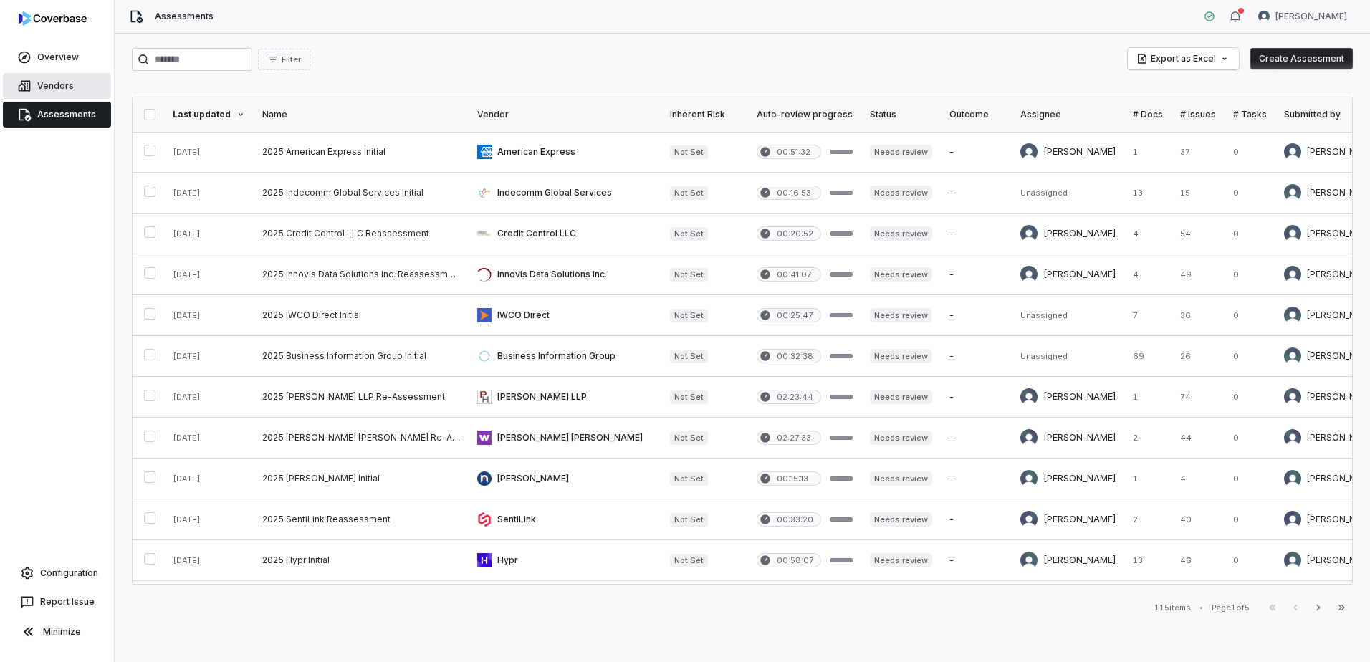
click at [62, 90] on span "Vendors" at bounding box center [55, 85] width 37 height 11
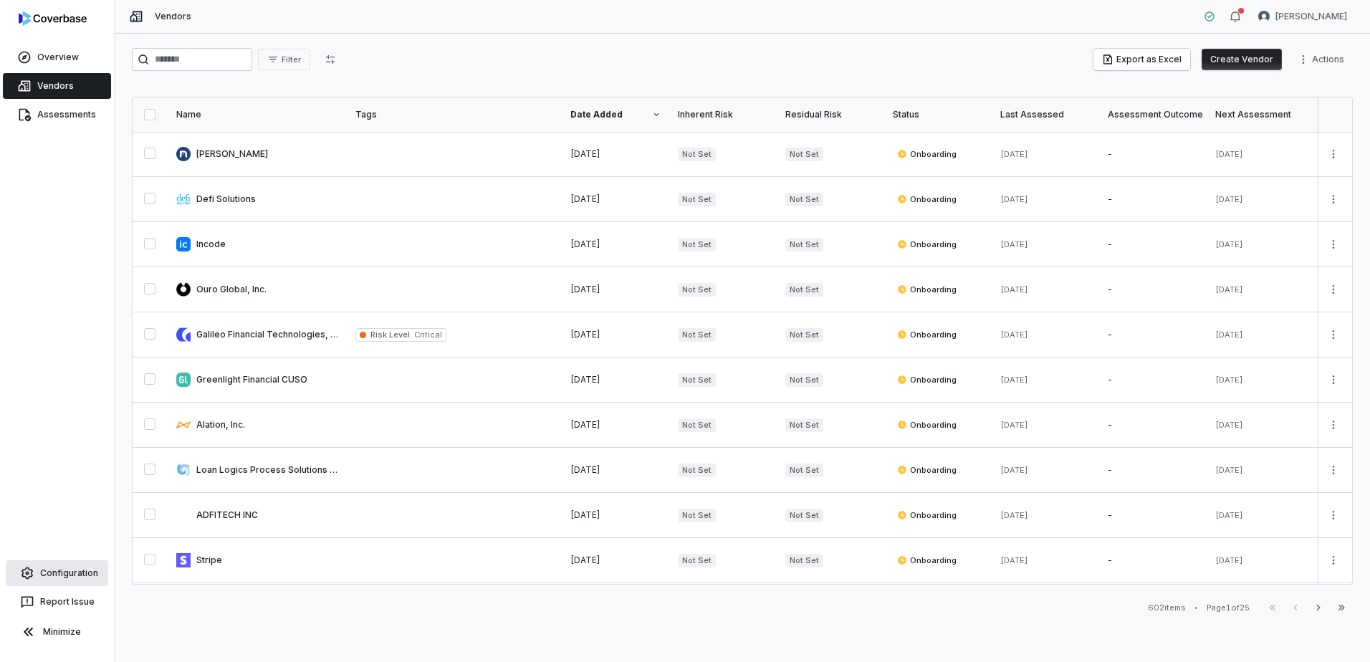
click at [77, 573] on span "Configuration" at bounding box center [69, 573] width 58 height 11
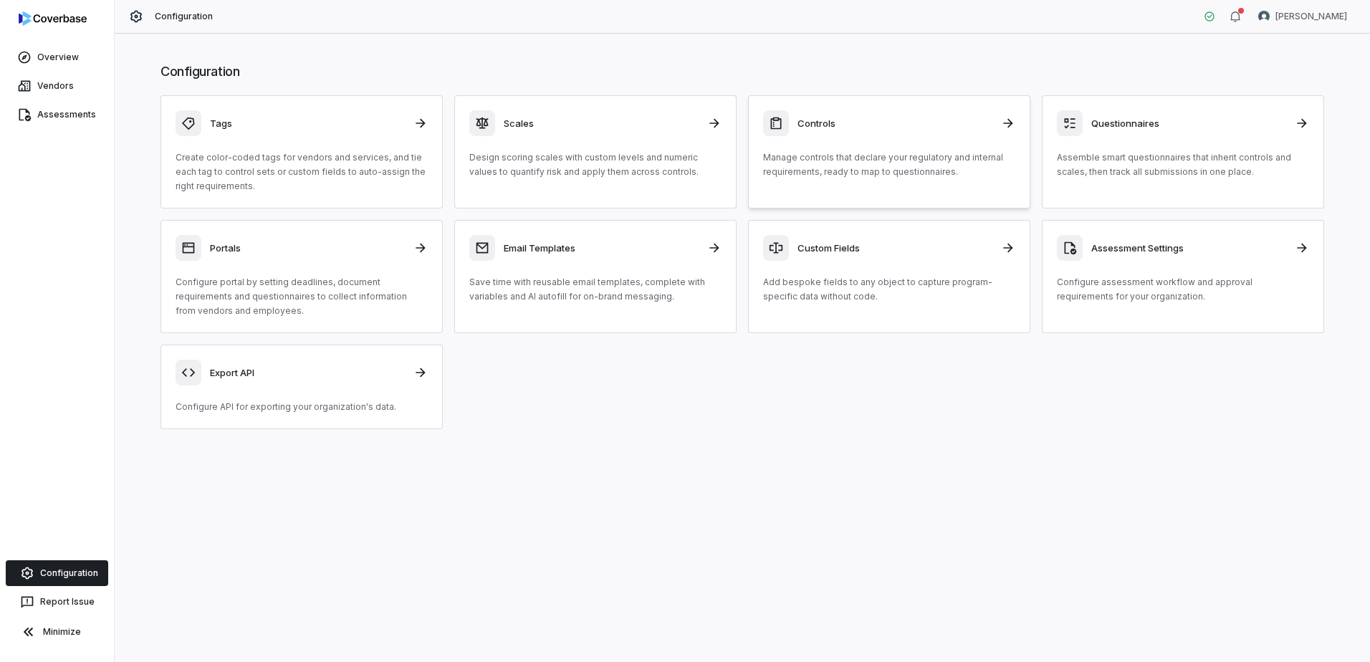
click at [788, 159] on p "Manage controls that declare your regulatory and internal requirements, ready t…" at bounding box center [889, 164] width 252 height 29
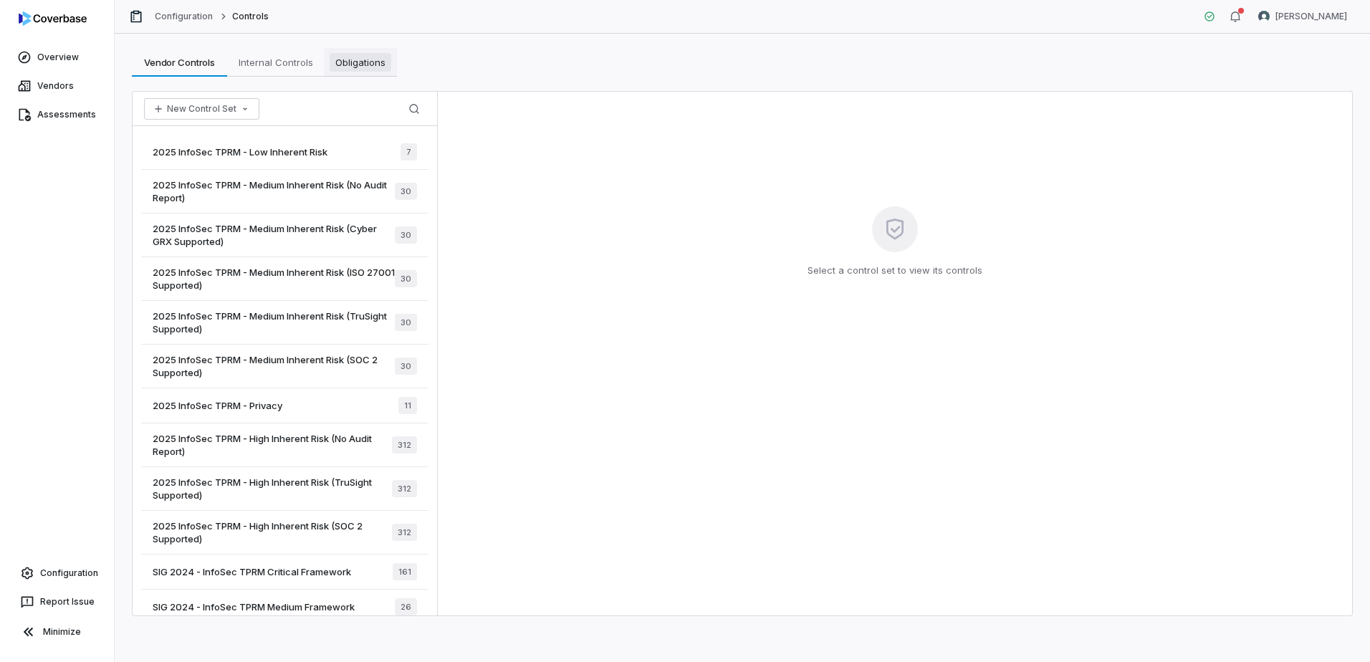
click at [376, 75] on link "Obligations Obligations" at bounding box center [360, 62] width 73 height 29
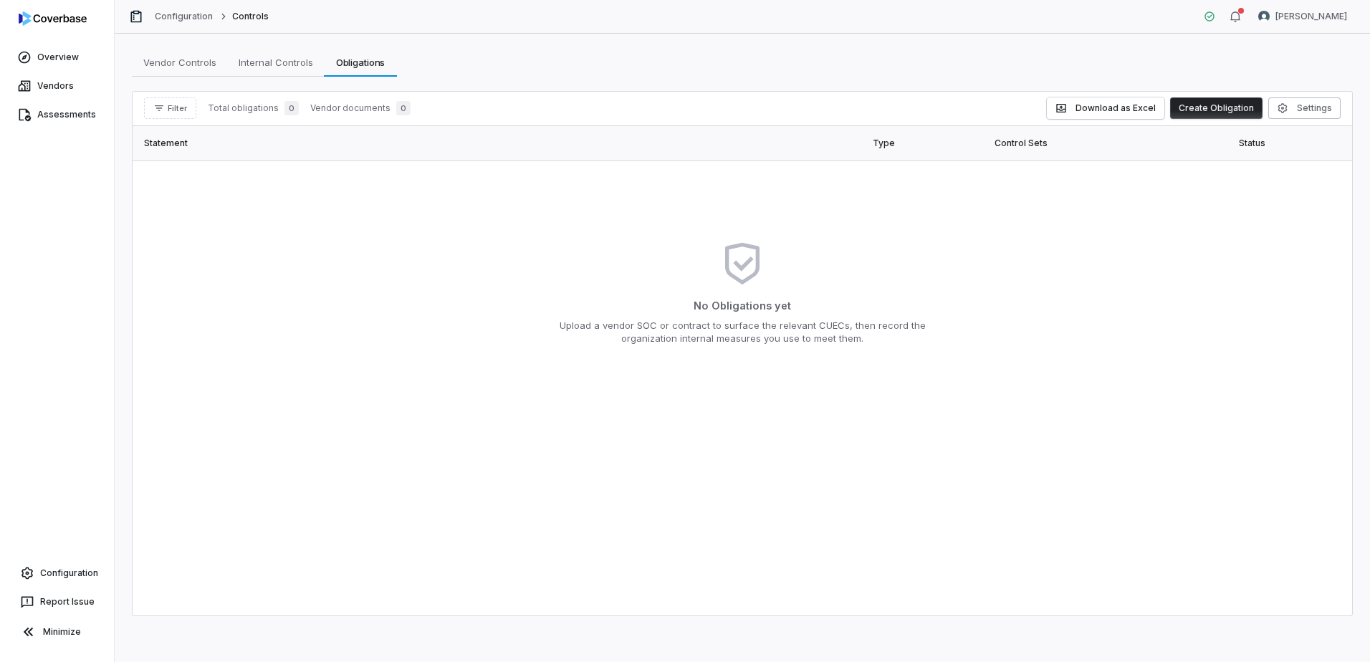
click at [1203, 106] on button "Create Obligation" at bounding box center [1216, 107] width 92 height 21
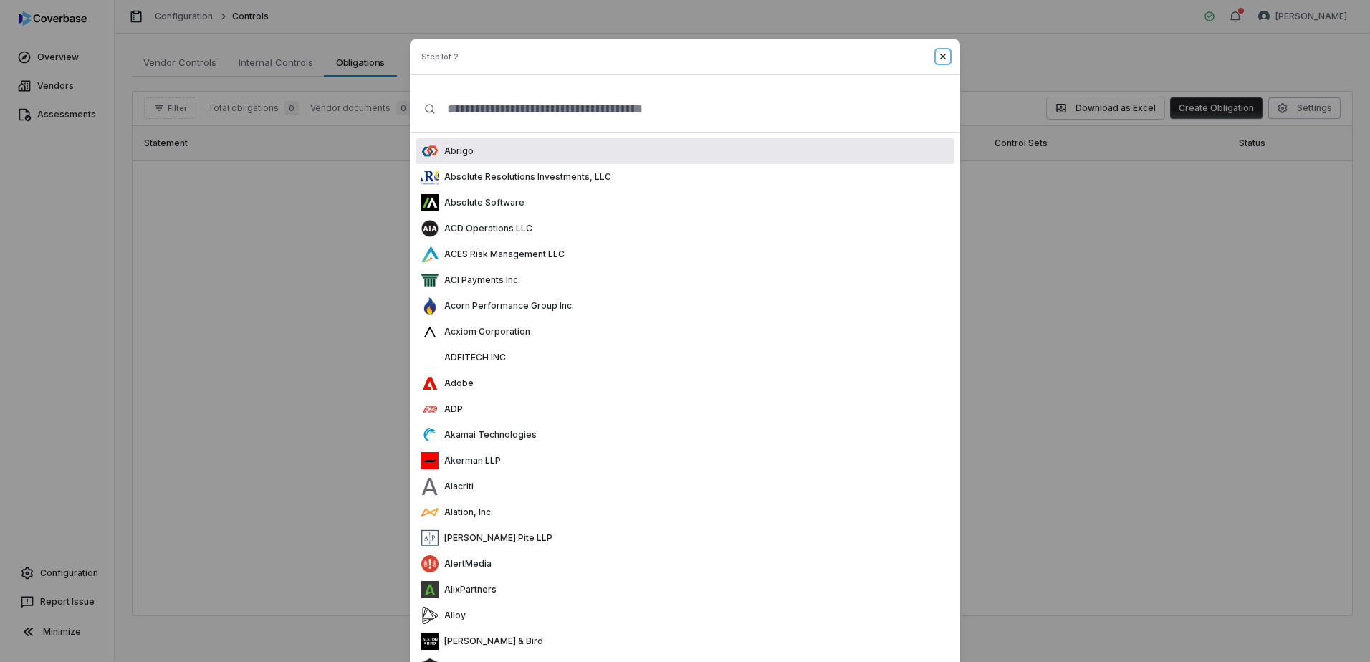
click at [937, 53] on icon "button" at bounding box center [942, 56] width 11 height 11
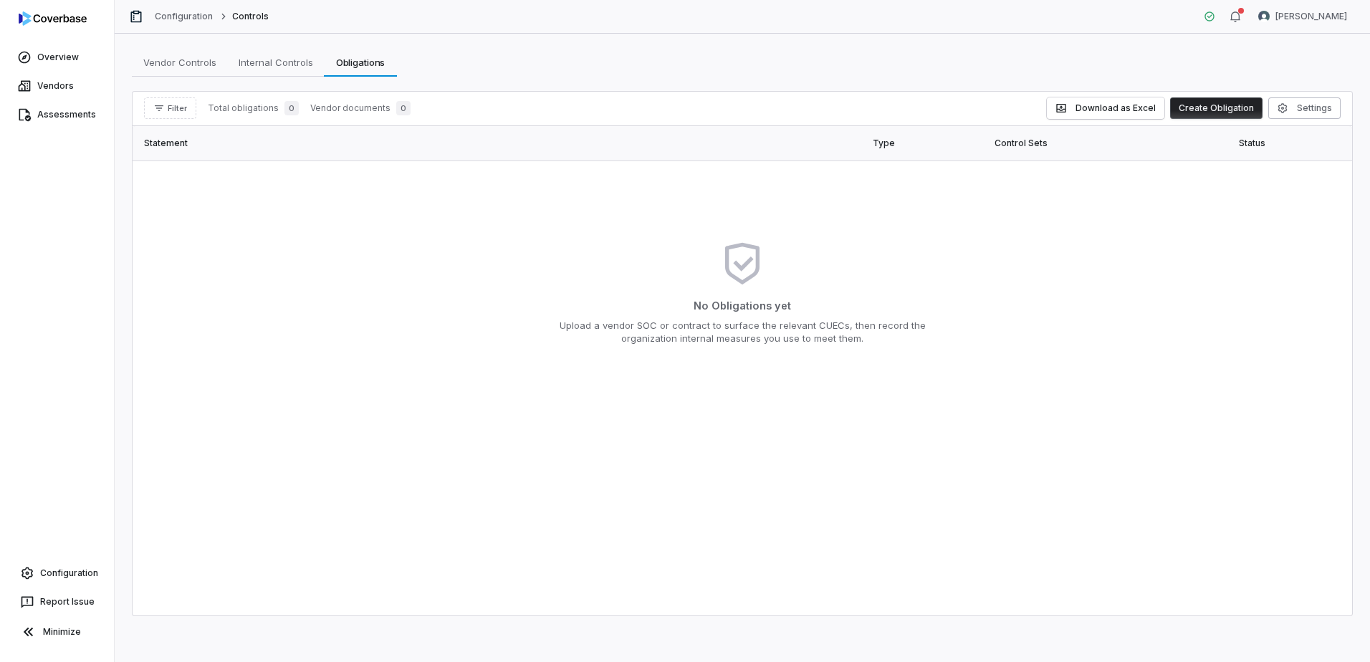
click at [1043, 325] on div "No Obligations yet Upload a vendor SOC or contract to surface the relevant CUEC…" at bounding box center [742, 293] width 1197 height 242
drag, startPoint x: 49, startPoint y: 115, endPoint x: 94, endPoint y: 125, distance: 46.3
click at [49, 115] on span "Assessments" at bounding box center [66, 114] width 59 height 11
